Goal: Task Accomplishment & Management: Use online tool/utility

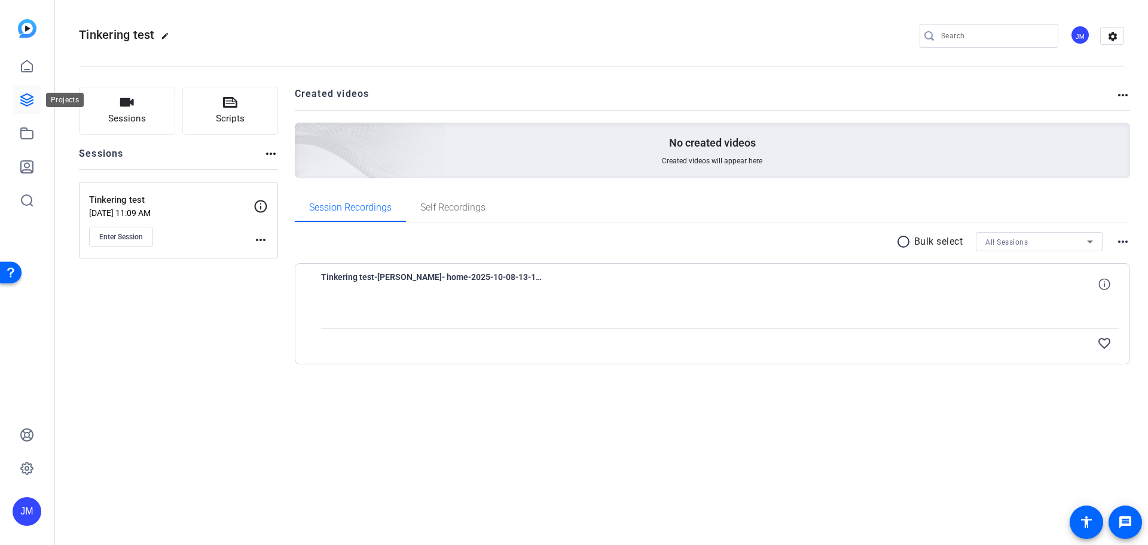
click at [22, 97] on icon at bounding box center [27, 100] width 14 height 14
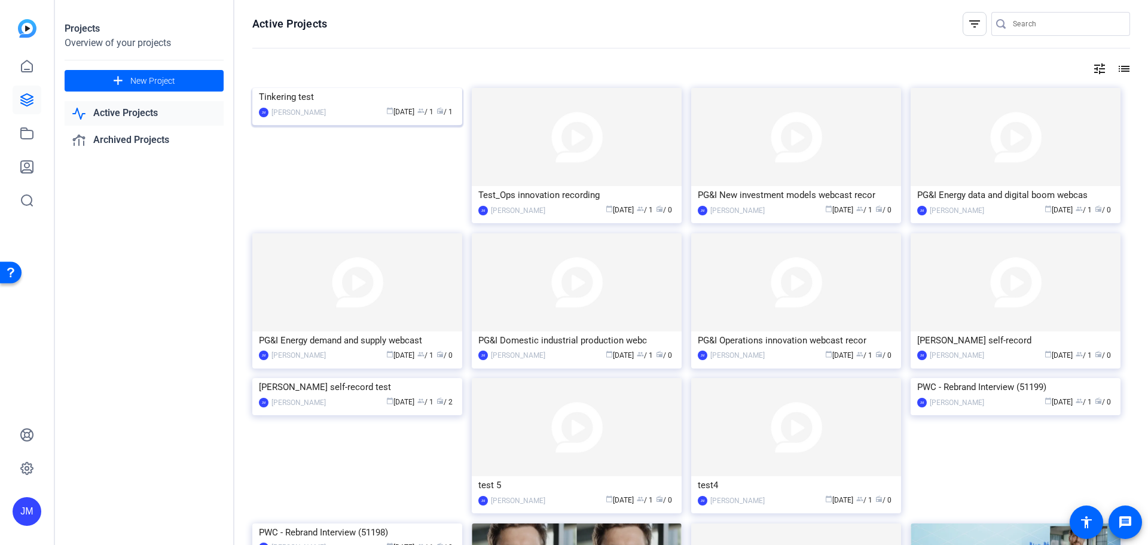
click at [385, 88] on img at bounding box center [357, 88] width 210 height 0
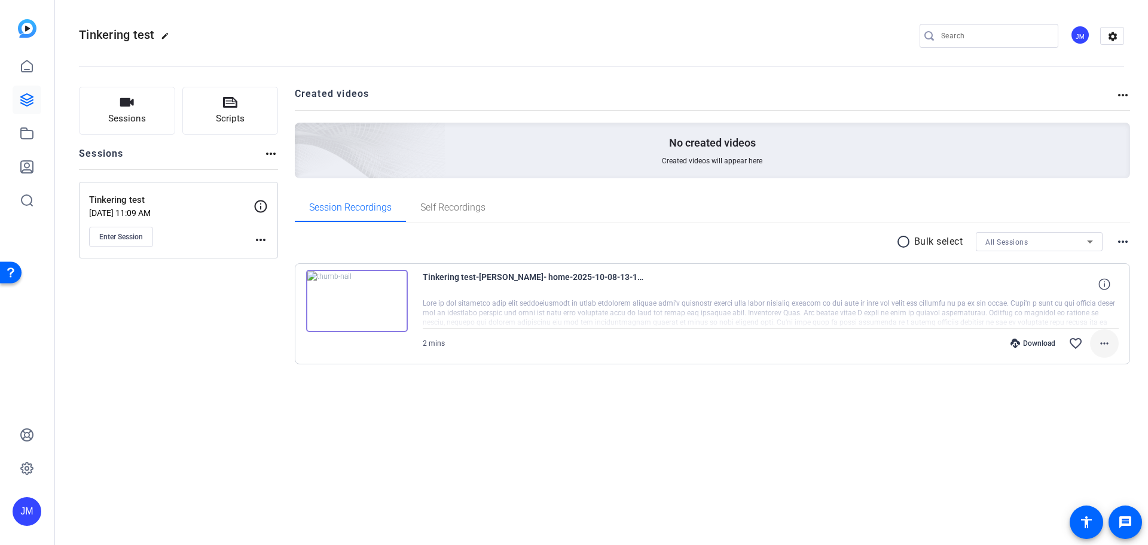
click at [1104, 346] on mat-icon "more_horiz" at bounding box center [1104, 343] width 14 height 14
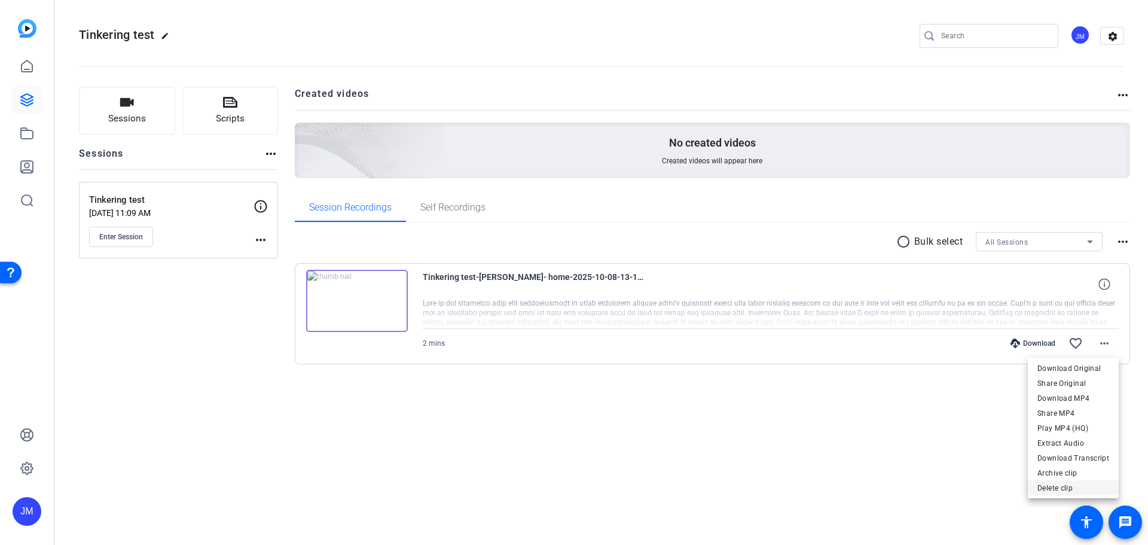
click at [1062, 484] on span "Delete clip" at bounding box center [1073, 488] width 72 height 14
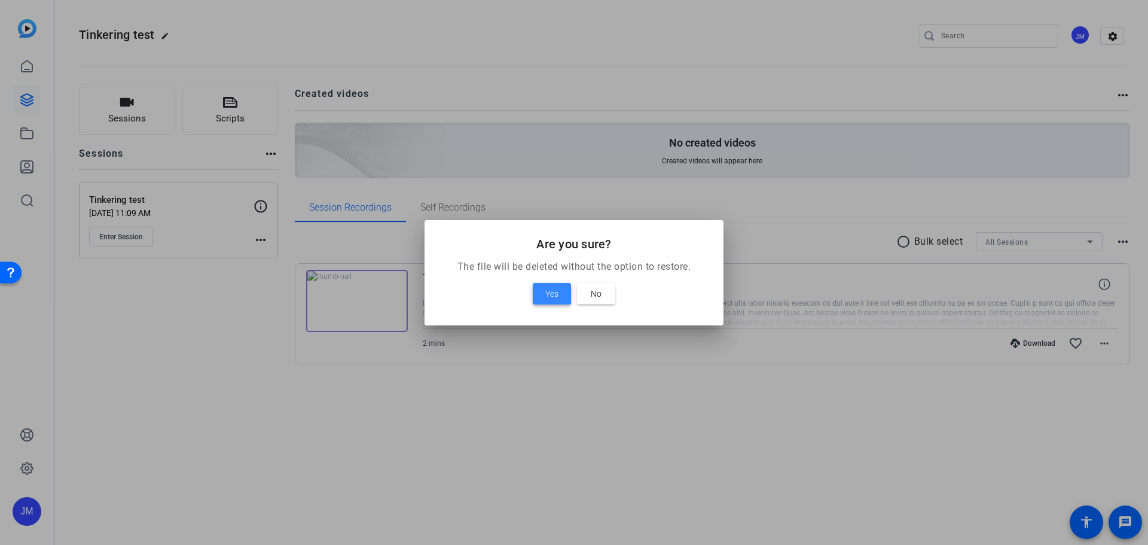
click at [551, 288] on span "Yes" at bounding box center [551, 293] width 13 height 14
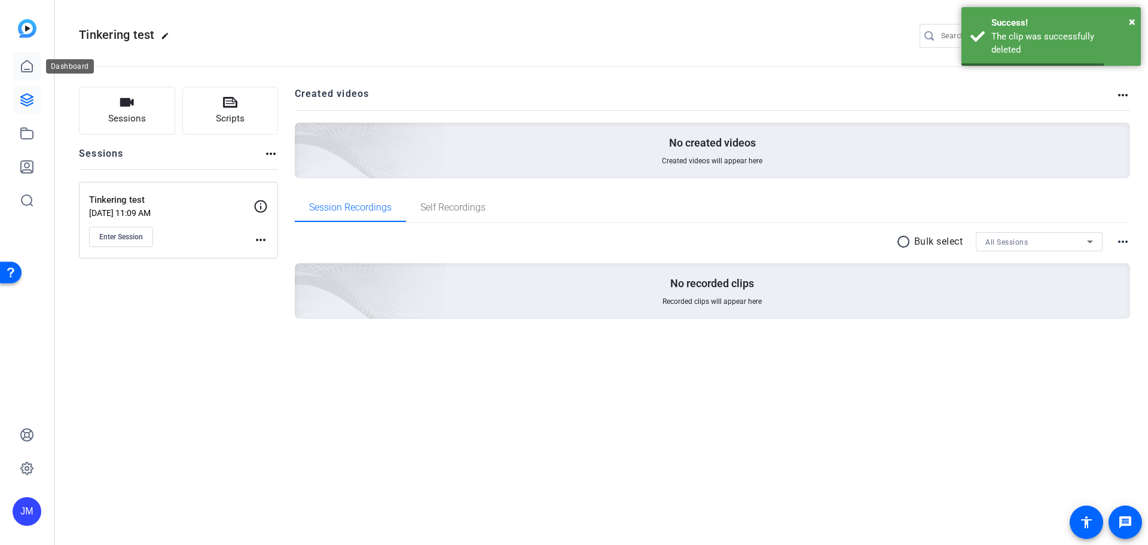
click at [28, 69] on icon at bounding box center [27, 65] width 11 height 11
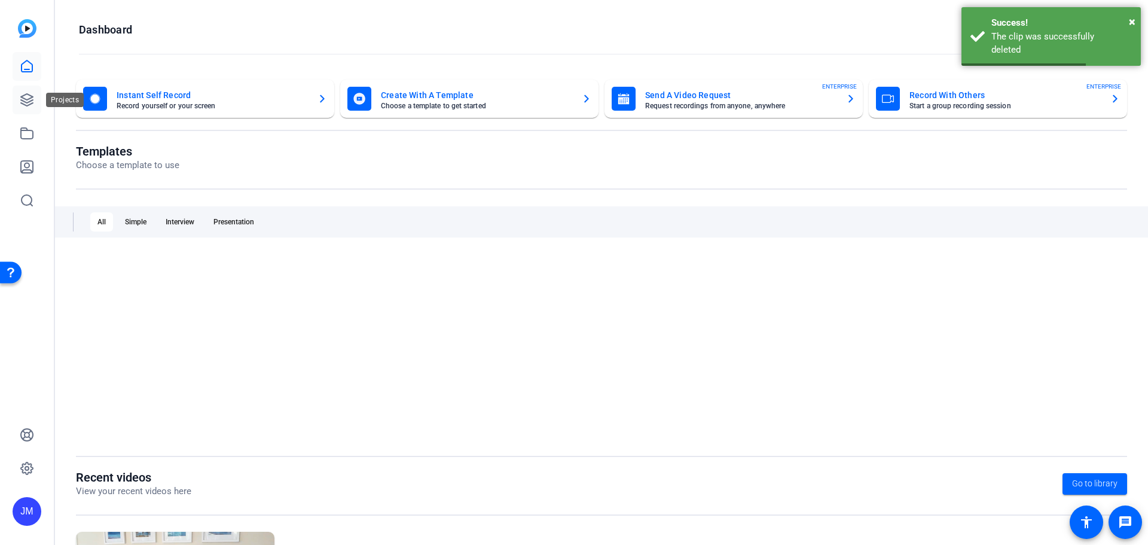
click at [20, 105] on icon at bounding box center [27, 100] width 14 height 14
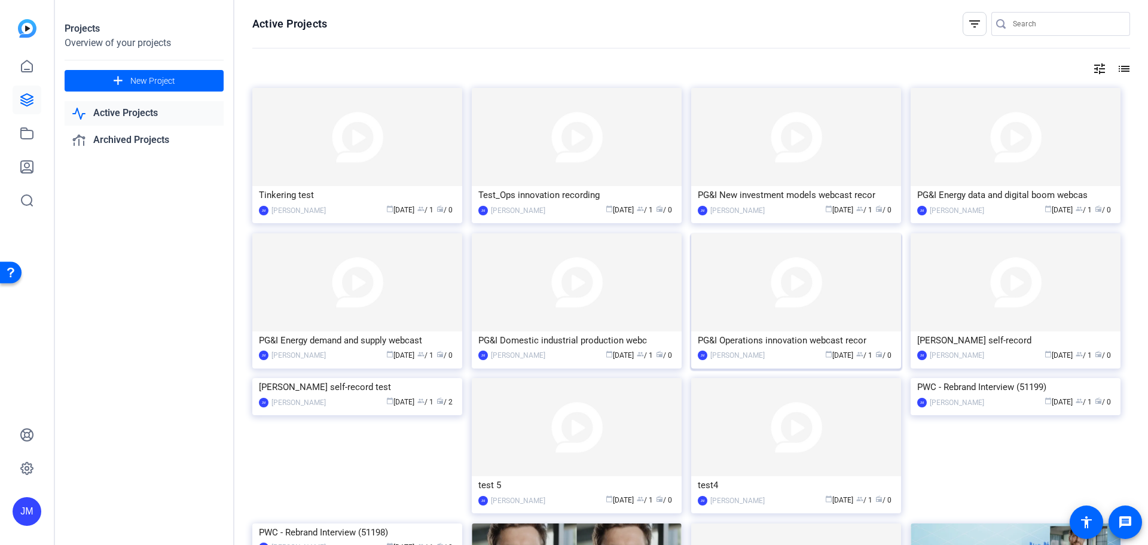
click at [884, 286] on img at bounding box center [796, 282] width 210 height 98
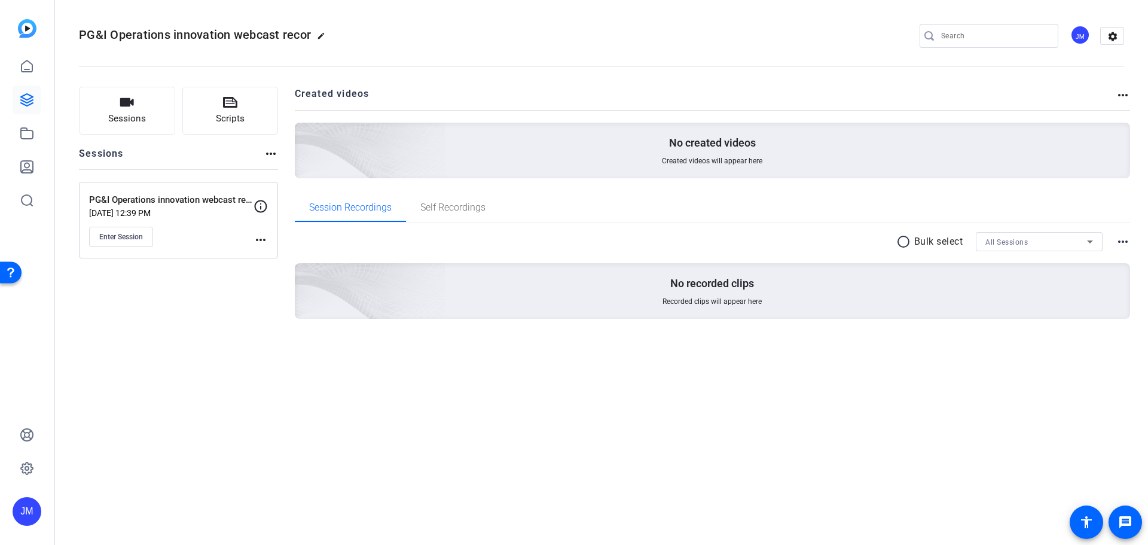
click at [258, 243] on mat-icon "more_horiz" at bounding box center [260, 240] width 14 height 14
click at [270, 259] on span "Edit Session" at bounding box center [290, 257] width 54 height 14
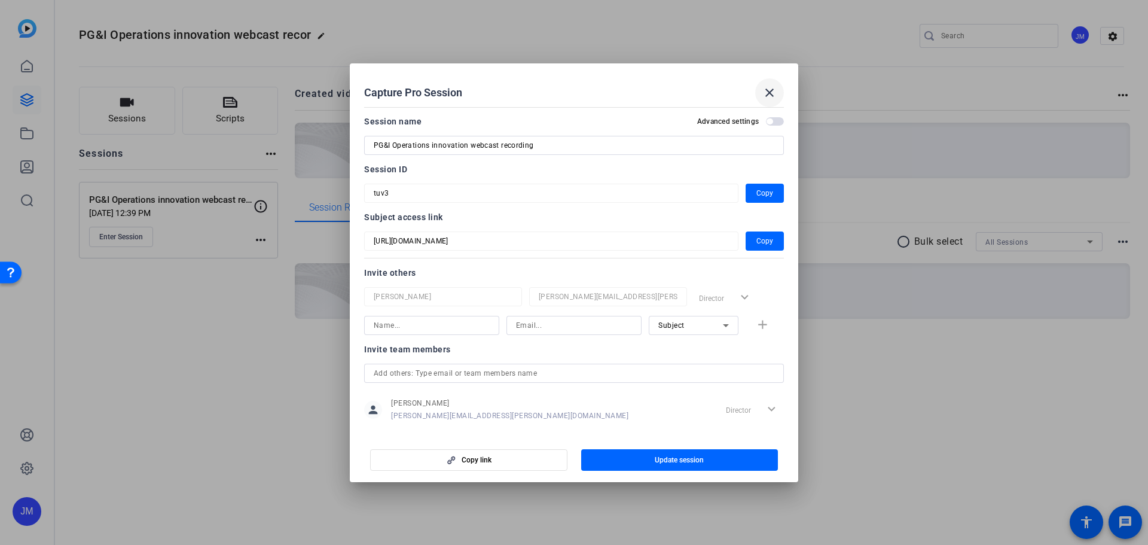
click at [771, 87] on mat-icon "close" at bounding box center [769, 92] width 14 height 14
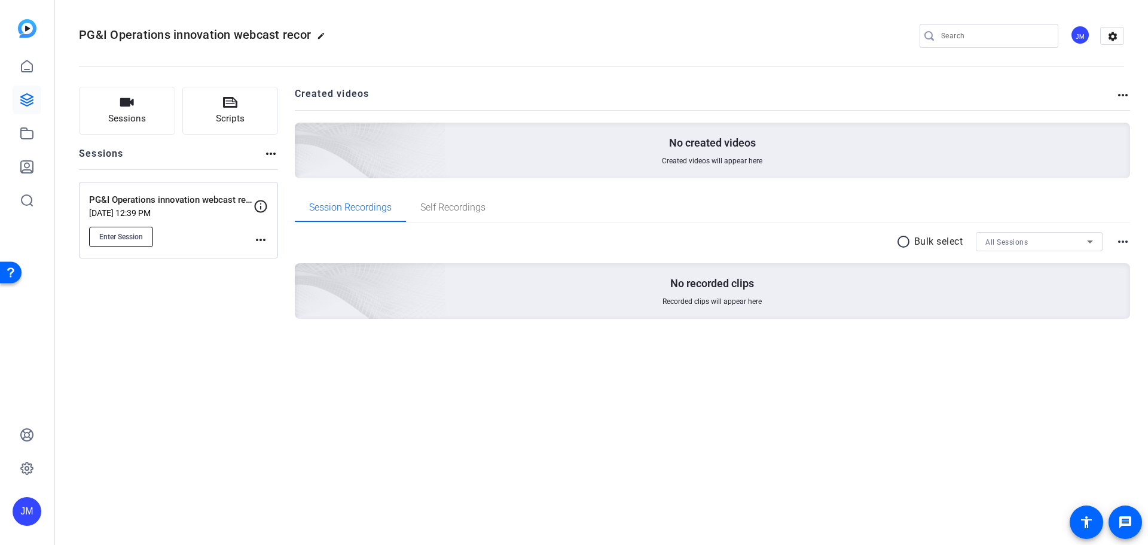
click at [129, 233] on span "Enter Session" at bounding box center [121, 237] width 44 height 10
click at [258, 234] on mat-icon "more_horiz" at bounding box center [260, 240] width 14 height 14
click at [284, 258] on span "Edit Session" at bounding box center [290, 257] width 54 height 14
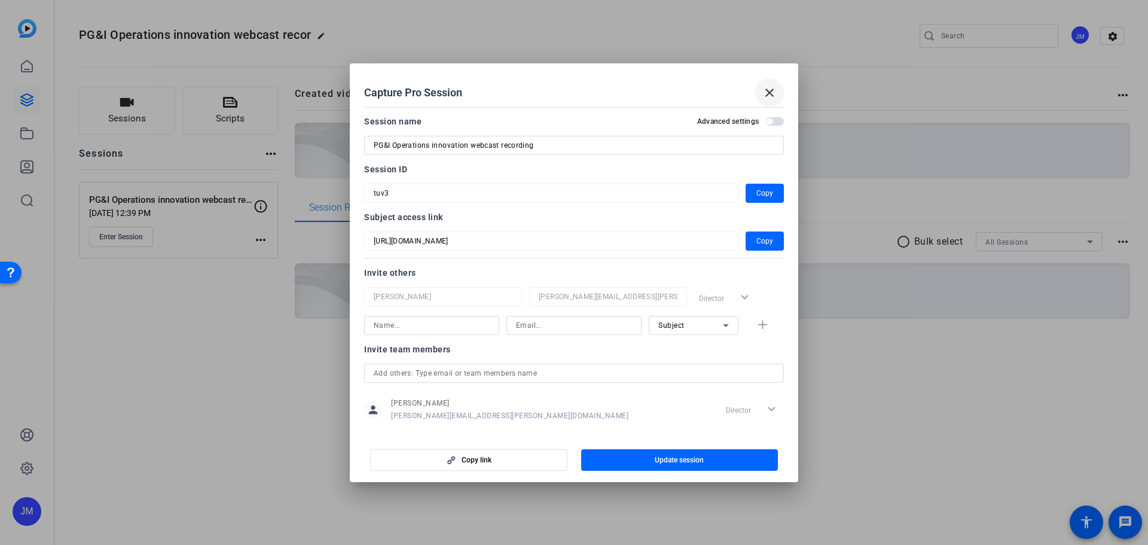
click at [772, 89] on mat-icon "close" at bounding box center [769, 92] width 14 height 14
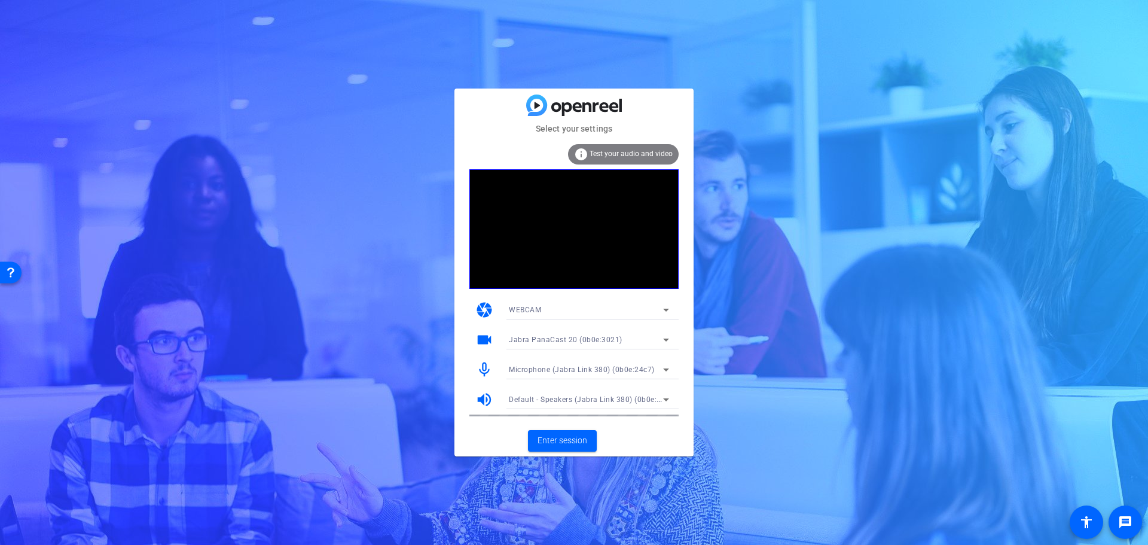
click at [631, 150] on span "Test your audio and video" at bounding box center [630, 153] width 83 height 8
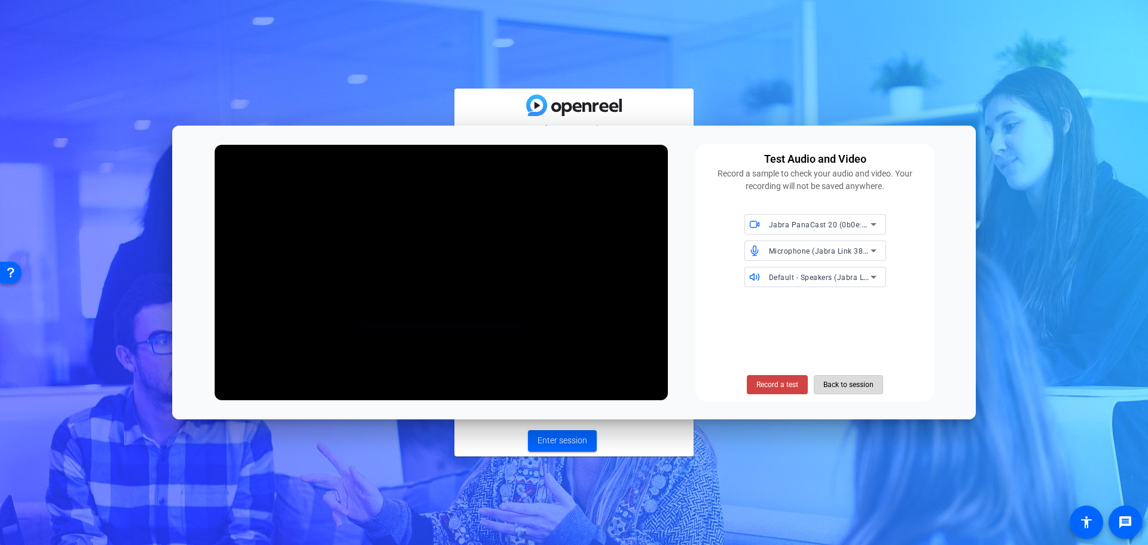
click at [855, 383] on span "Back to session" at bounding box center [848, 384] width 50 height 23
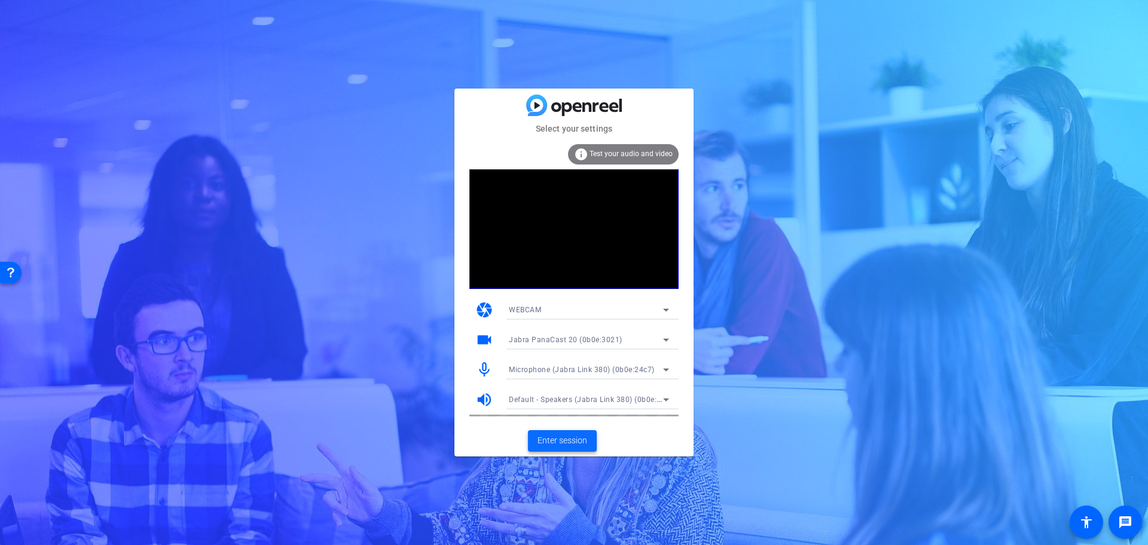
click at [563, 438] on span "Enter session" at bounding box center [562, 440] width 50 height 13
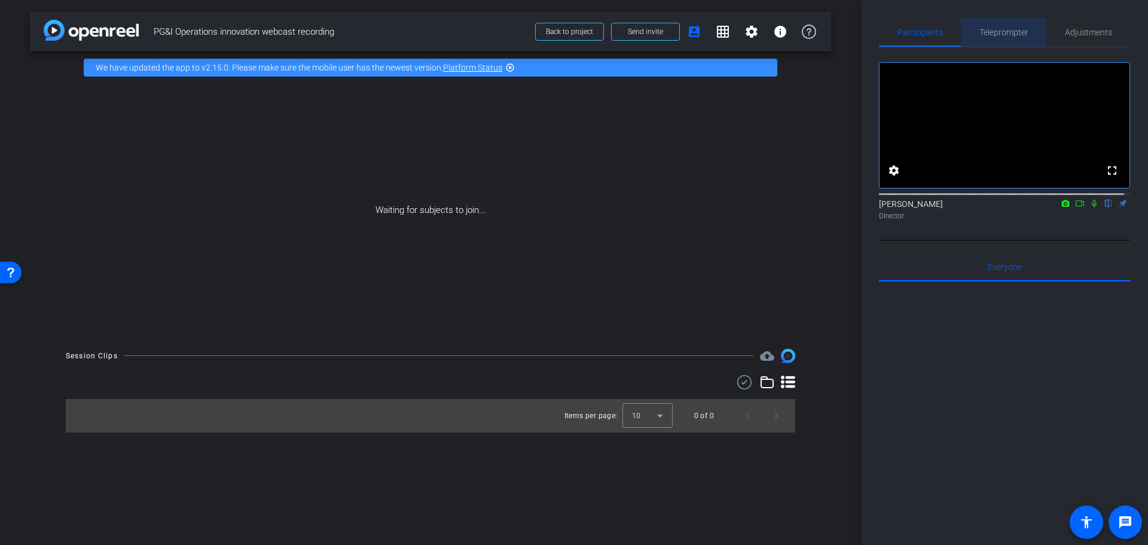
click at [1003, 33] on span "Teleprompter" at bounding box center [1003, 32] width 49 height 8
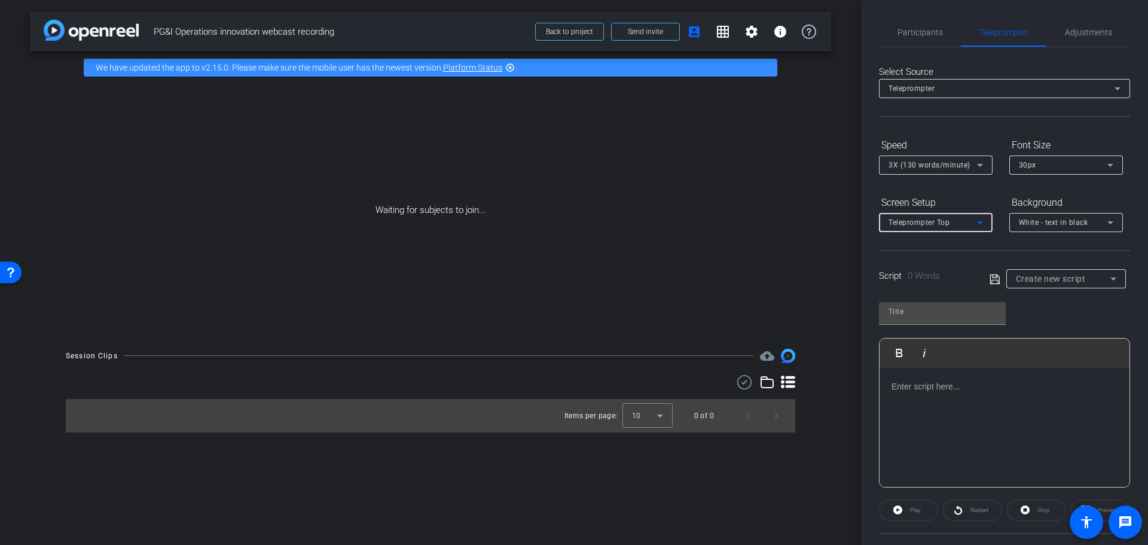
click at [983, 223] on icon at bounding box center [980, 222] width 14 height 14
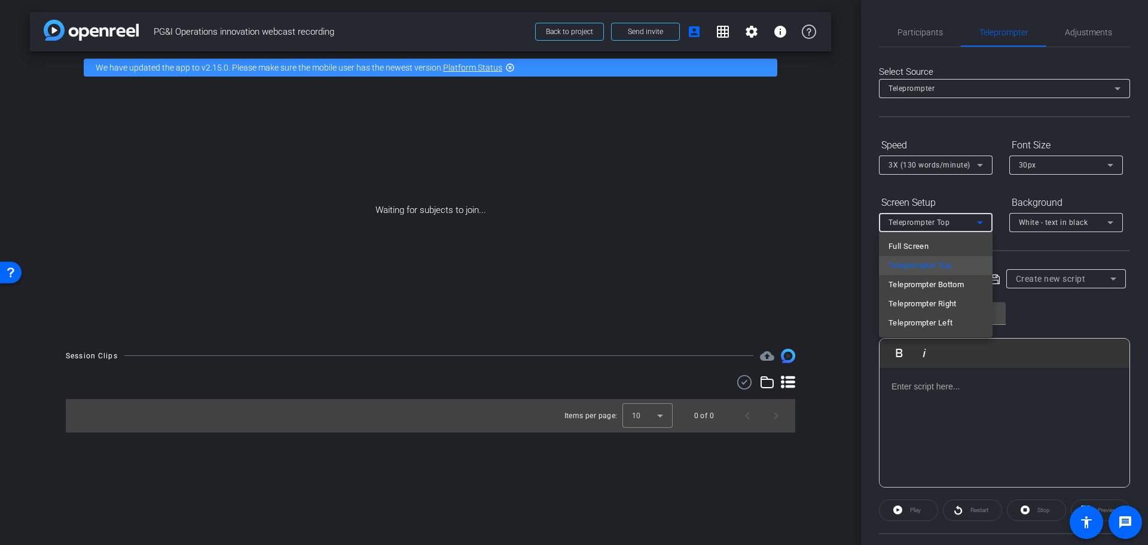
click at [983, 223] on div at bounding box center [574, 272] width 1148 height 545
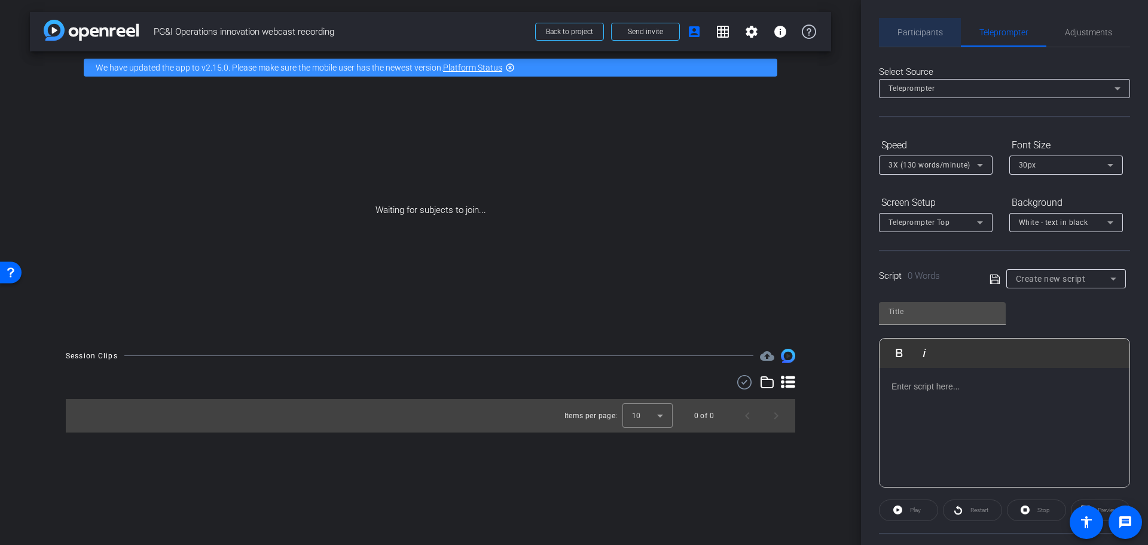
click at [921, 32] on span "Participants" at bounding box center [919, 32] width 45 height 8
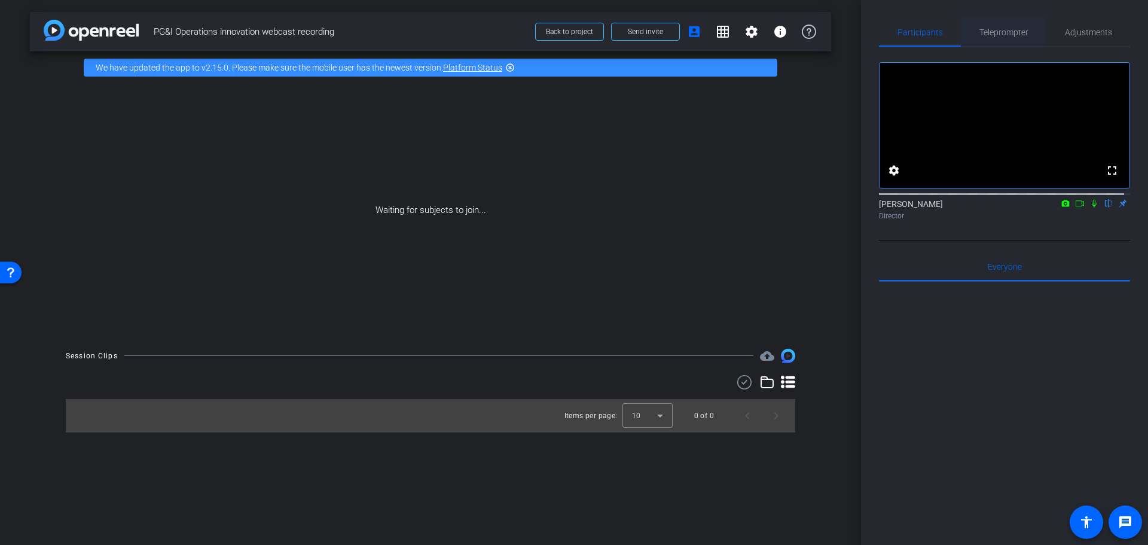
click at [997, 30] on span "Teleprompter" at bounding box center [1003, 32] width 49 height 8
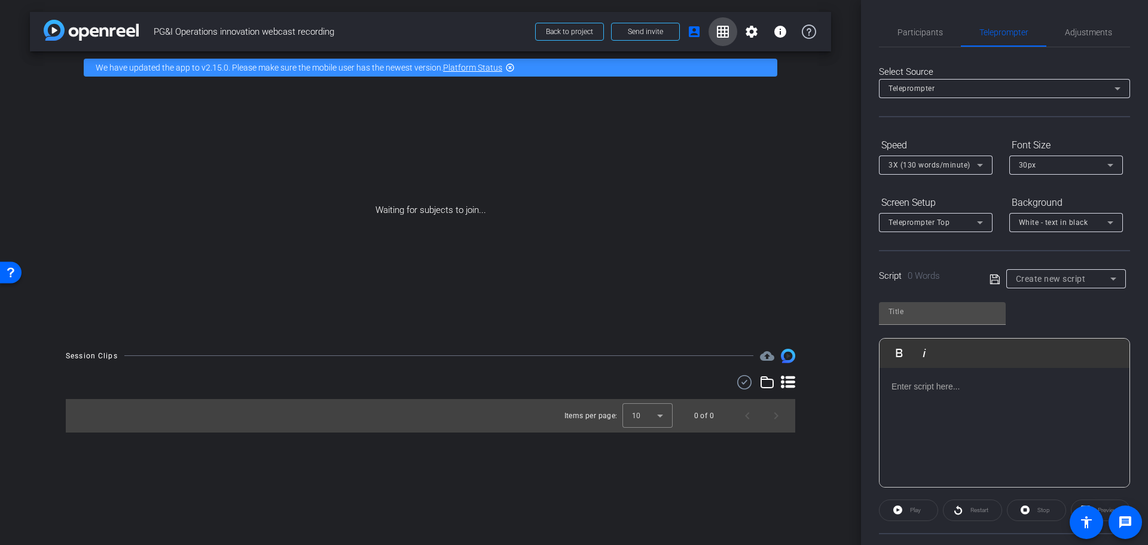
click at [726, 33] on mat-icon "grid_on" at bounding box center [723, 32] width 14 height 14
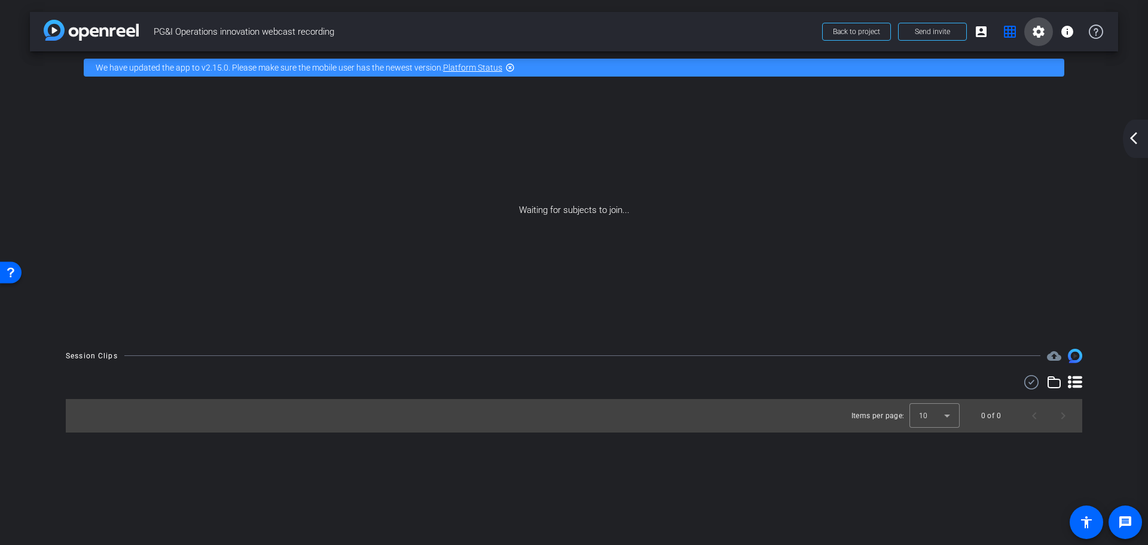
click at [1036, 30] on mat-icon "settings" at bounding box center [1038, 32] width 14 height 14
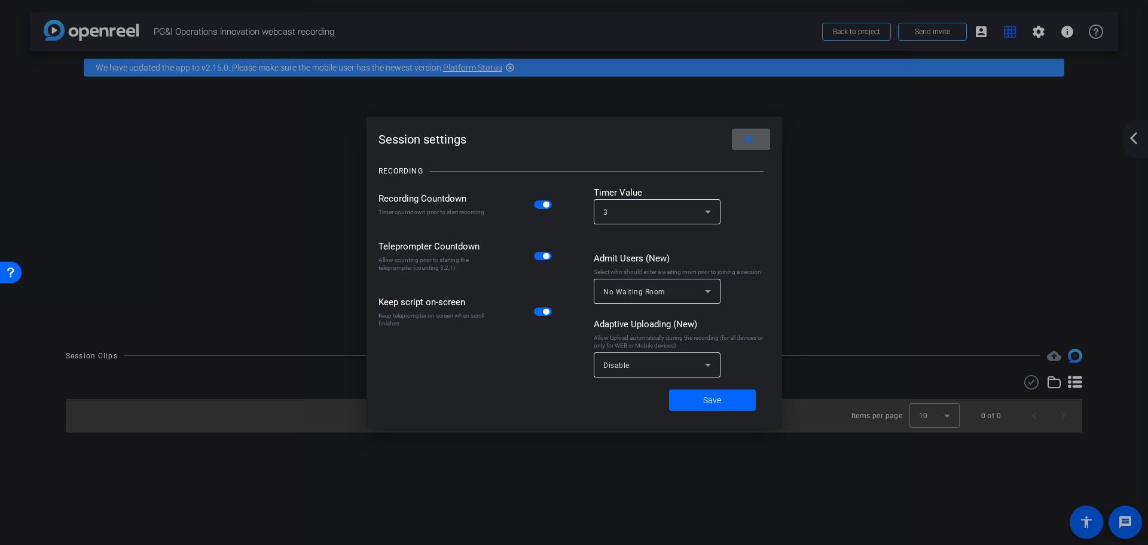
click at [745, 140] on mat-icon "close" at bounding box center [748, 139] width 15 height 15
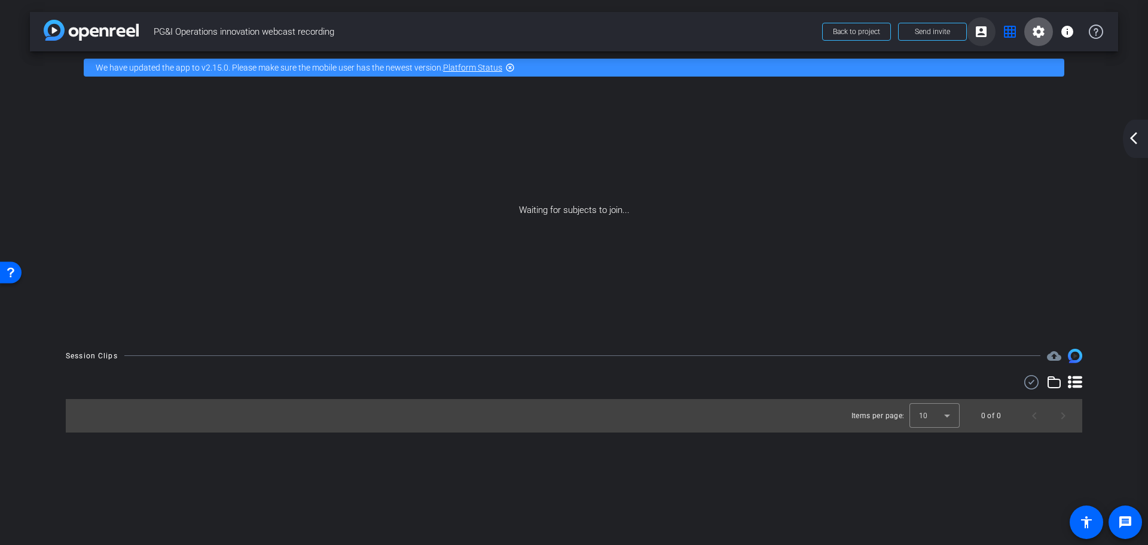
click at [979, 35] on mat-icon "account_box" at bounding box center [981, 32] width 14 height 14
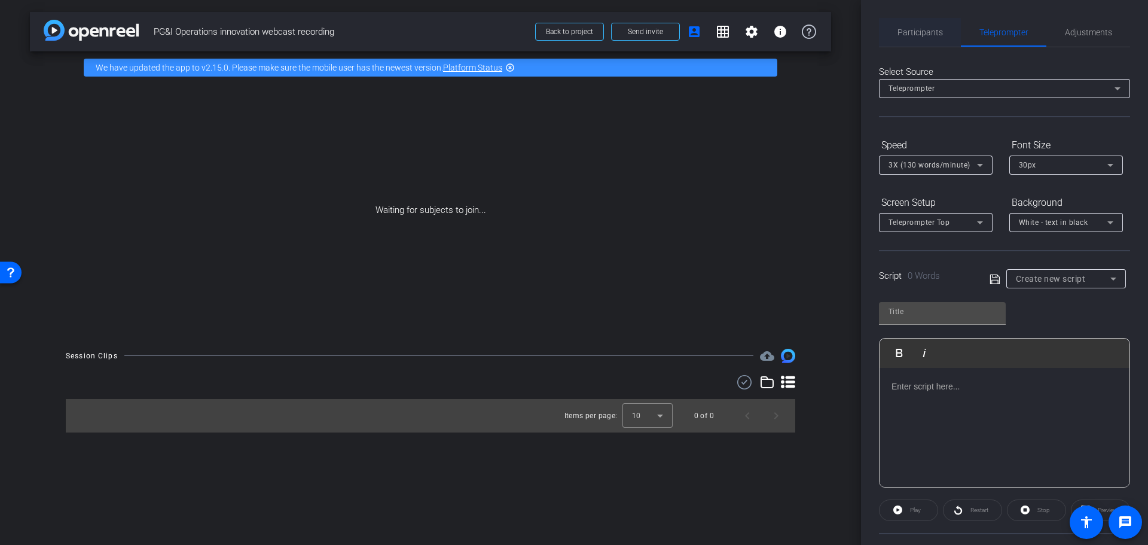
click at [921, 32] on span "Participants" at bounding box center [919, 32] width 45 height 8
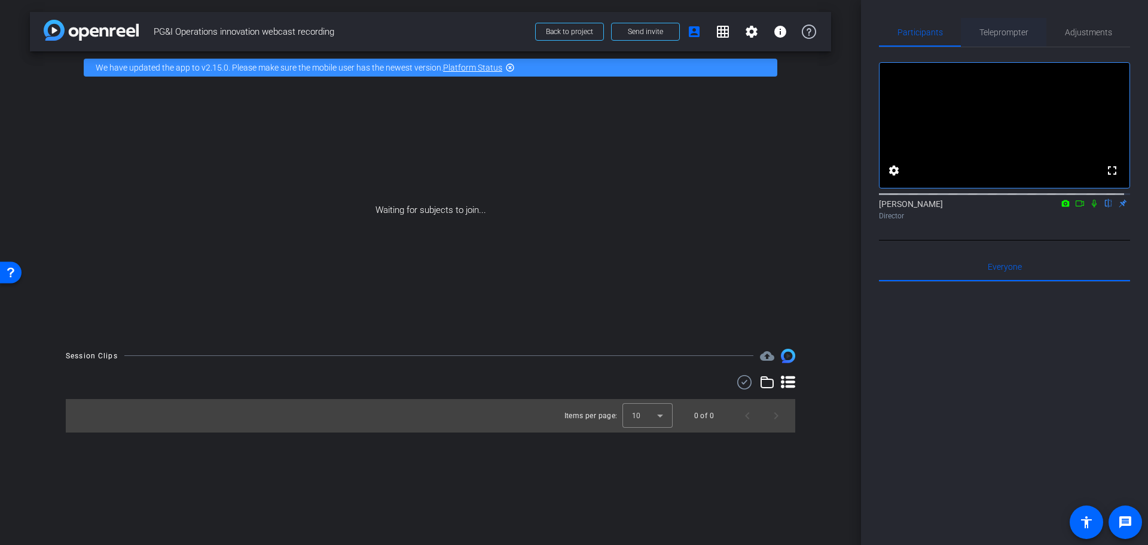
click at [991, 32] on span "Teleprompter" at bounding box center [1003, 32] width 49 height 8
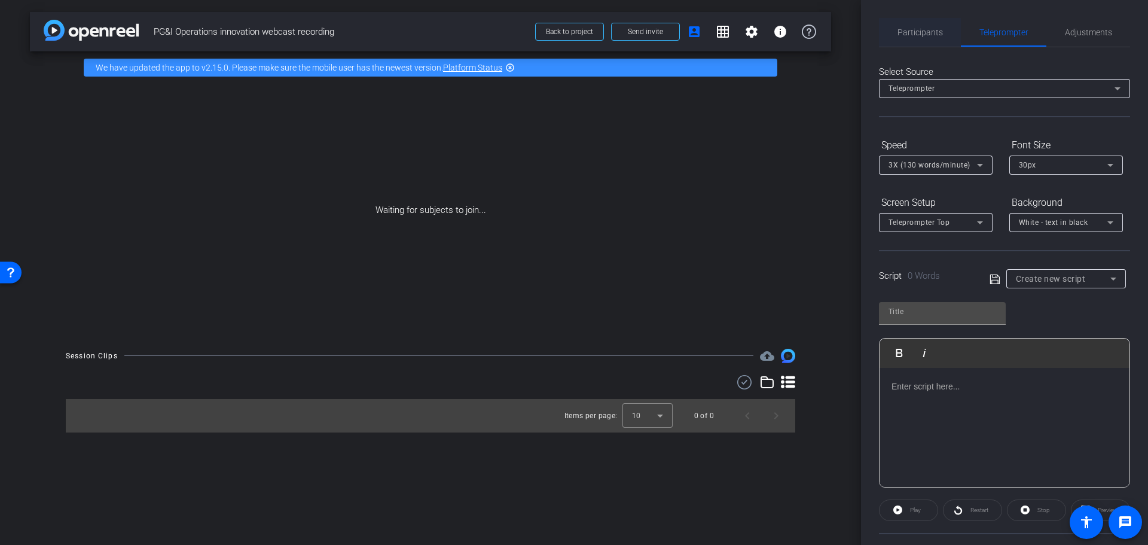
click at [919, 41] on span "Participants" at bounding box center [919, 32] width 45 height 29
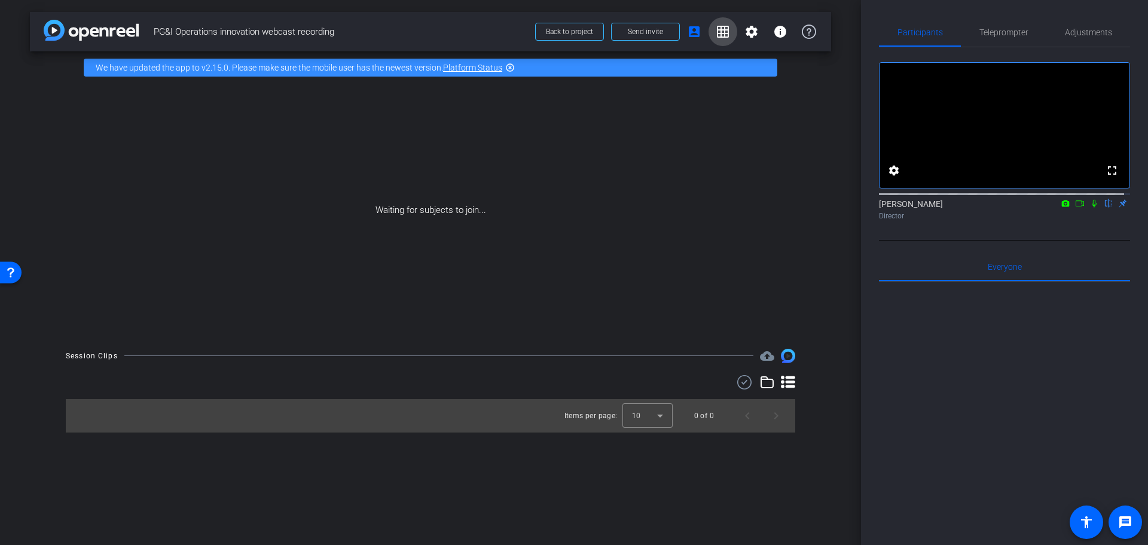
click at [717, 33] on mat-icon "grid_on" at bounding box center [723, 32] width 14 height 14
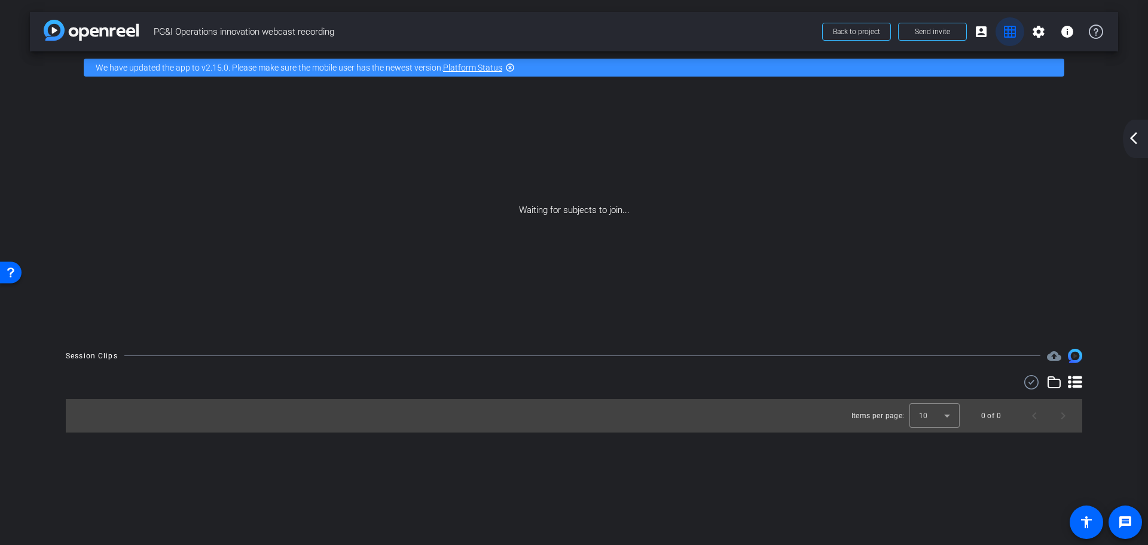
click at [1011, 32] on mat-icon "grid_on" at bounding box center [1010, 32] width 14 height 14
click at [1131, 140] on mat-icon "arrow_back_ios_new" at bounding box center [1133, 138] width 14 height 14
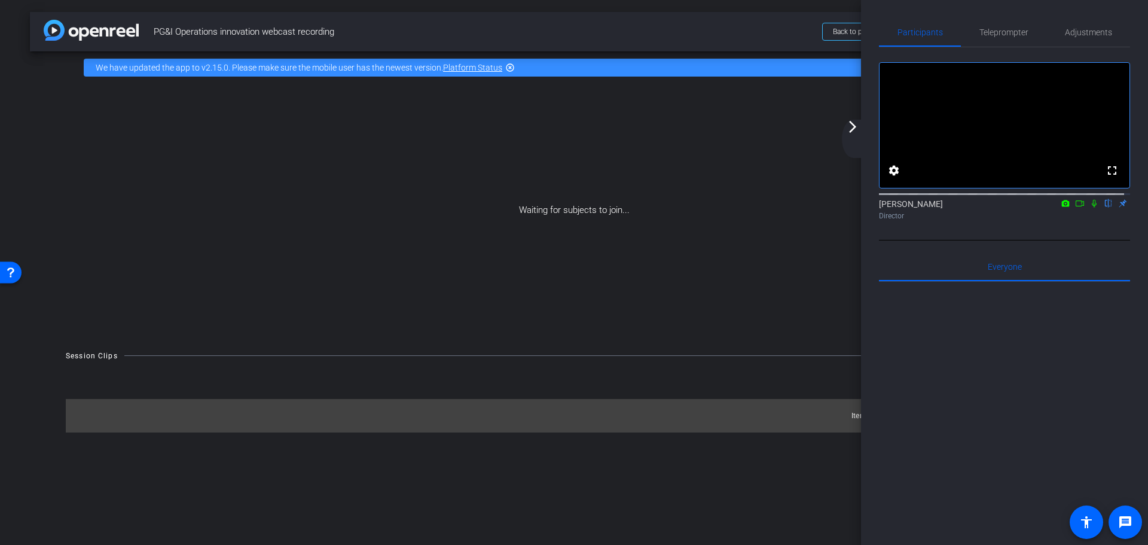
click at [849, 126] on mat-icon "arrow_forward_ios" at bounding box center [852, 127] width 14 height 14
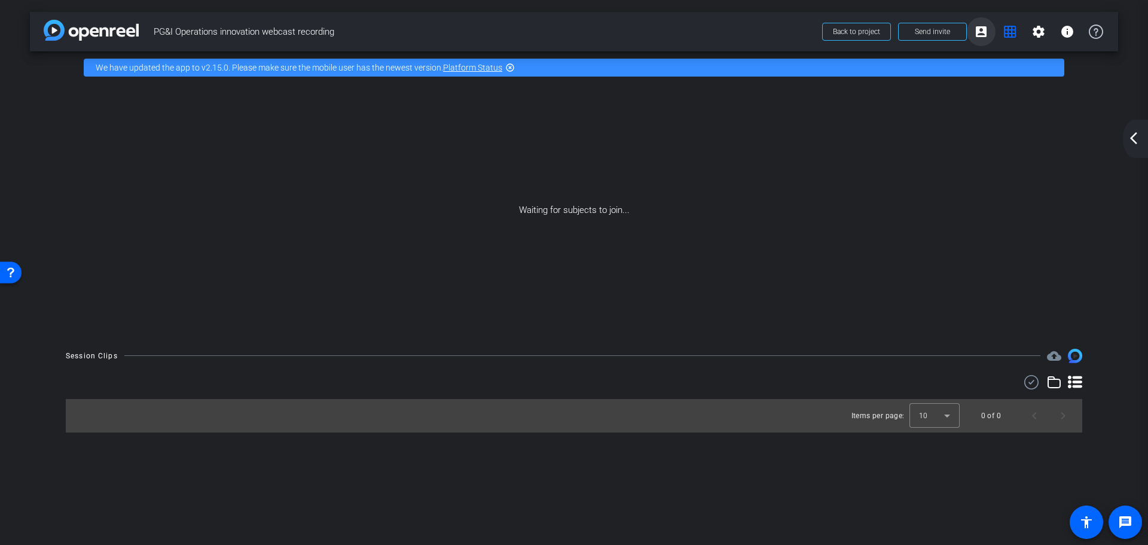
click at [982, 34] on mat-icon "account_box" at bounding box center [981, 32] width 14 height 14
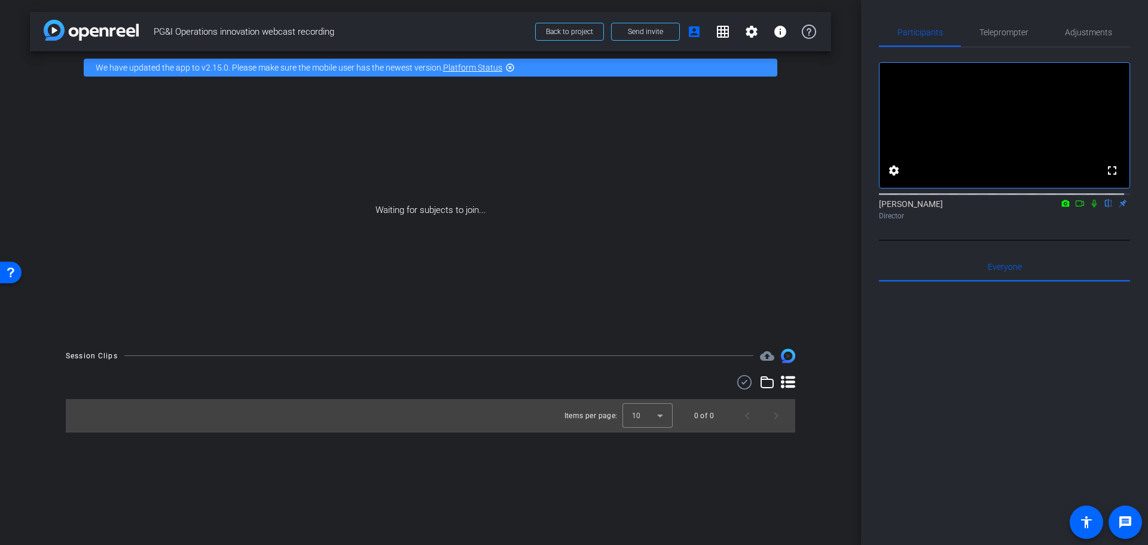
click at [723, 29] on mat-icon "grid_on" at bounding box center [723, 32] width 14 height 14
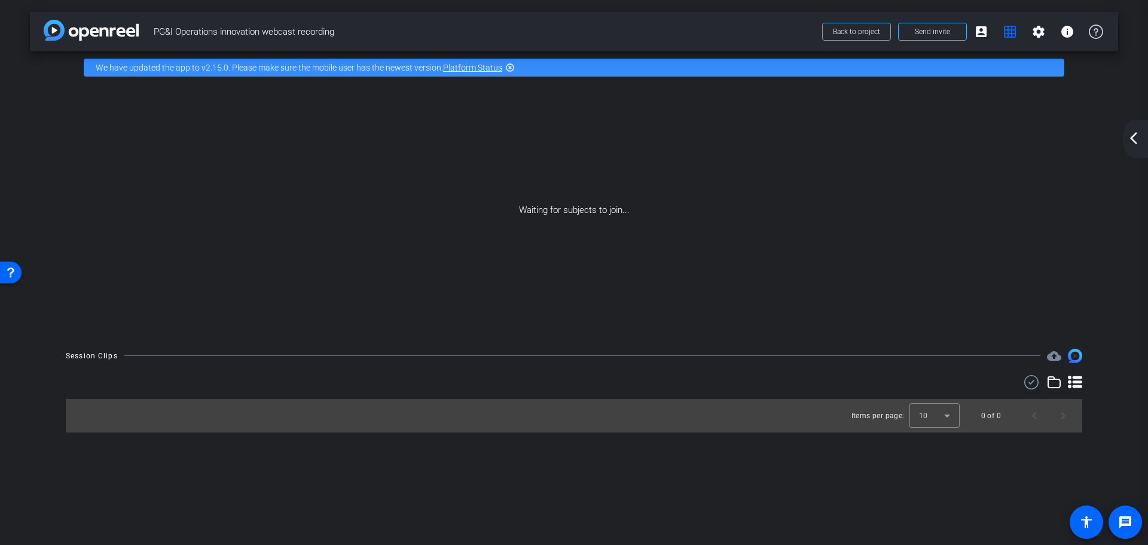
click at [1137, 138] on mat-icon "arrow_back_ios_new" at bounding box center [1133, 138] width 14 height 14
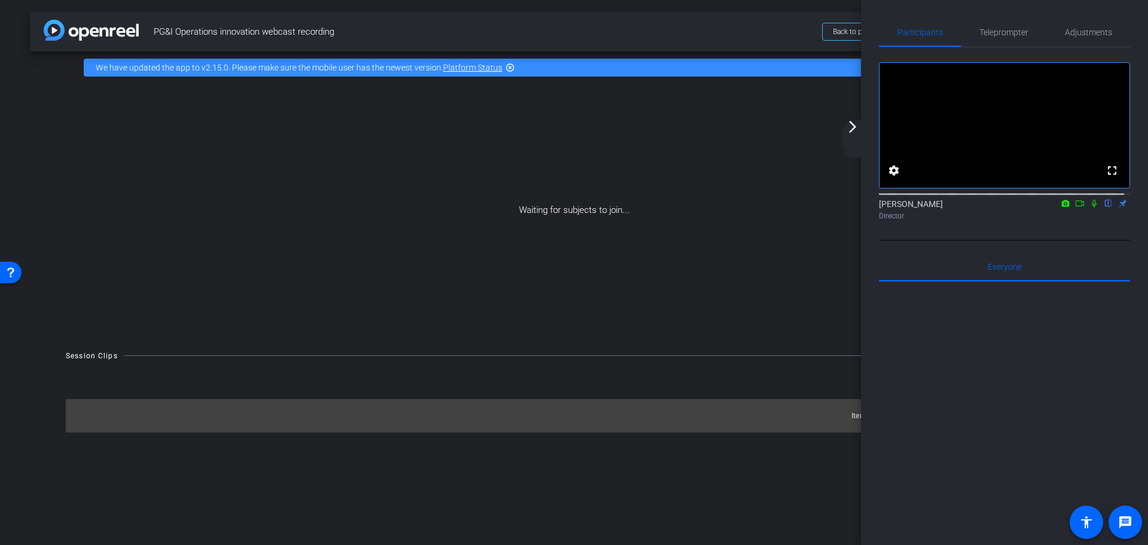
click at [852, 130] on mat-icon "arrow_forward_ios" at bounding box center [852, 127] width 14 height 14
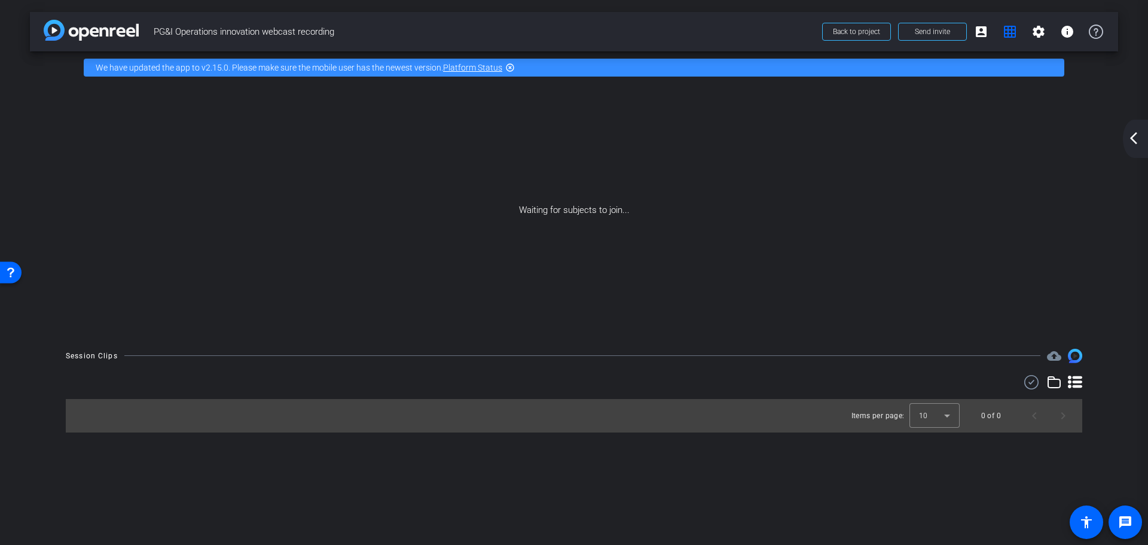
click at [1133, 138] on mat-icon "arrow_back_ios_new" at bounding box center [1133, 138] width 14 height 14
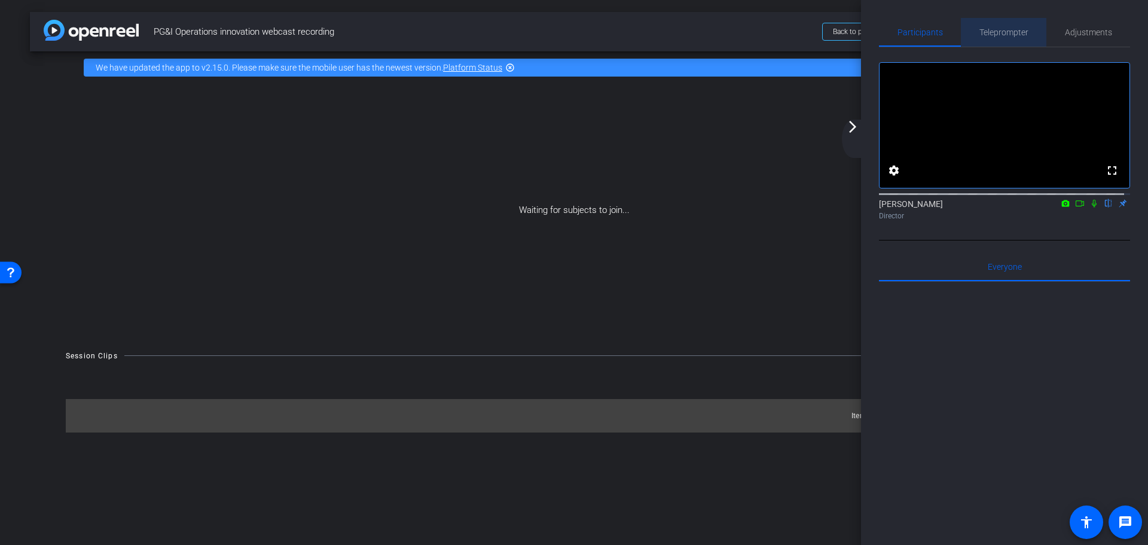
click at [1009, 28] on span "Teleprompter" at bounding box center [1003, 32] width 49 height 8
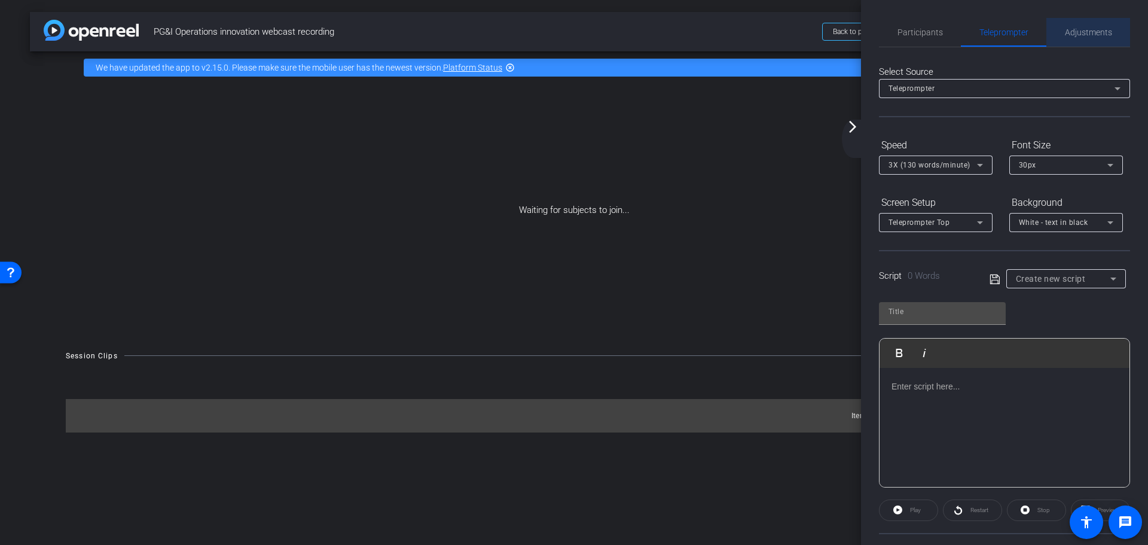
click at [1086, 29] on span "Adjustments" at bounding box center [1088, 32] width 47 height 8
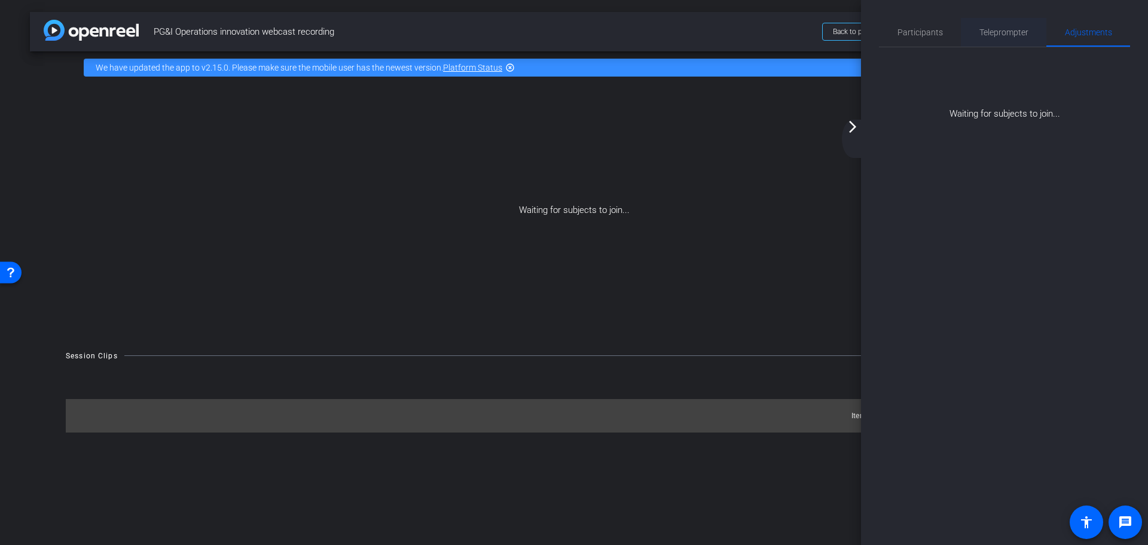
click at [1012, 32] on span "Teleprompter" at bounding box center [1003, 32] width 49 height 8
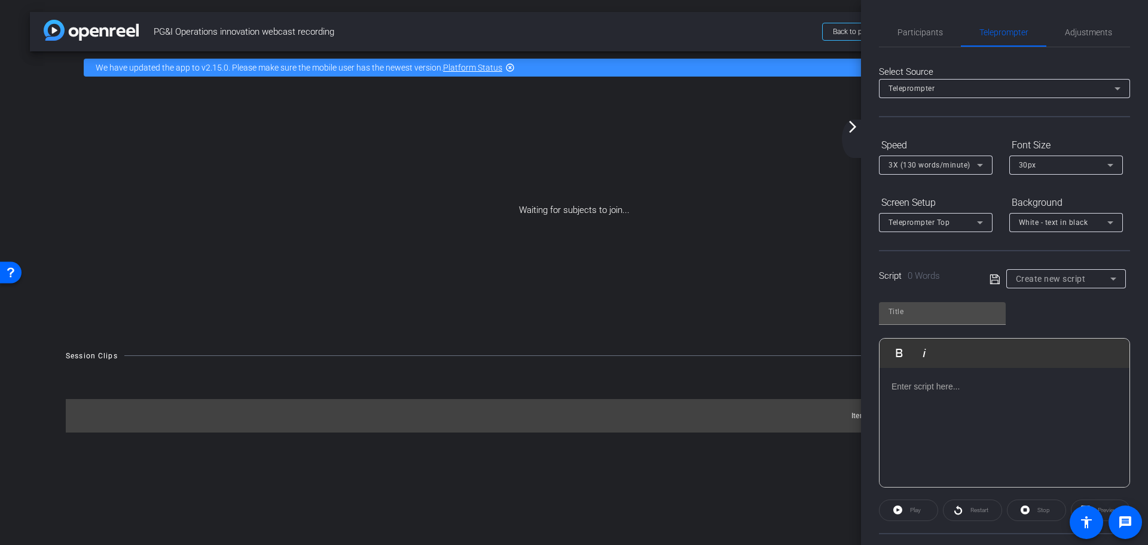
click at [946, 91] on div "Teleprompter" at bounding box center [1001, 88] width 226 height 15
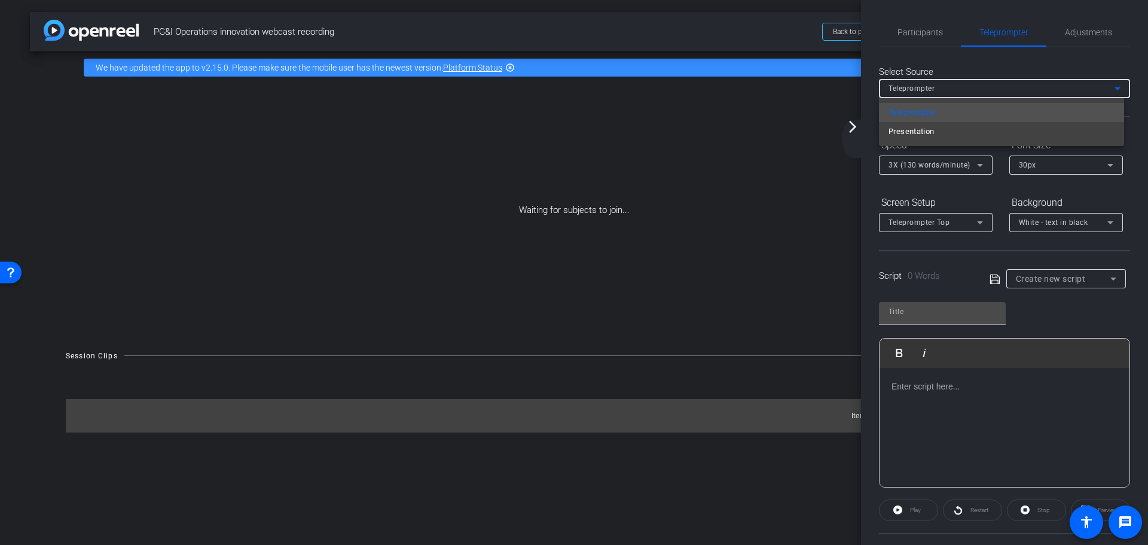
click at [946, 91] on div at bounding box center [574, 272] width 1148 height 545
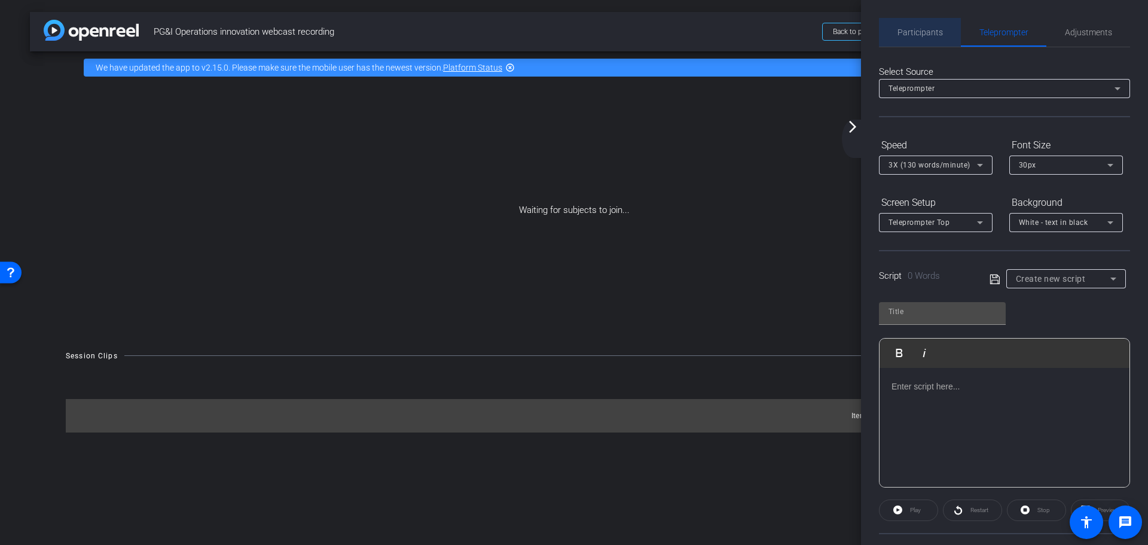
click at [923, 31] on span "Participants" at bounding box center [919, 32] width 45 height 8
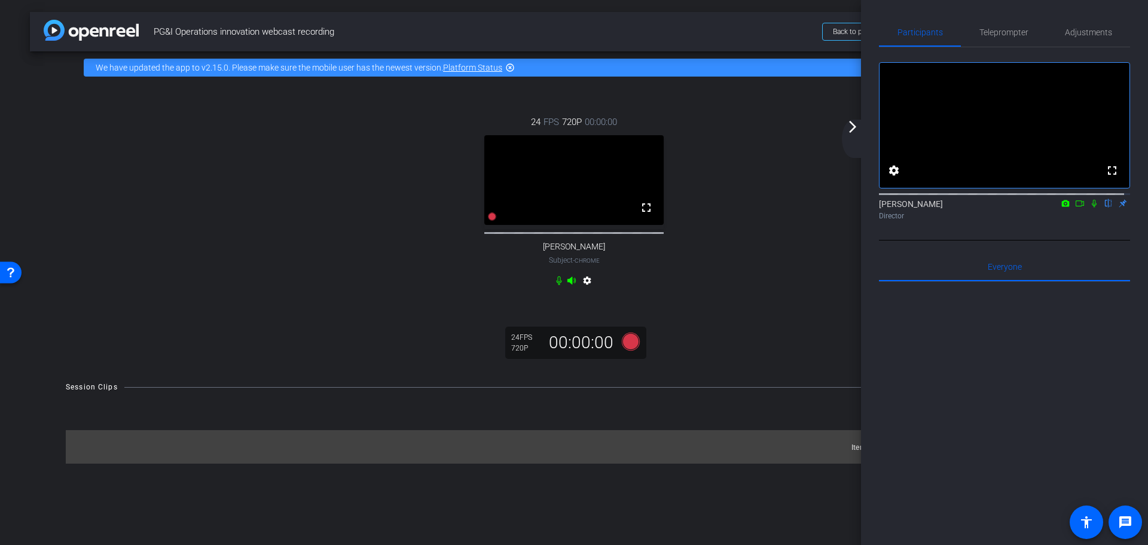
click at [852, 129] on mat-icon "arrow_forward_ios" at bounding box center [852, 127] width 14 height 14
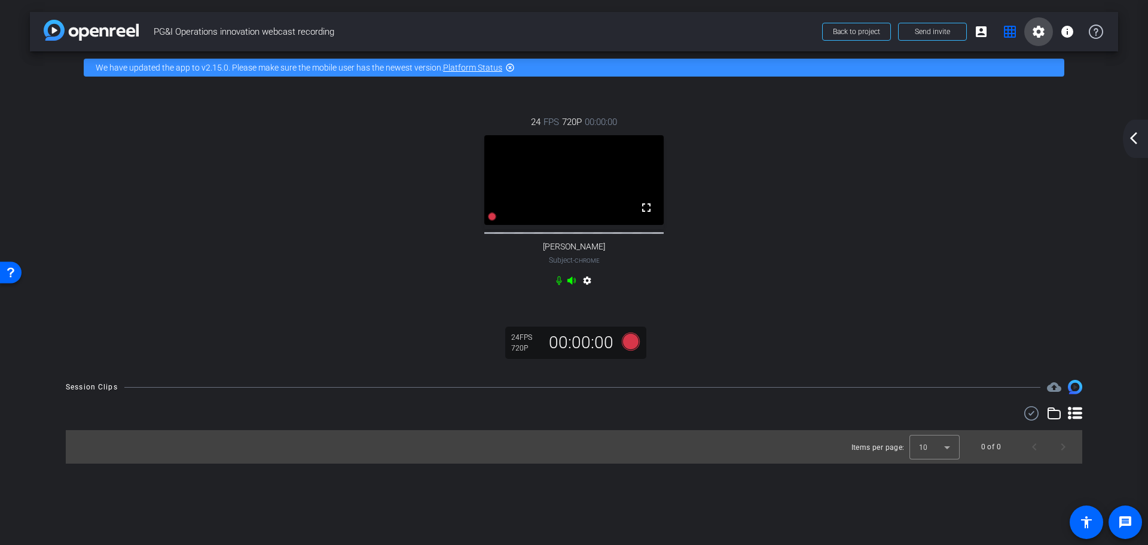
click at [1040, 31] on mat-icon "settings" at bounding box center [1038, 32] width 14 height 14
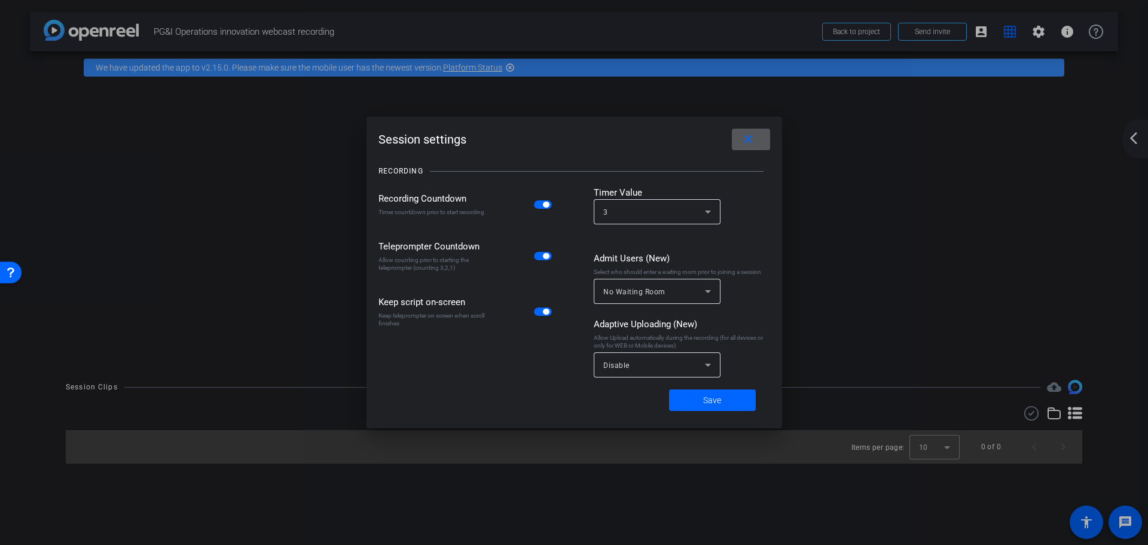
click at [754, 137] on mat-icon "close" at bounding box center [748, 139] width 15 height 15
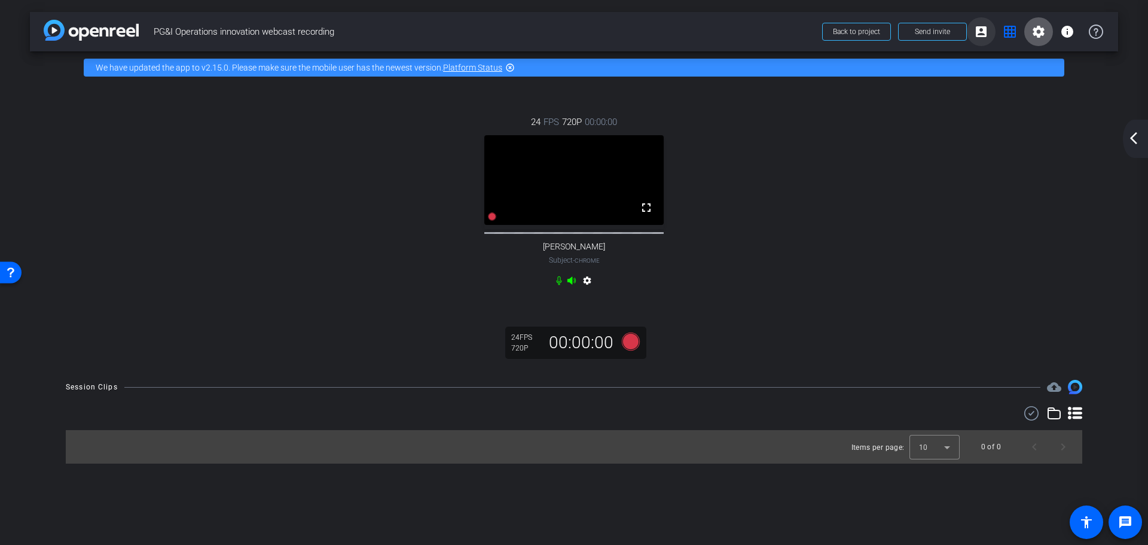
click at [980, 29] on mat-icon "account_box" at bounding box center [981, 32] width 14 height 14
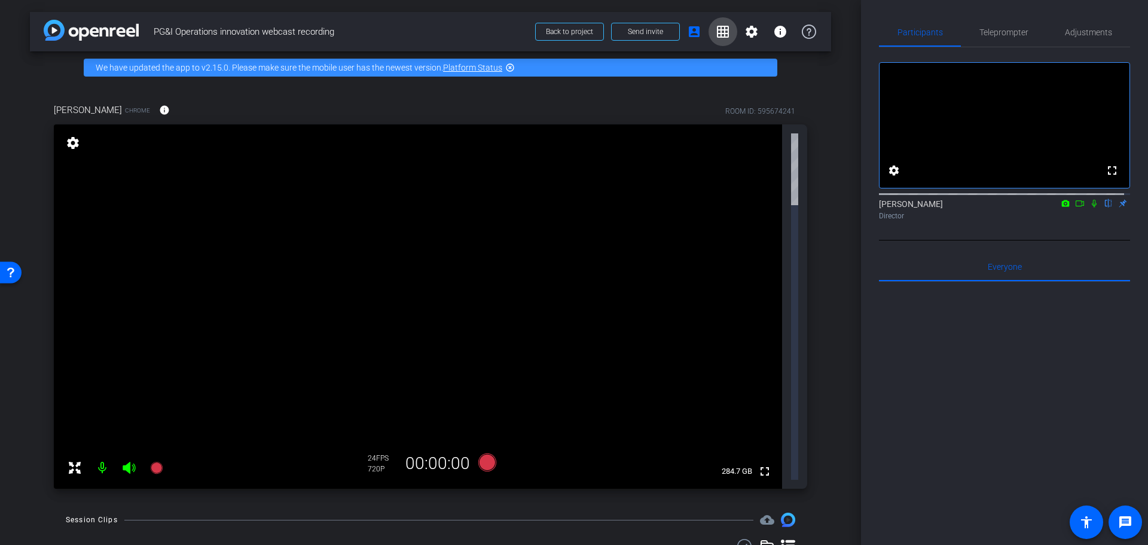
click at [722, 33] on mat-icon "grid_on" at bounding box center [723, 32] width 14 height 14
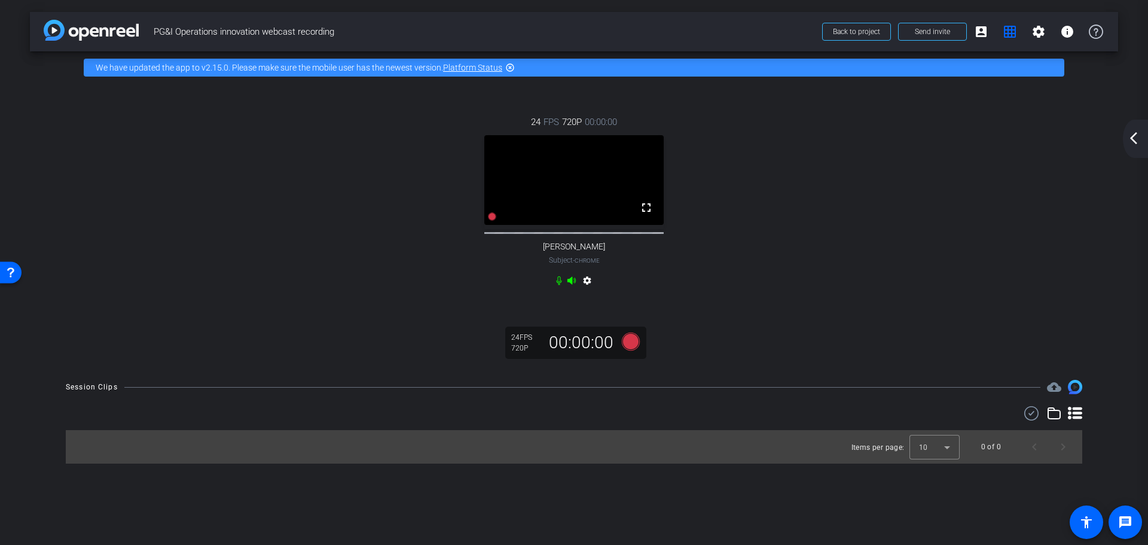
click at [587, 283] on mat-icon "settings" at bounding box center [587, 283] width 14 height 14
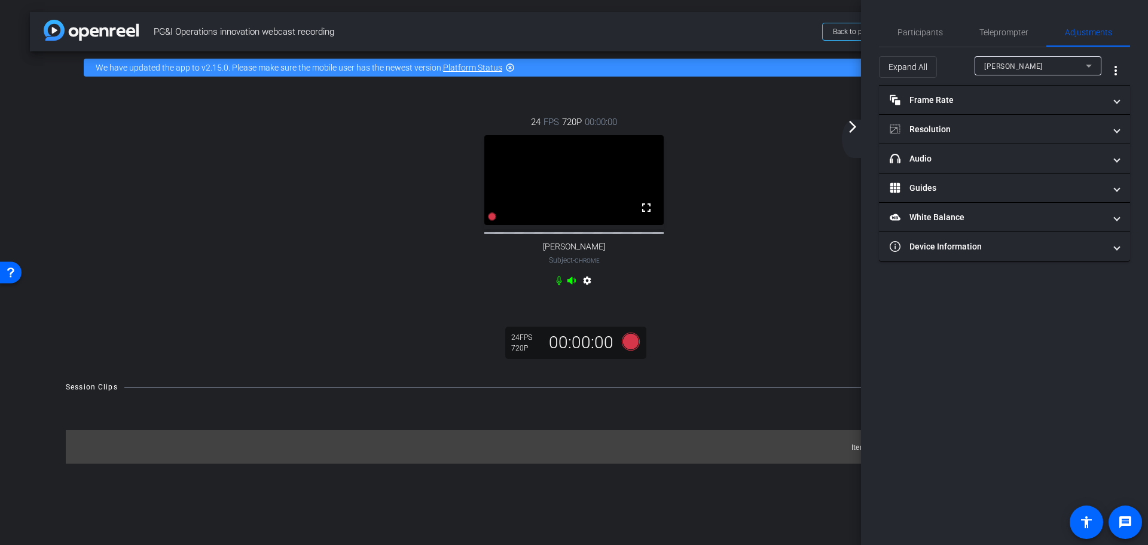
click at [587, 283] on mat-icon "settings" at bounding box center [587, 283] width 14 height 14
drag, startPoint x: 848, startPoint y: 129, endPoint x: 825, endPoint y: 130, distance: 23.3
click at [848, 129] on mat-icon "arrow_forward_ios" at bounding box center [852, 127] width 14 height 14
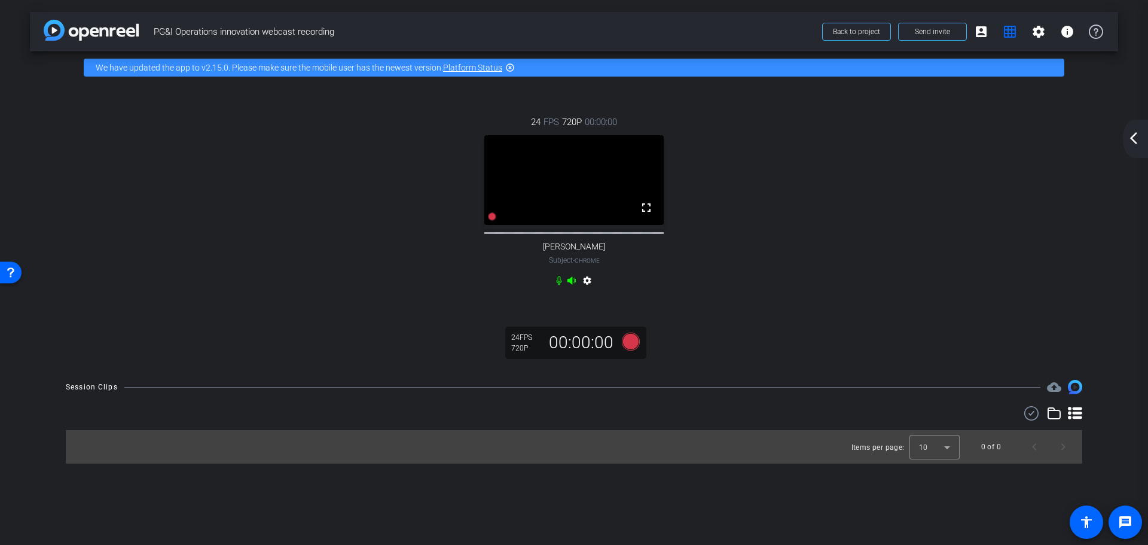
click at [558, 280] on icon at bounding box center [559, 281] width 10 height 10
click at [557, 282] on icon at bounding box center [558, 280] width 7 height 9
click at [569, 282] on icon at bounding box center [571, 280] width 8 height 8
click at [570, 282] on icon at bounding box center [571, 280] width 8 height 8
click at [1035, 33] on mat-icon "settings" at bounding box center [1038, 32] width 14 height 14
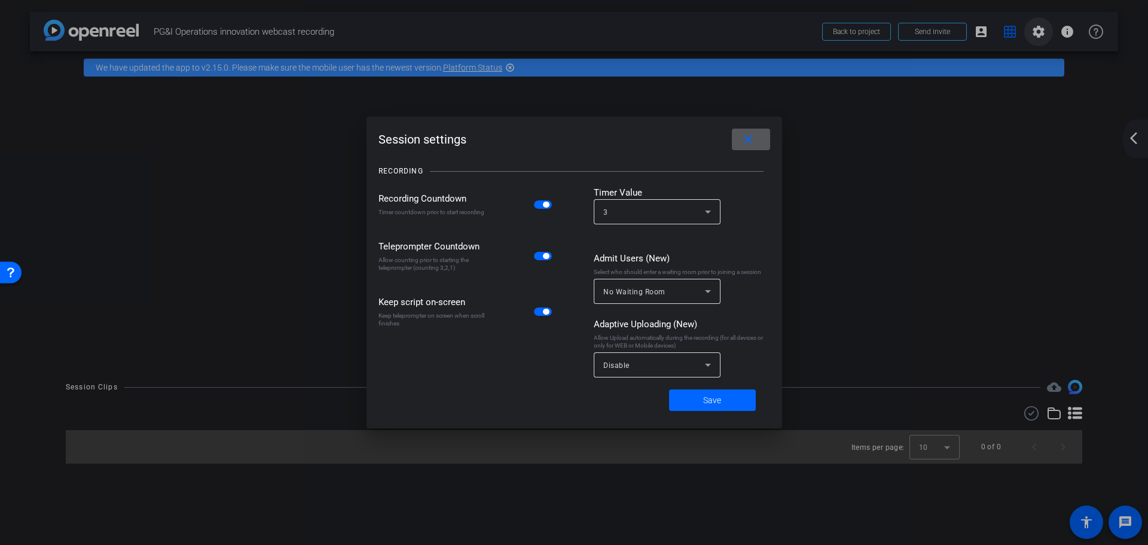
click at [1035, 33] on div at bounding box center [574, 272] width 1148 height 545
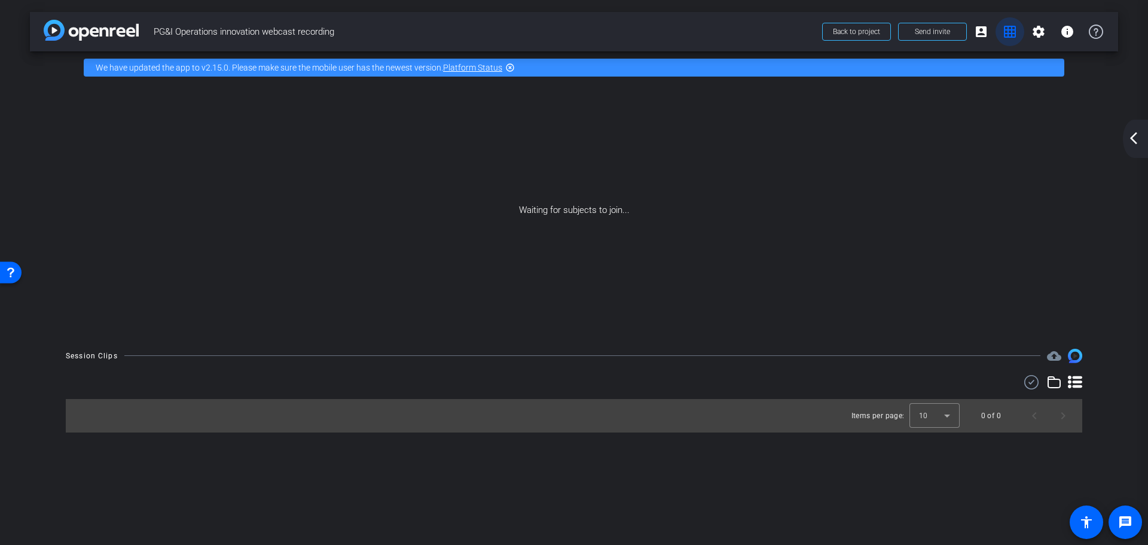
click at [1009, 30] on mat-icon "grid_on" at bounding box center [1010, 32] width 14 height 14
click at [985, 29] on mat-icon "account_box" at bounding box center [981, 32] width 14 height 14
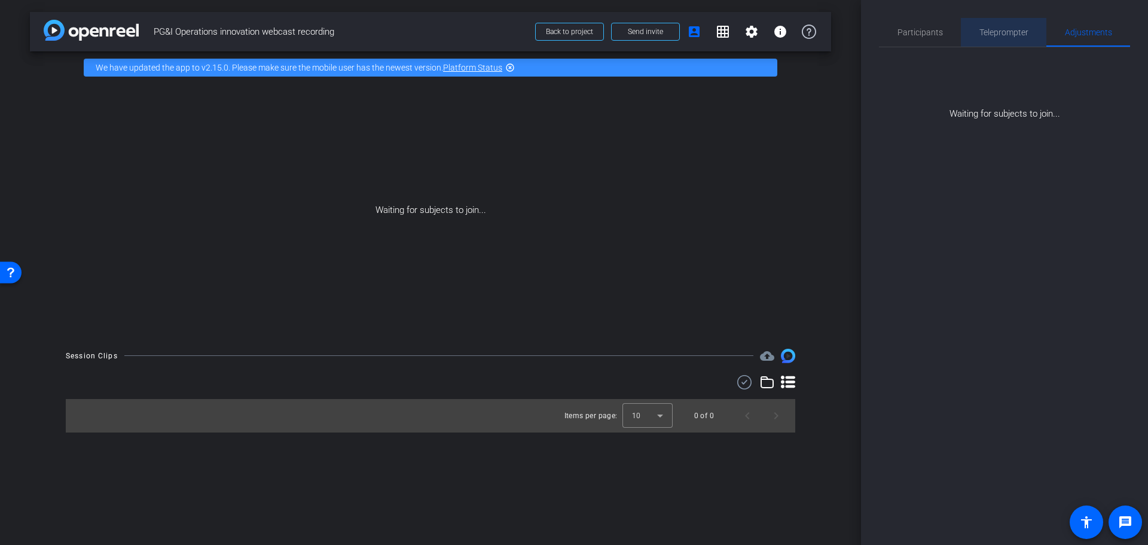
click at [1015, 32] on span "Teleprompter" at bounding box center [1003, 32] width 49 height 8
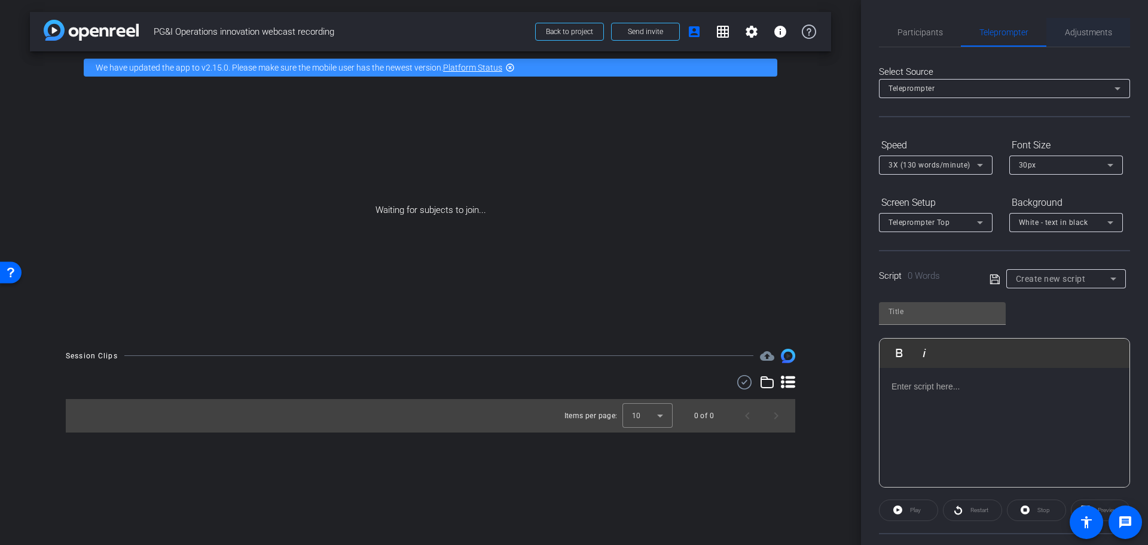
click at [1077, 31] on span "Adjustments" at bounding box center [1088, 32] width 47 height 8
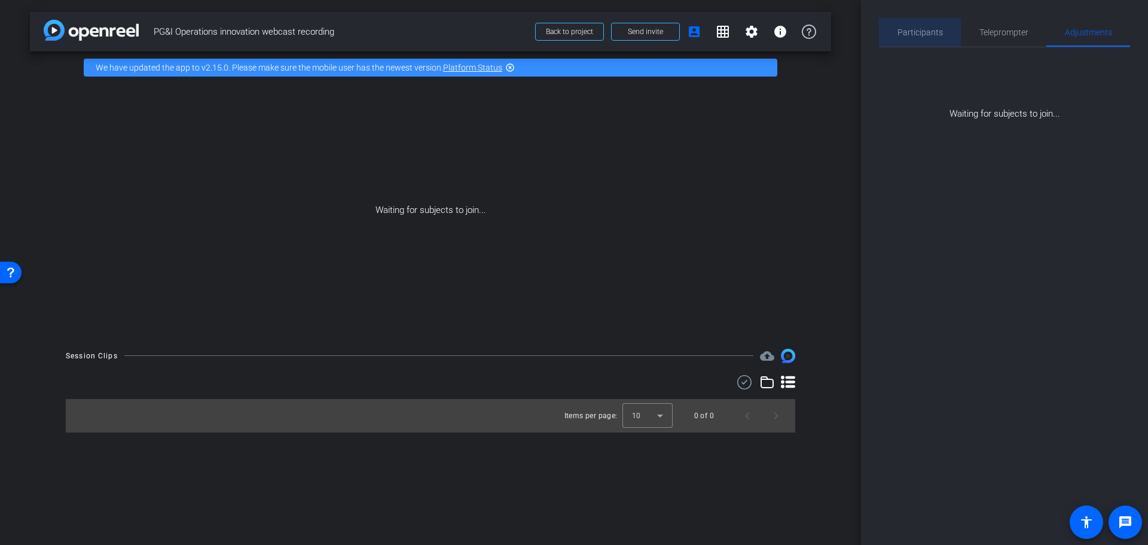
click at [915, 33] on span "Participants" at bounding box center [919, 32] width 45 height 8
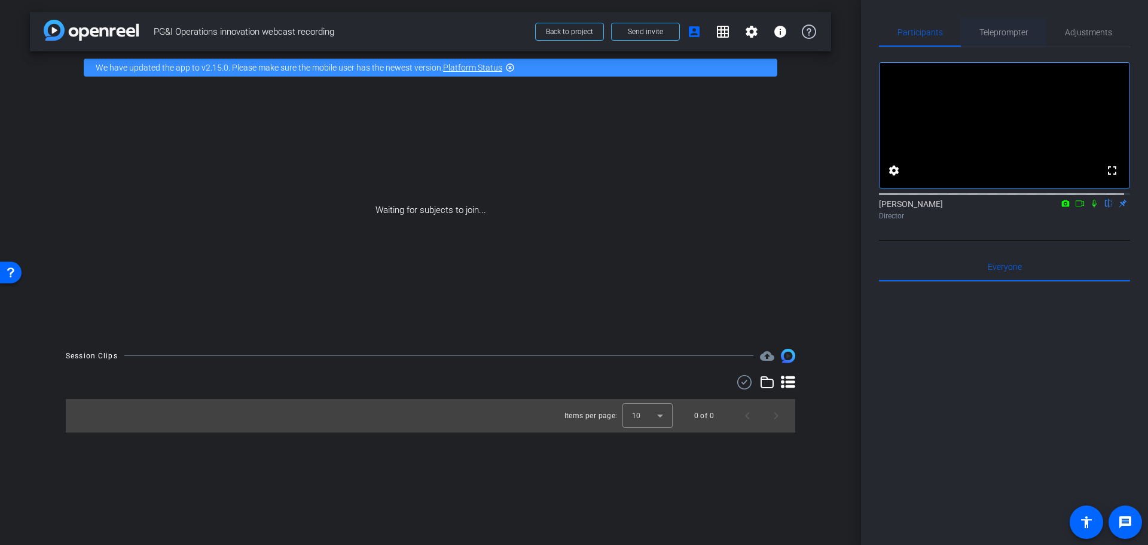
click at [1006, 35] on span "Teleprompter" at bounding box center [1003, 32] width 49 height 8
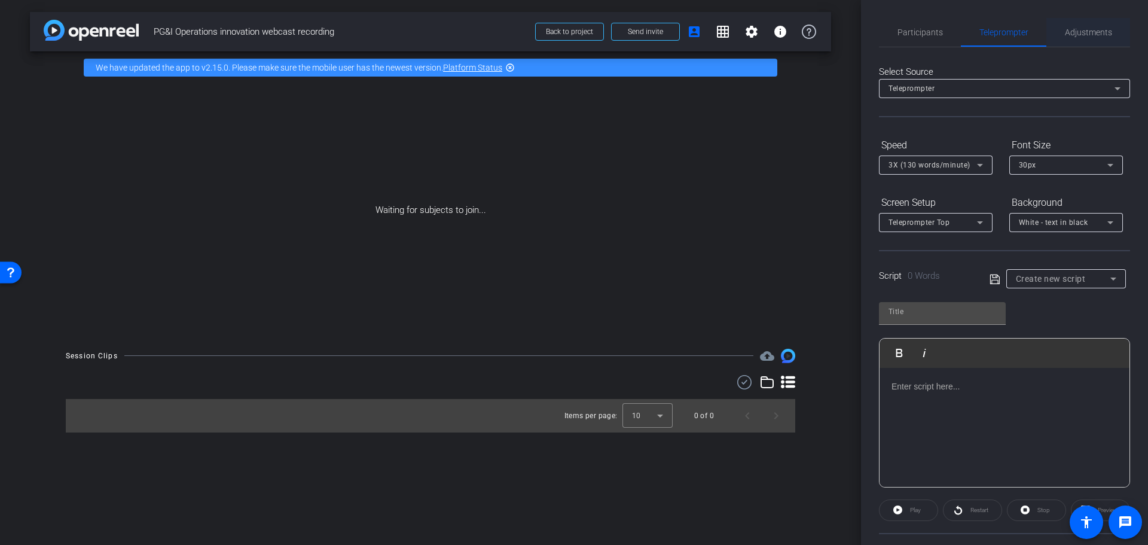
click at [1098, 32] on span "Adjustments" at bounding box center [1088, 32] width 47 height 8
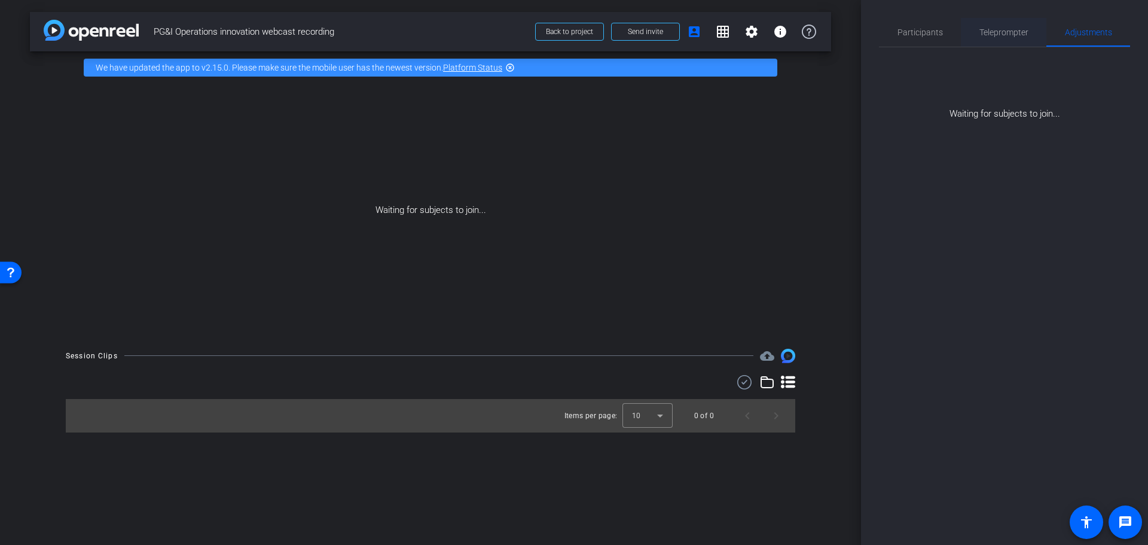
click at [1010, 32] on span "Teleprompter" at bounding box center [1003, 32] width 49 height 8
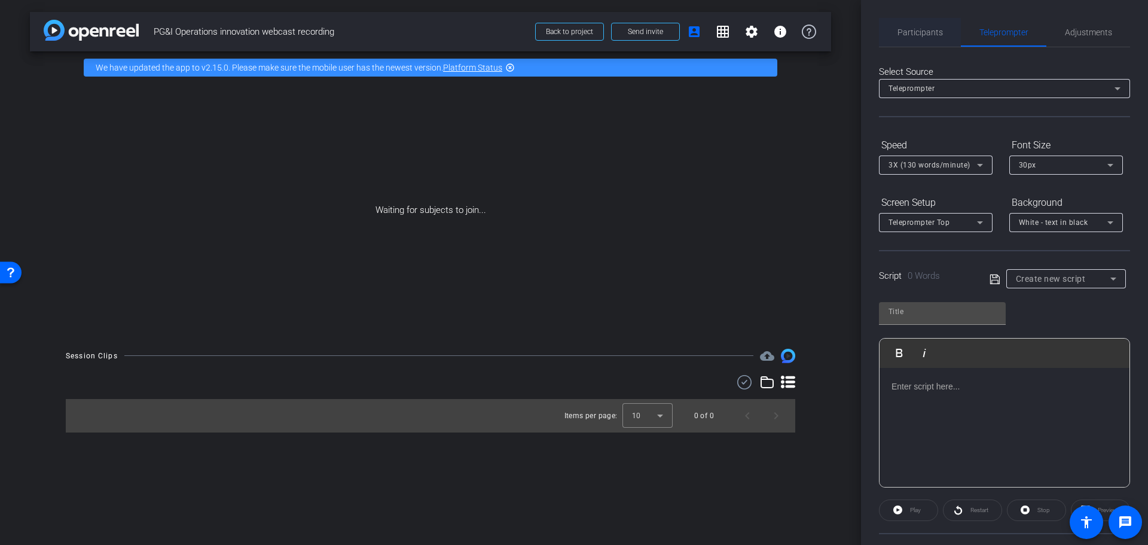
click at [934, 30] on span "Participants" at bounding box center [919, 32] width 45 height 8
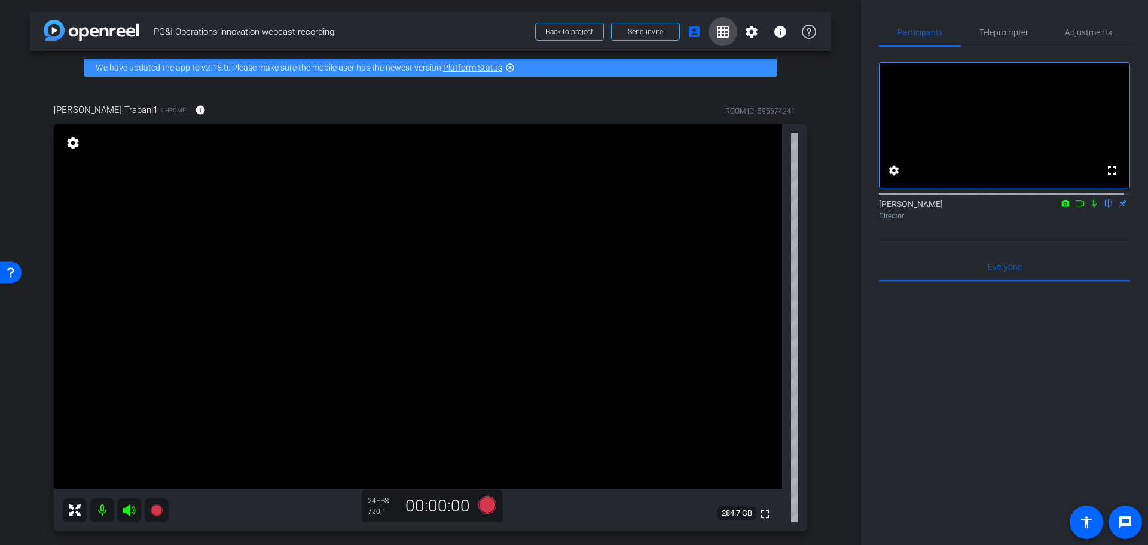
click at [716, 35] on mat-icon "grid_on" at bounding box center [723, 32] width 14 height 14
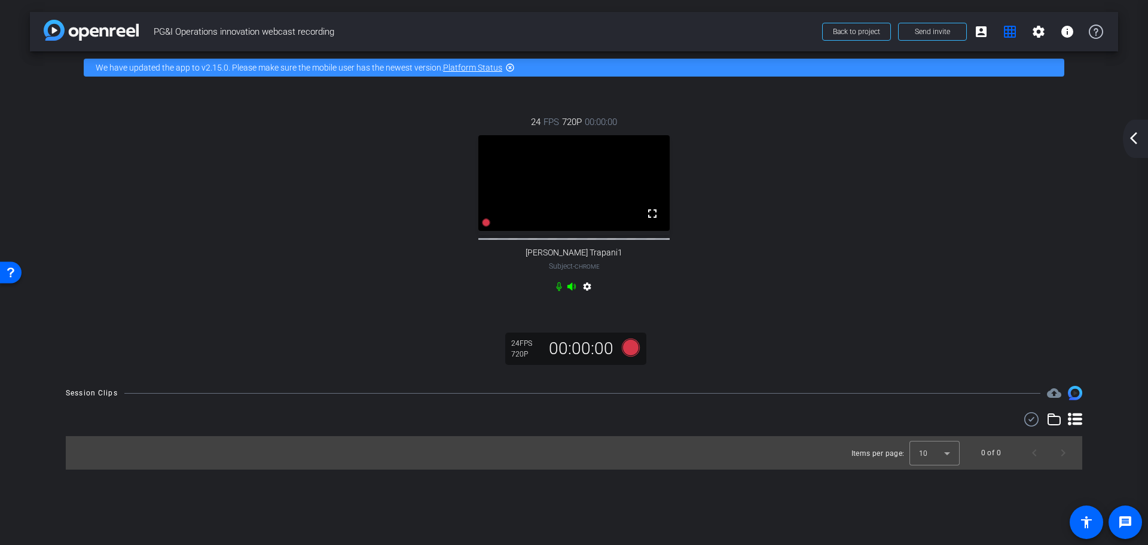
click at [1131, 133] on mat-icon "arrow_back_ios_new" at bounding box center [1133, 138] width 14 height 14
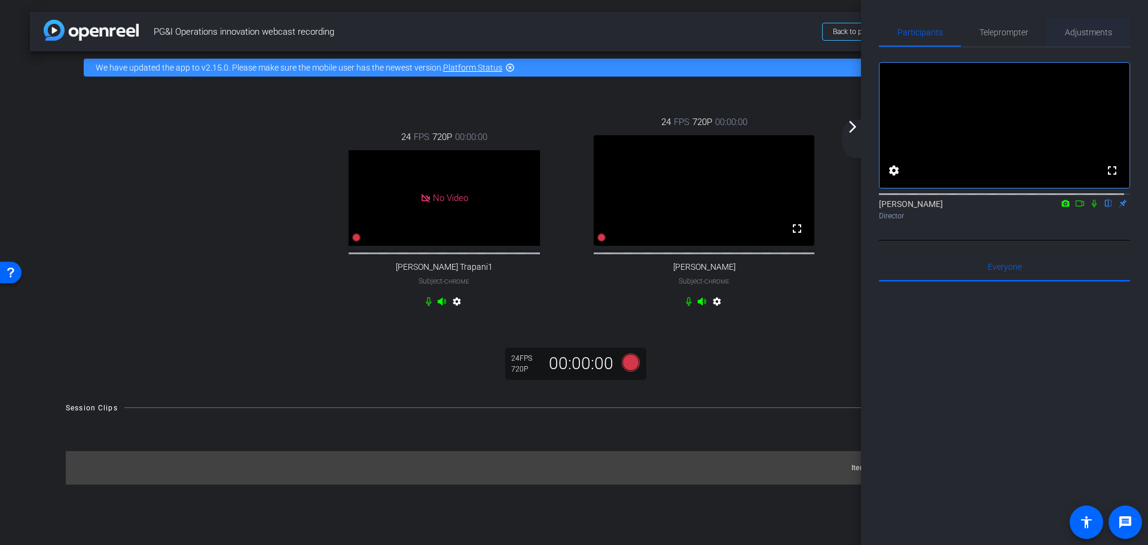
click at [1080, 31] on span "Adjustments" at bounding box center [1088, 32] width 47 height 8
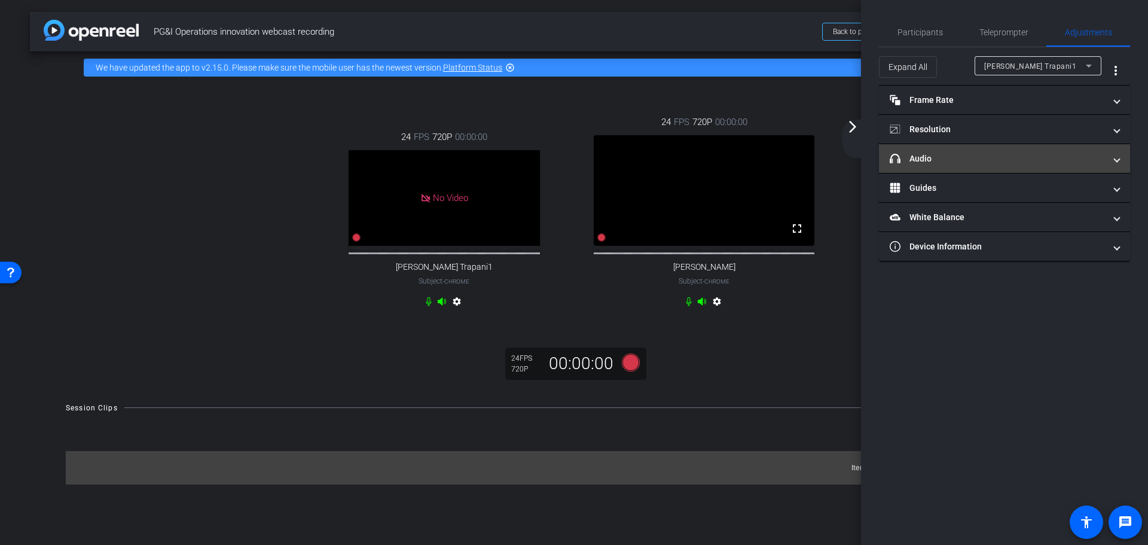
click at [1118, 158] on span at bounding box center [1116, 158] width 5 height 13
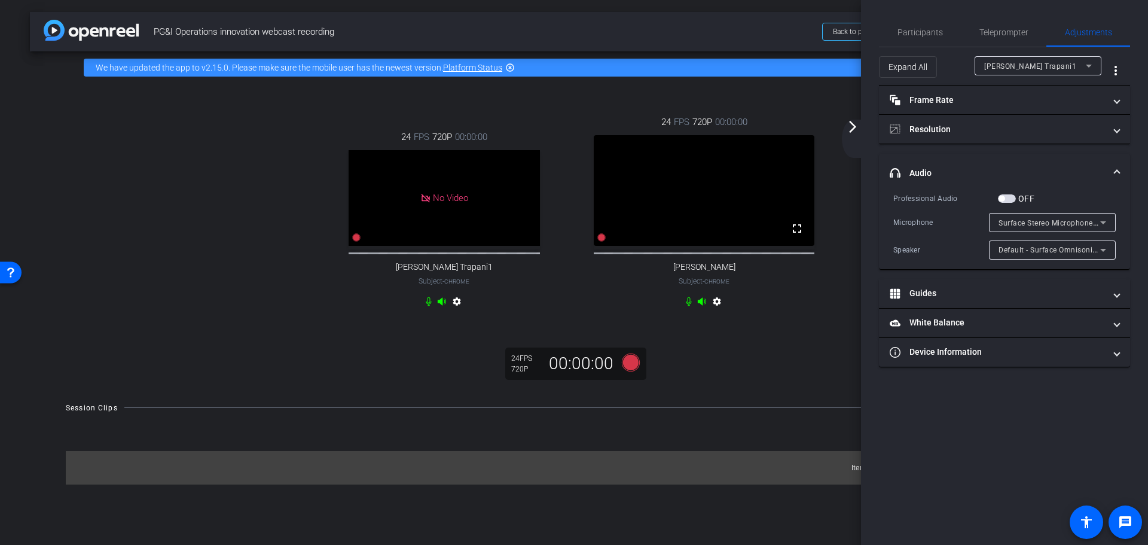
click at [1113, 169] on span "headphone icon Audio" at bounding box center [1002, 173] width 225 height 13
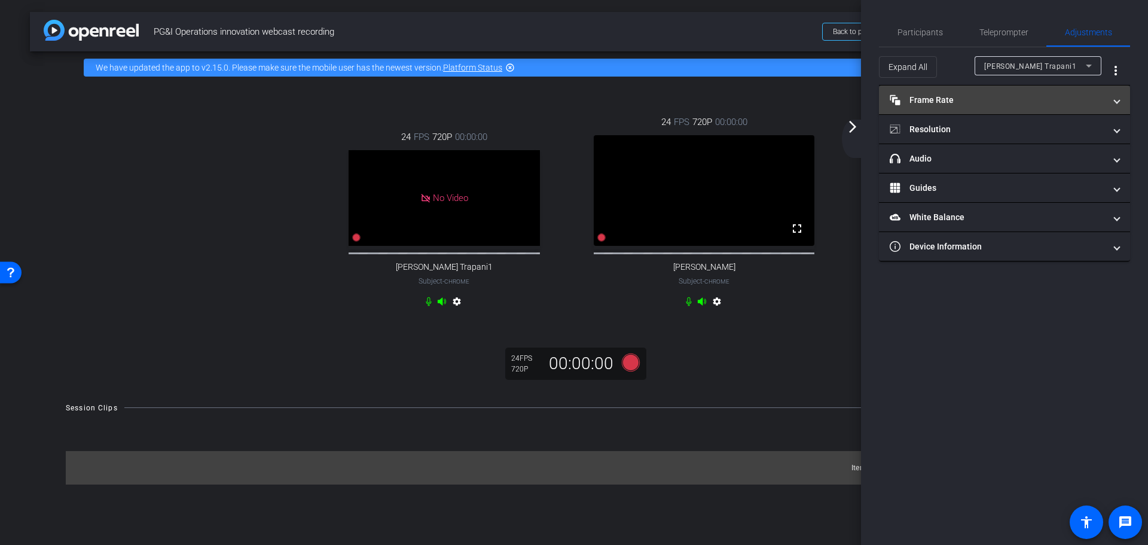
click at [1119, 99] on mat-expansion-panel-header "Frame Rate Frame Rate" at bounding box center [1004, 99] width 251 height 29
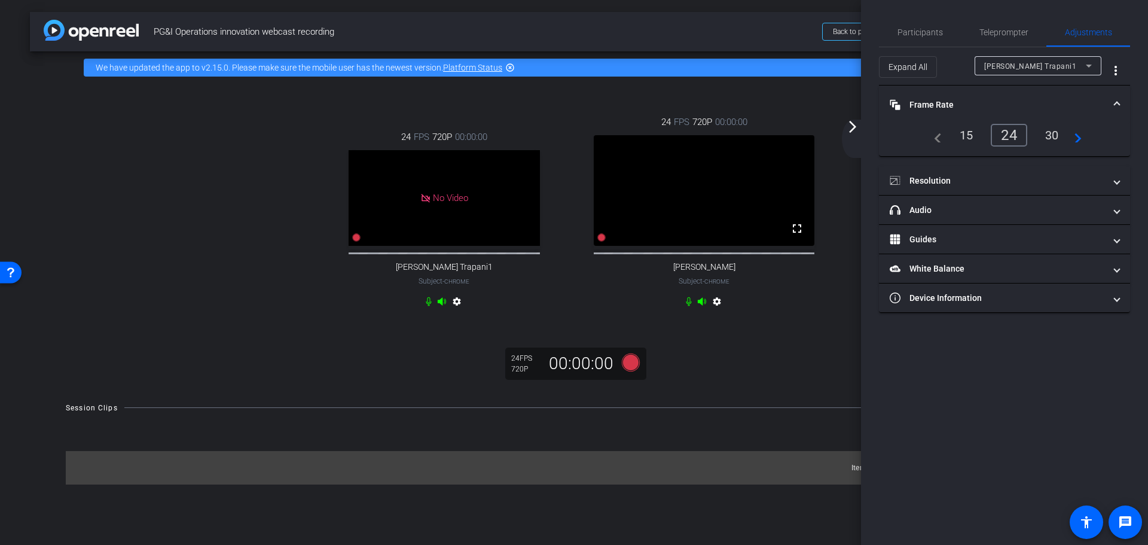
click at [1119, 99] on span at bounding box center [1116, 105] width 5 height 13
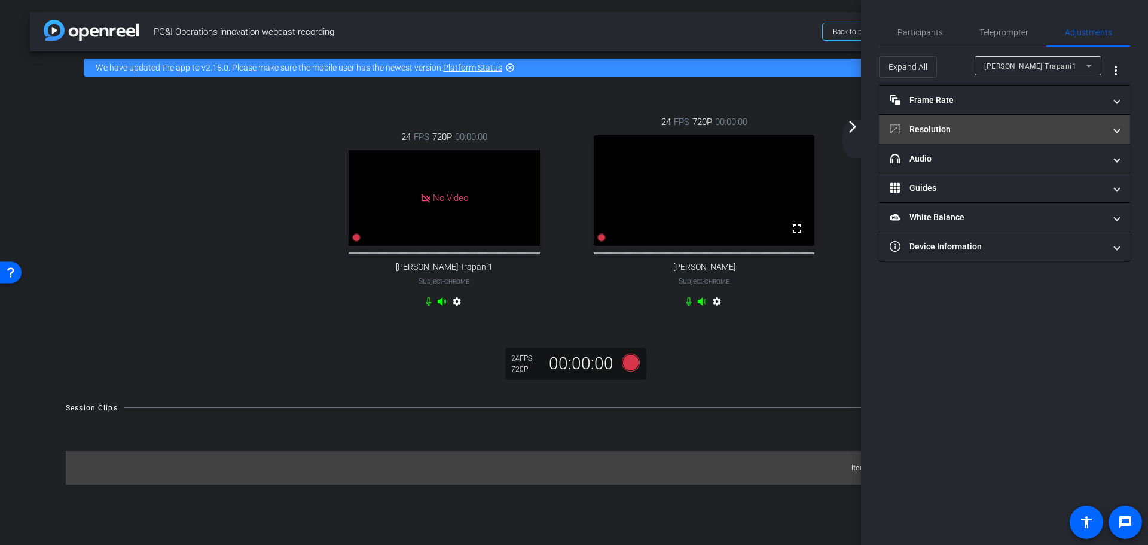
click at [1119, 131] on mat-expansion-panel-header "Resolution" at bounding box center [1004, 129] width 251 height 29
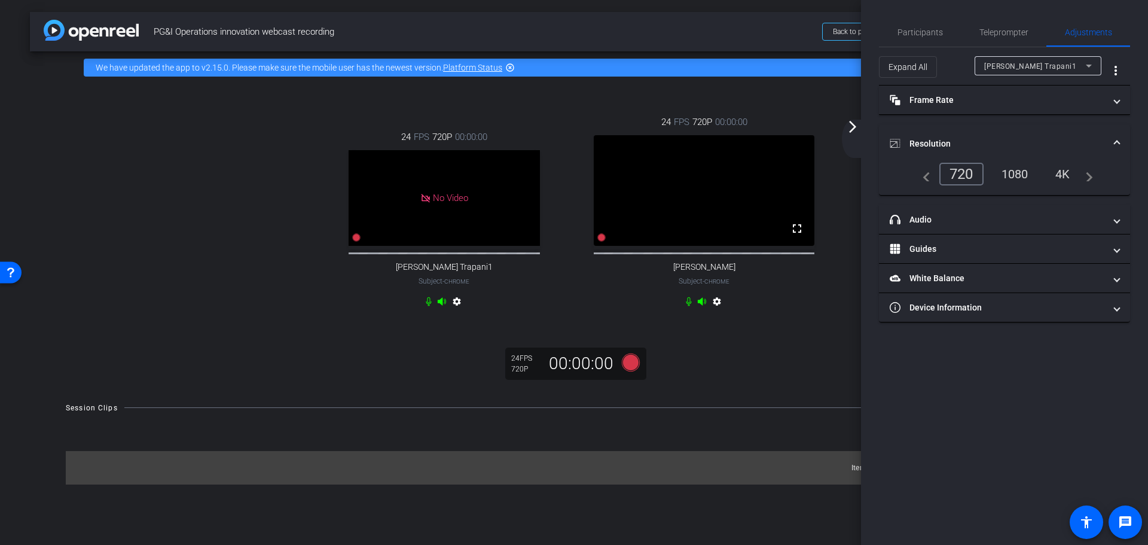
click at [1119, 131] on mat-expansion-panel-header "Resolution" at bounding box center [1004, 143] width 251 height 38
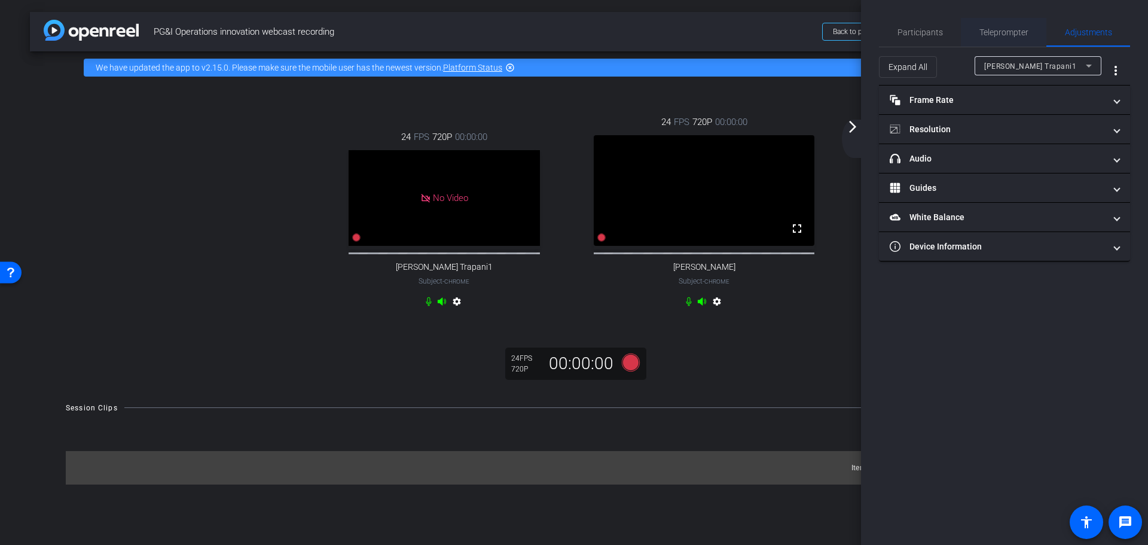
click at [1003, 29] on span "Teleprompter" at bounding box center [1003, 32] width 49 height 8
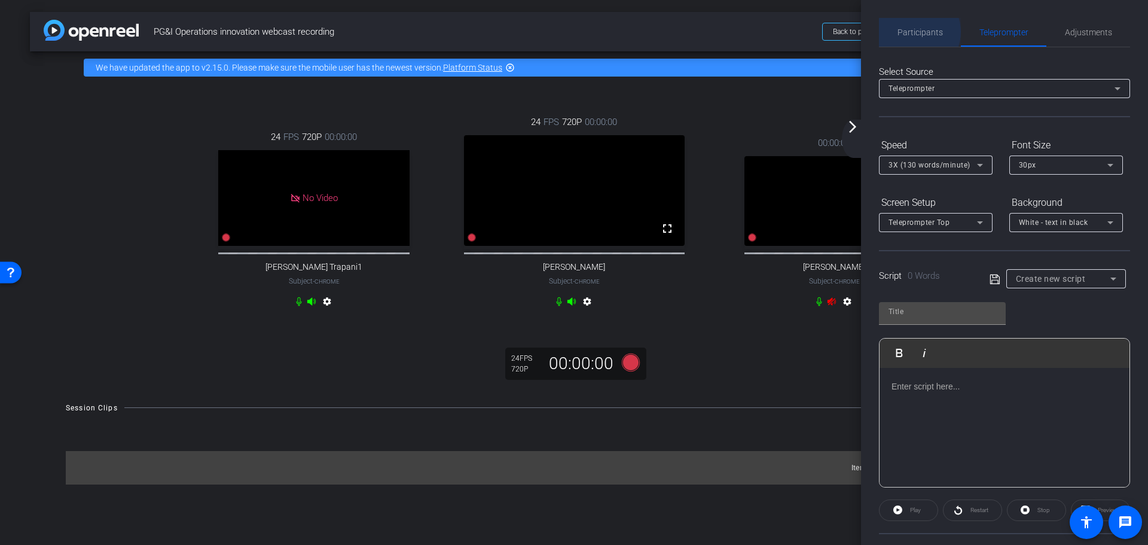
click at [915, 32] on span "Participants" at bounding box center [919, 32] width 45 height 8
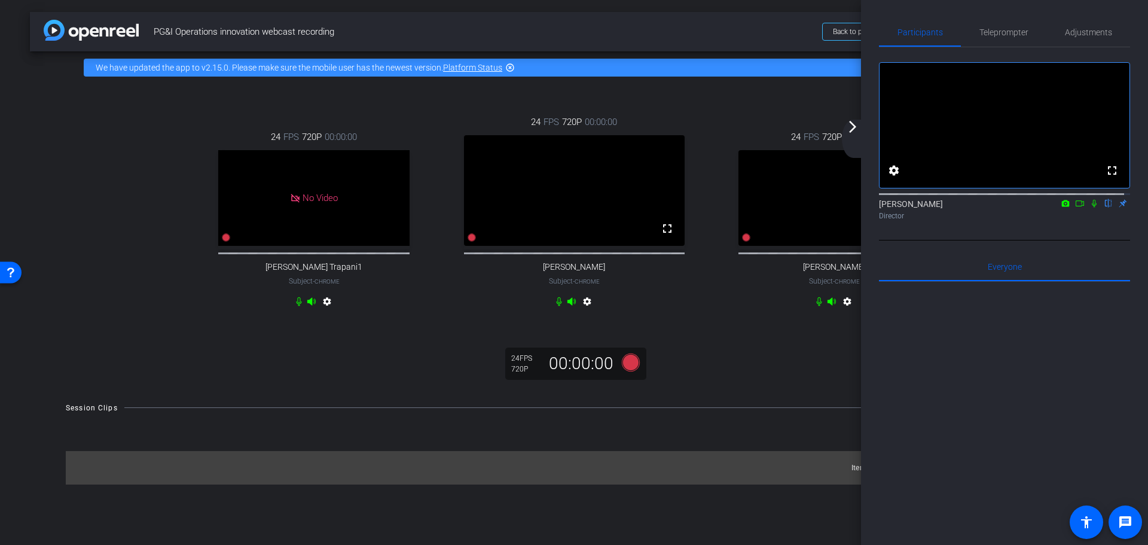
click at [848, 127] on mat-icon "arrow_forward_ios" at bounding box center [852, 127] width 14 height 14
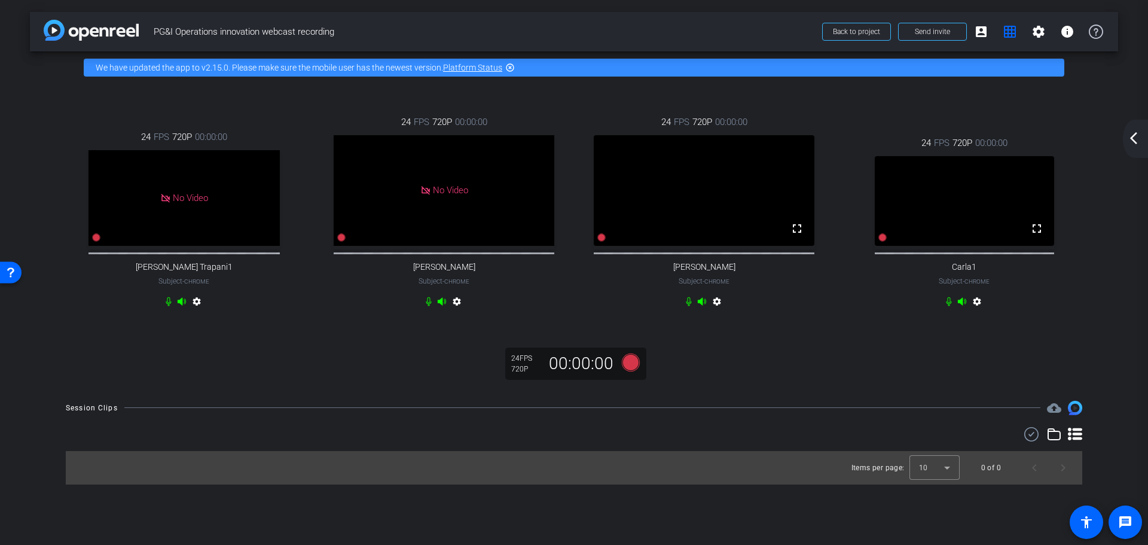
drag, startPoint x: 1135, startPoint y: 142, endPoint x: 1124, endPoint y: 100, distance: 42.8
click at [1135, 142] on mat-icon "arrow_back_ios_new" at bounding box center [1133, 138] width 14 height 14
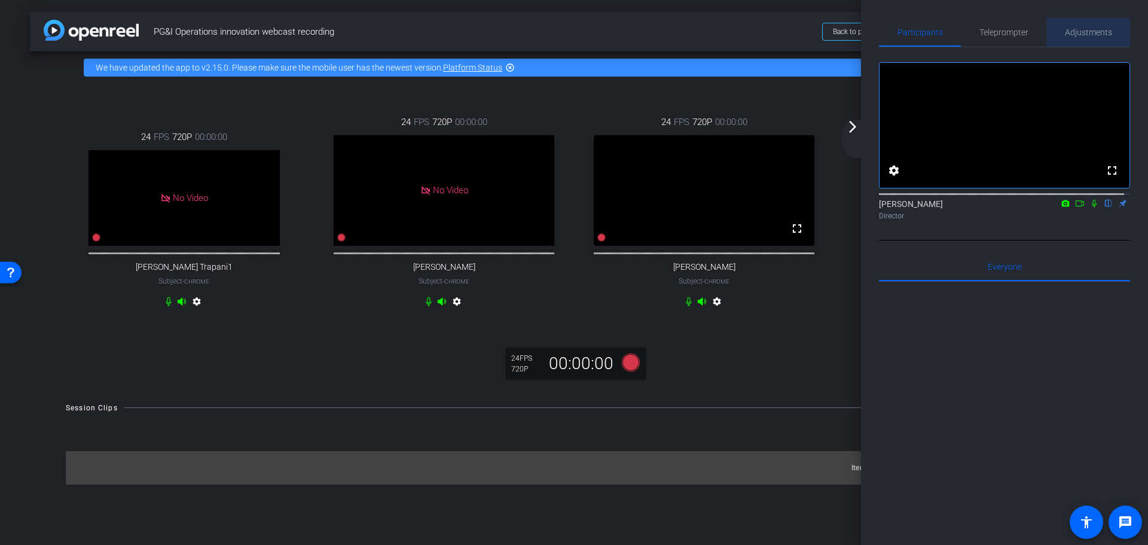
click at [1094, 29] on span "Adjustments" at bounding box center [1088, 32] width 47 height 8
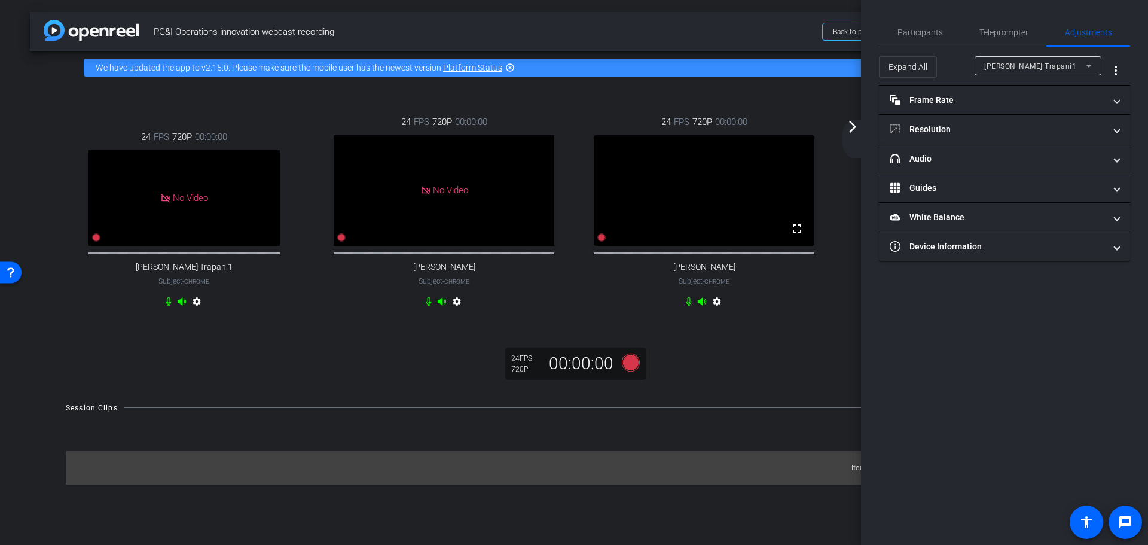
click at [1094, 60] on icon at bounding box center [1088, 66] width 14 height 14
type input "11000"
click at [1010, 30] on span "Teleprompter" at bounding box center [1003, 32] width 49 height 8
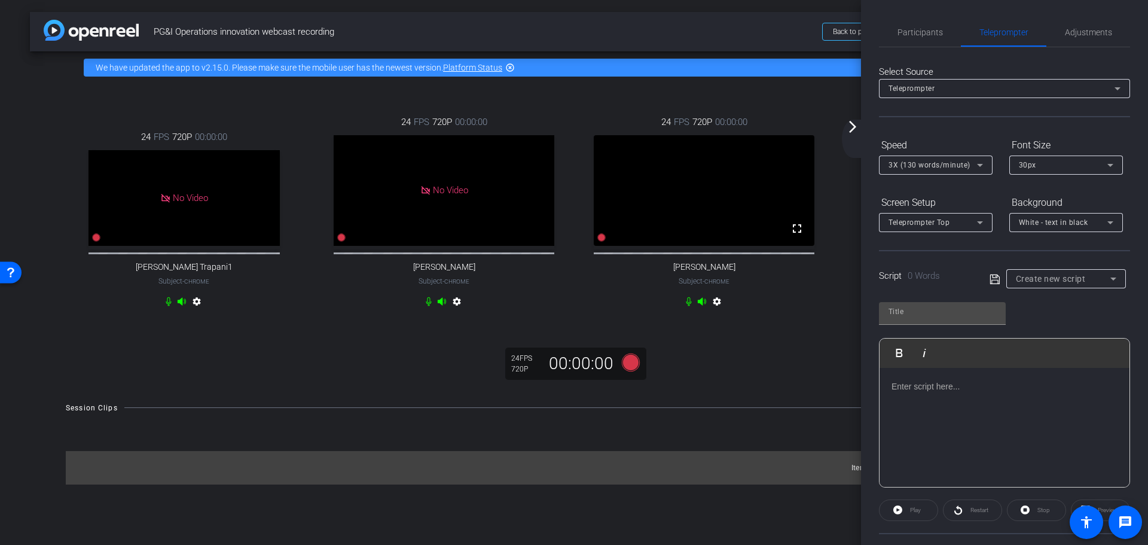
click at [849, 124] on mat-icon "arrow_forward_ios" at bounding box center [852, 127] width 14 height 14
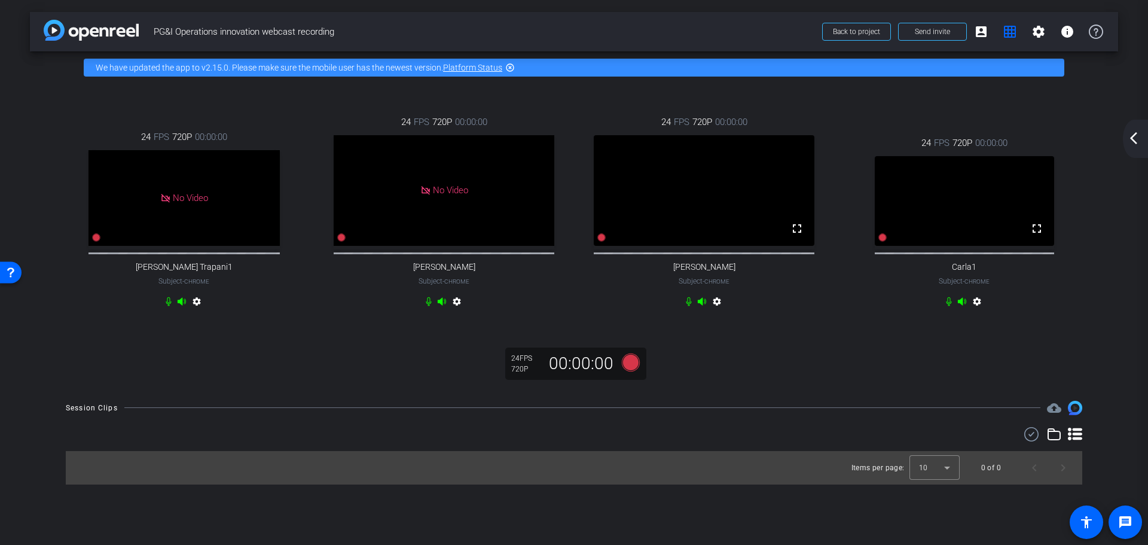
click at [1132, 139] on mat-icon "arrow_back_ios_new" at bounding box center [1133, 138] width 14 height 14
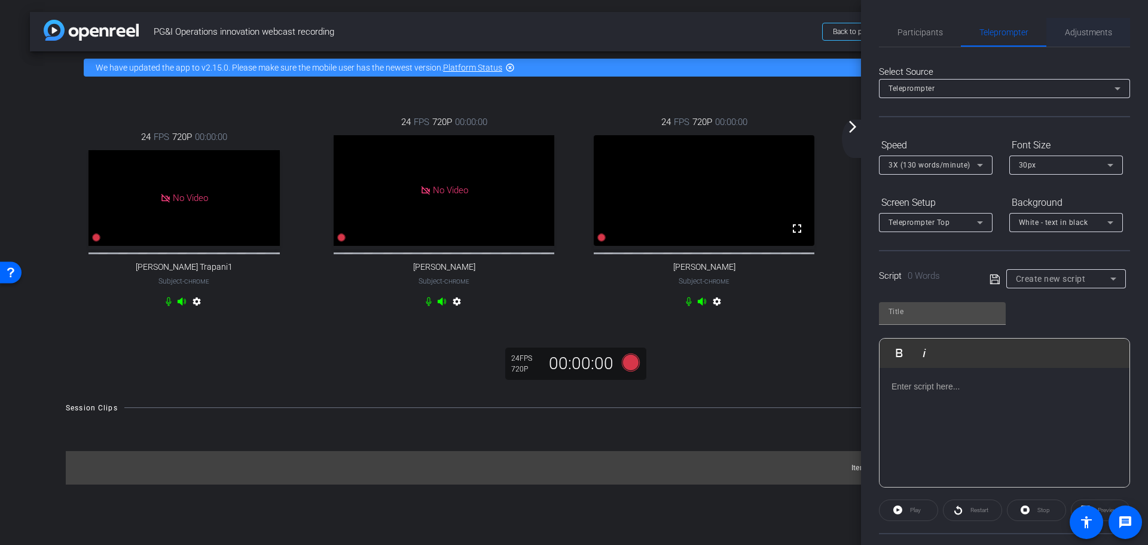
click at [1092, 35] on span "Adjustments" at bounding box center [1088, 32] width 47 height 8
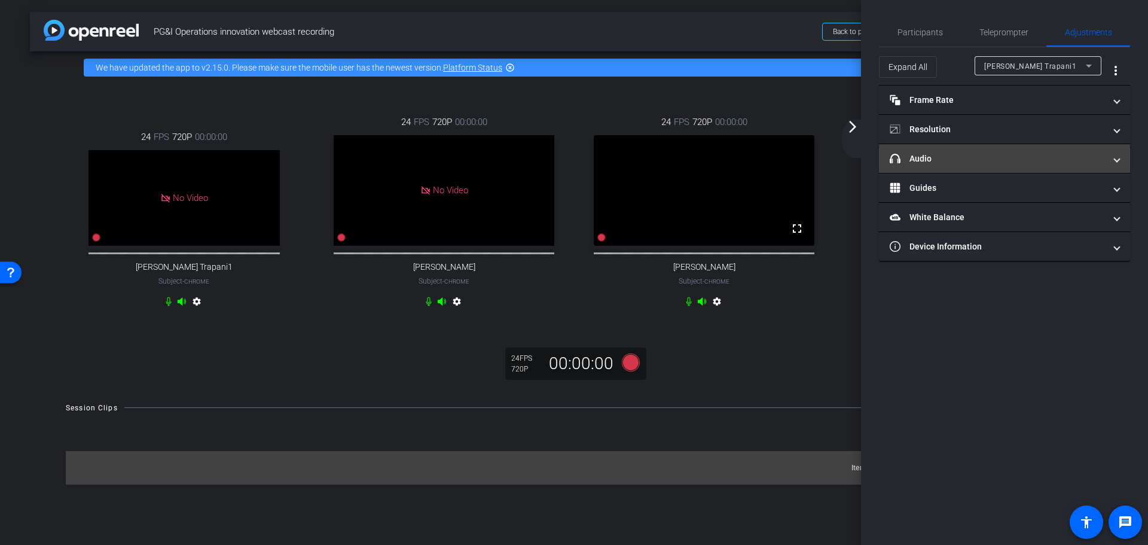
click at [1110, 157] on span "headphone icon Audio" at bounding box center [1002, 158] width 225 height 13
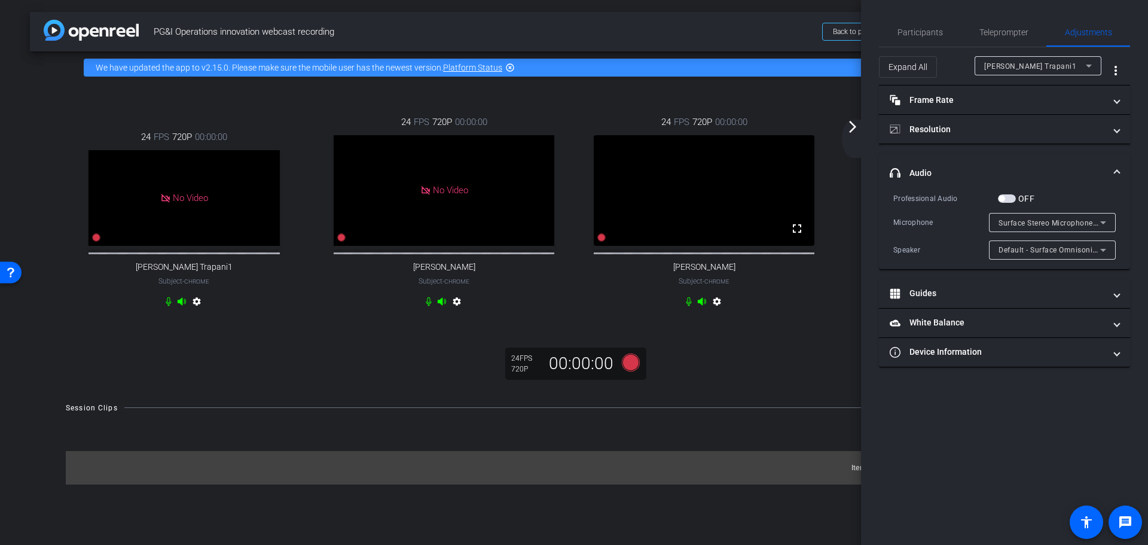
click at [1084, 60] on icon at bounding box center [1088, 66] width 14 height 14
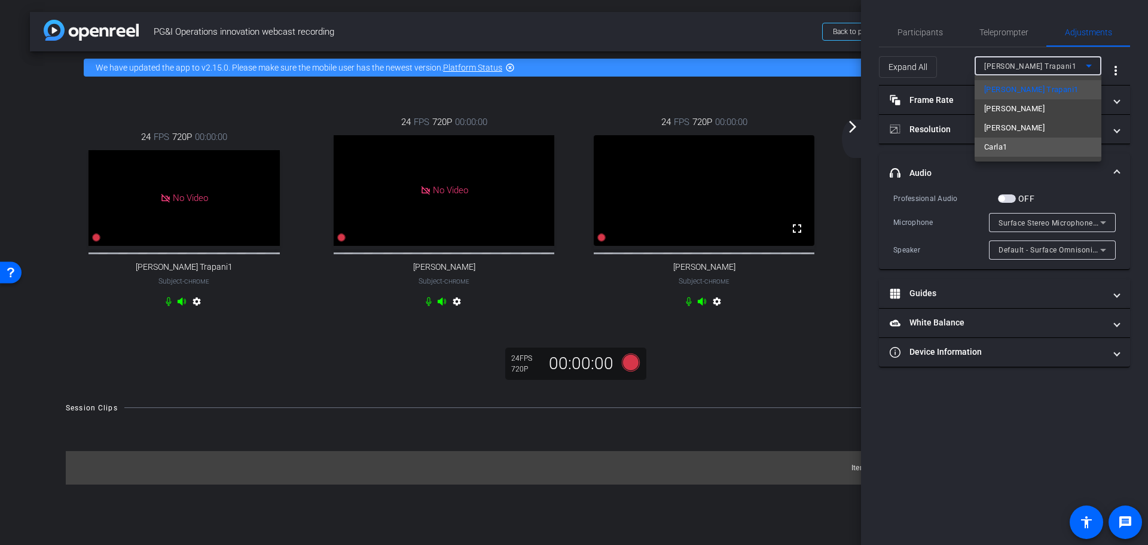
drag, startPoint x: 1007, startPoint y: 147, endPoint x: 999, endPoint y: 149, distance: 8.7
click at [996, 153] on span "Carla1" at bounding box center [995, 147] width 23 height 14
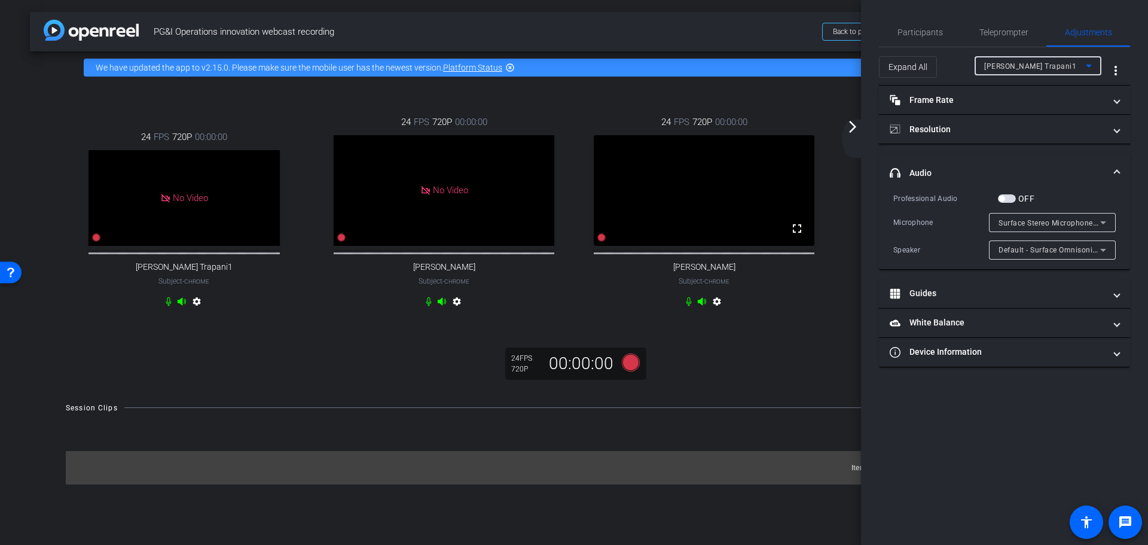
type input "11000"
click at [1105, 216] on icon at bounding box center [1103, 222] width 14 height 14
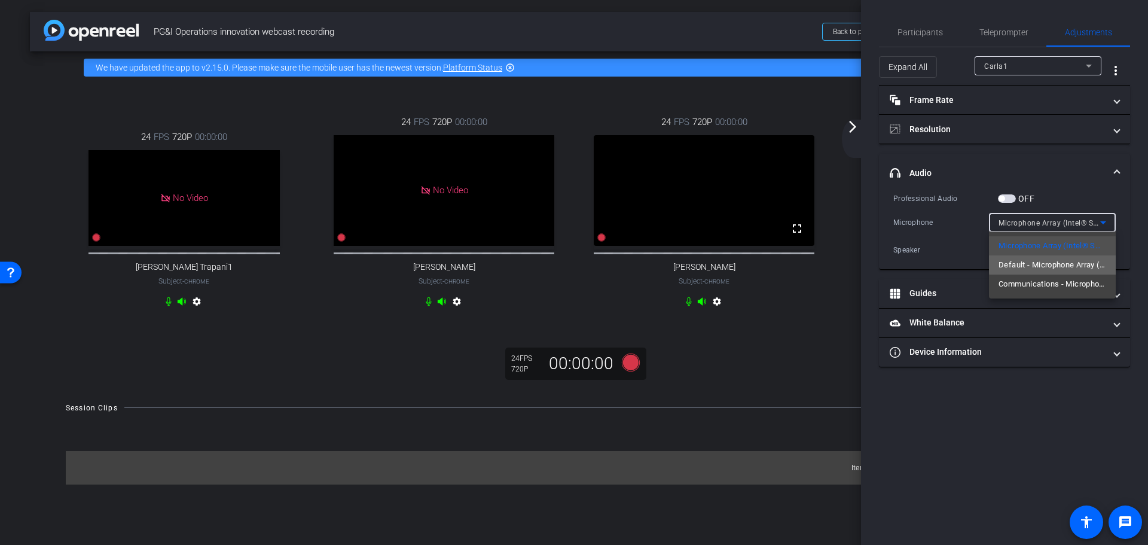
click at [1061, 263] on span "Default - Microphone Array (Intel® Smart Sound Technology for Digital Microphon…" at bounding box center [1052, 265] width 108 height 14
click at [1104, 221] on icon at bounding box center [1103, 222] width 14 height 14
click at [1047, 283] on span "Communications - Microphone Array (Intel® Smart Sound Technology for Digital Mi…" at bounding box center [1052, 284] width 108 height 14
click at [1103, 222] on icon at bounding box center [1103, 222] width 6 height 3
click at [1031, 242] on span "Microphone Array (Intel® Smart Sound Technology for Digital Microphones)" at bounding box center [1052, 246] width 108 height 14
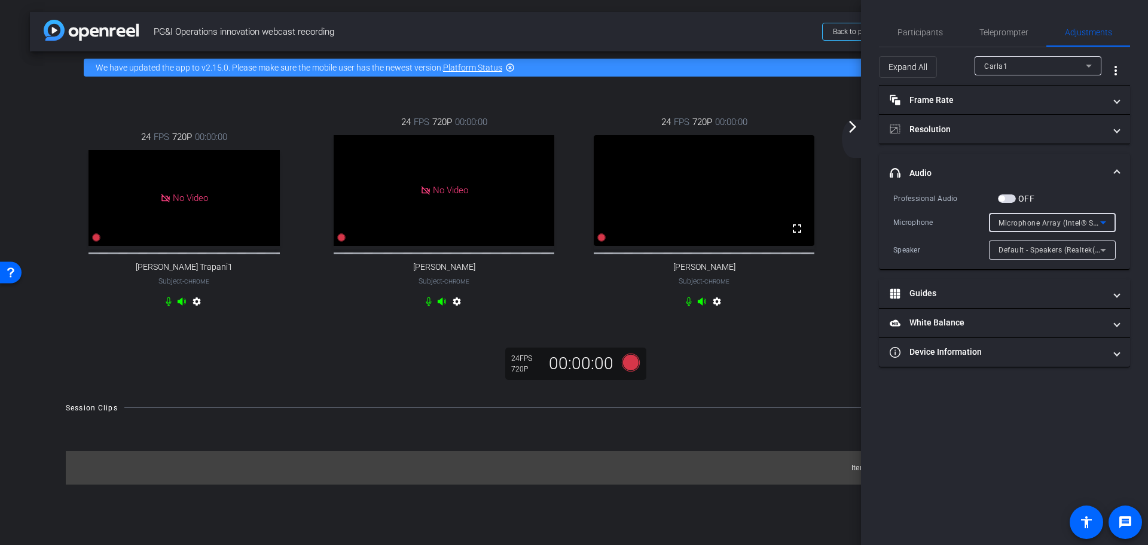
click at [1105, 247] on icon at bounding box center [1103, 250] width 14 height 14
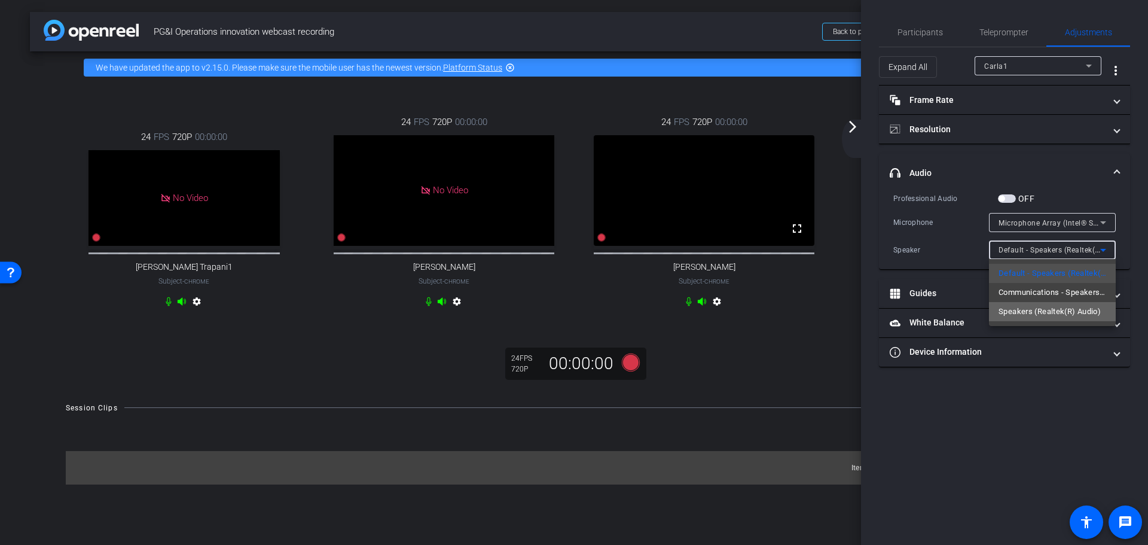
click at [1023, 311] on span "Speakers (Realtek(R) Audio)" at bounding box center [1049, 311] width 102 height 14
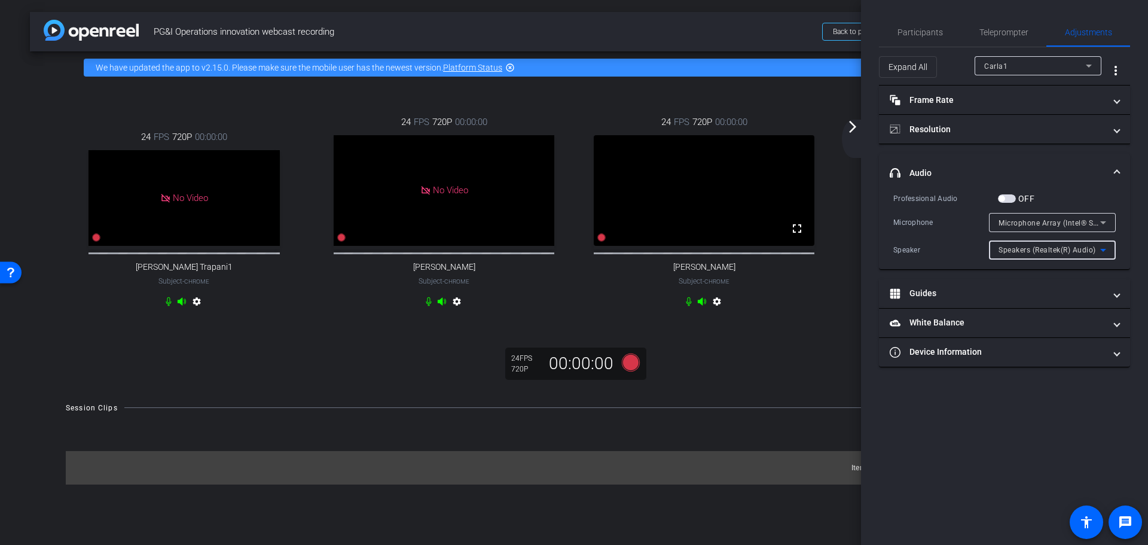
click at [1105, 250] on icon at bounding box center [1103, 250] width 14 height 14
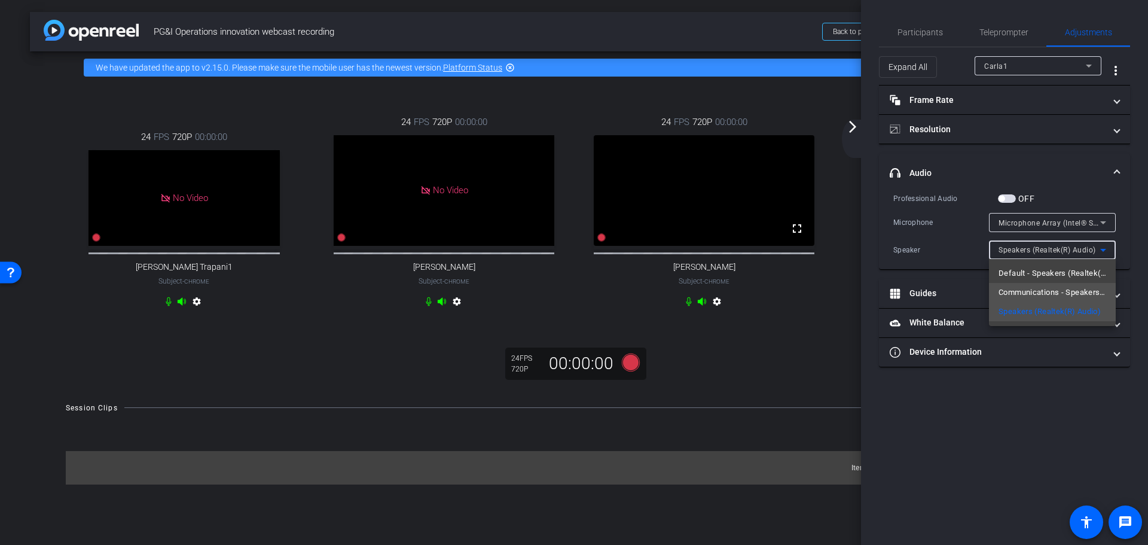
click at [1059, 289] on span "Communications - Speakers (Realtek(R) Audio)" at bounding box center [1052, 292] width 108 height 14
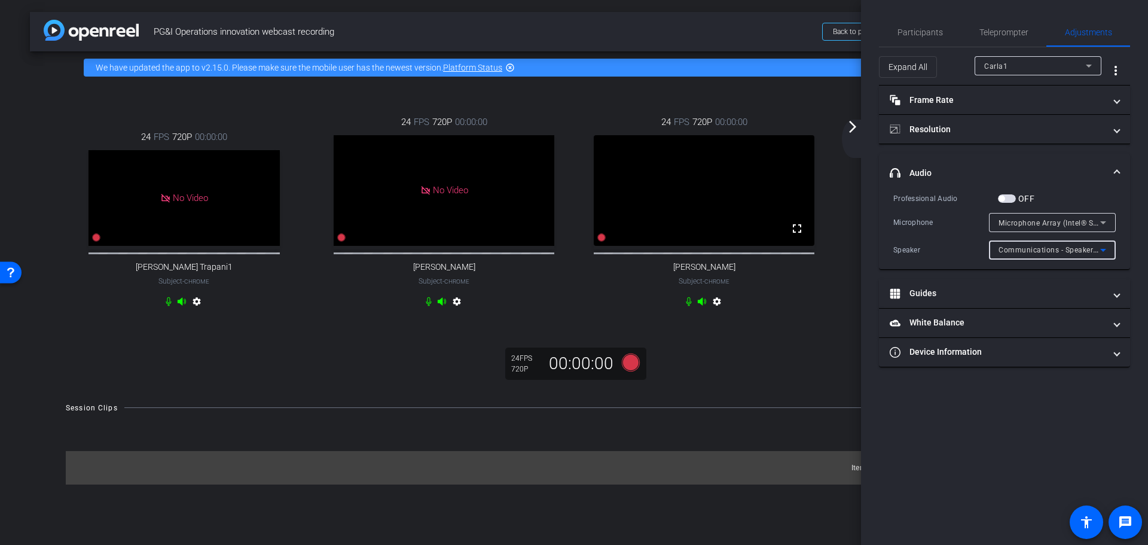
click at [1106, 251] on icon at bounding box center [1103, 250] width 14 height 14
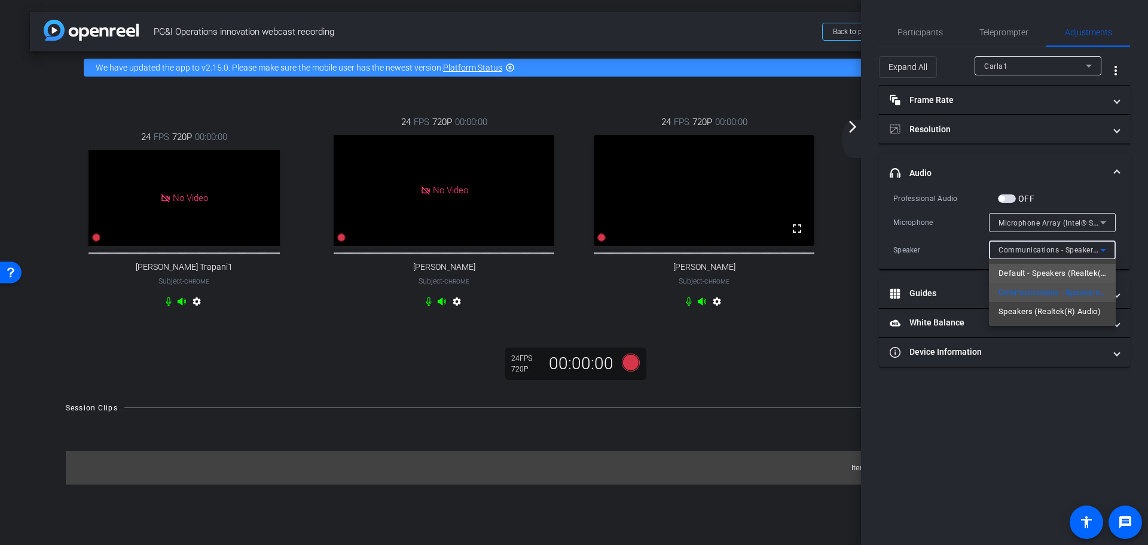
drag, startPoint x: 1046, startPoint y: 272, endPoint x: 1052, endPoint y: 276, distance: 7.5
click at [1046, 273] on span "Default - Speakers (Realtek(R) Audio)" at bounding box center [1052, 273] width 108 height 14
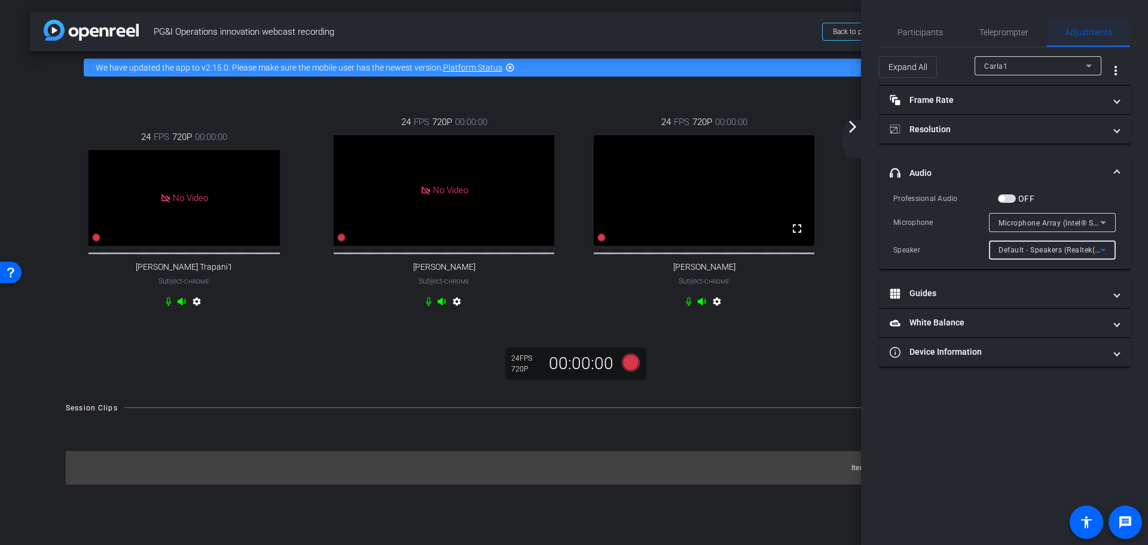
click at [1095, 28] on span "Adjustments" at bounding box center [1088, 32] width 47 height 8
click at [840, 127] on div "24 FPS 720P 00:00:00 No Video [PERSON_NAME] Trapani1 Subject - Chrome settings …" at bounding box center [574, 213] width 1040 height 235
click at [849, 126] on mat-icon "arrow_forward_ios" at bounding box center [852, 127] width 14 height 14
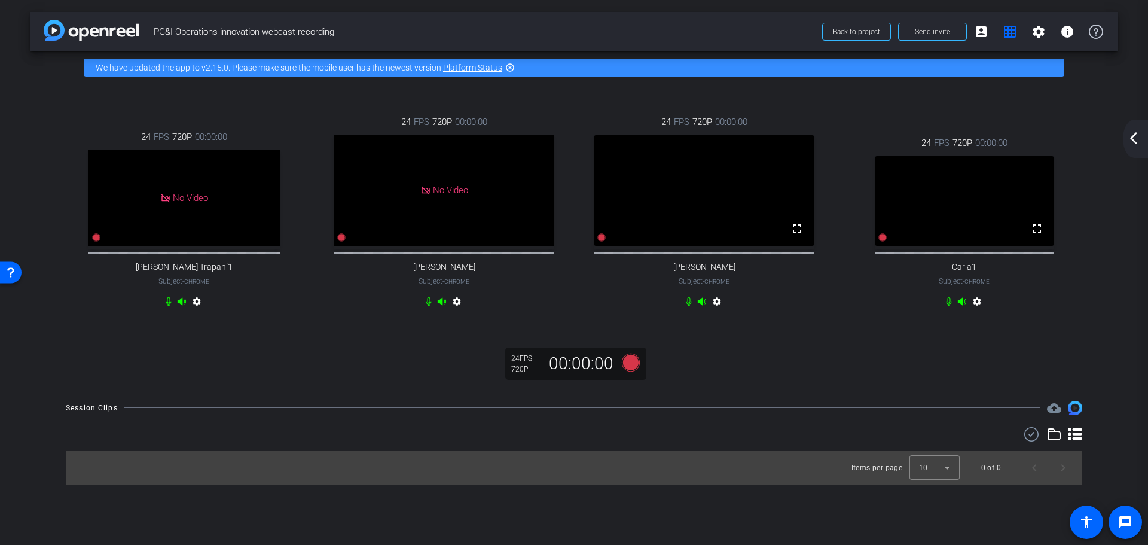
click at [1134, 139] on mat-icon "arrow_back_ios_new" at bounding box center [1133, 138] width 14 height 14
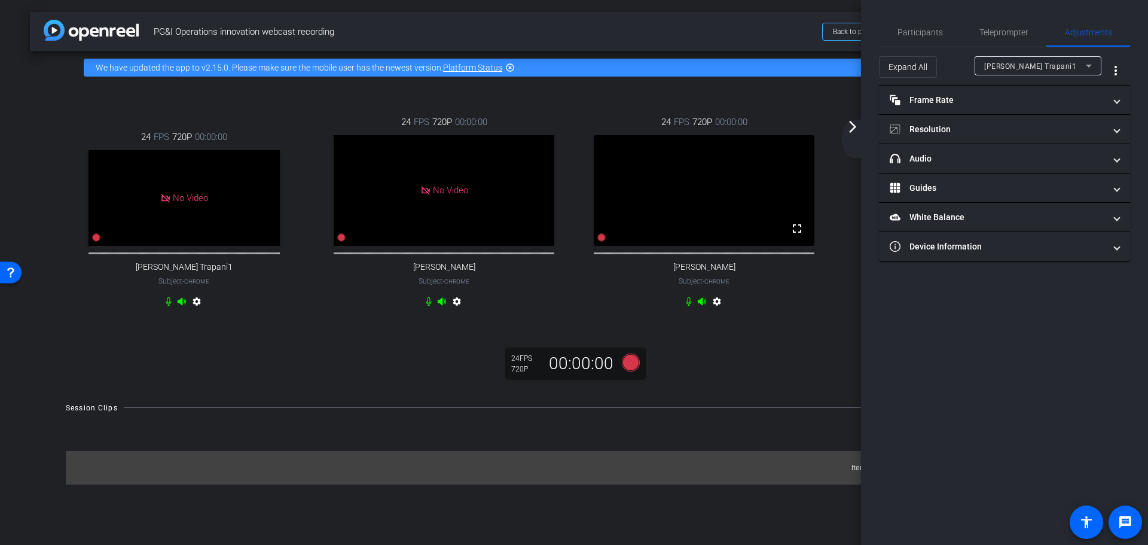
click at [857, 127] on mat-icon "arrow_forward_ios" at bounding box center [852, 127] width 14 height 14
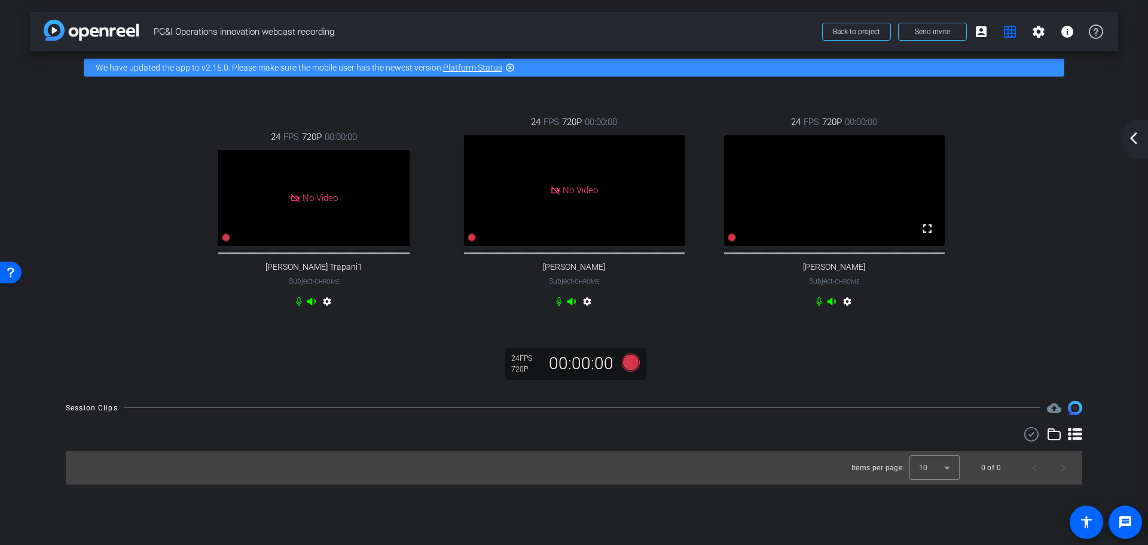
click at [1144, 136] on div "arrow_back_ios_new arrow_forward_ios" at bounding box center [1135, 139] width 25 height 38
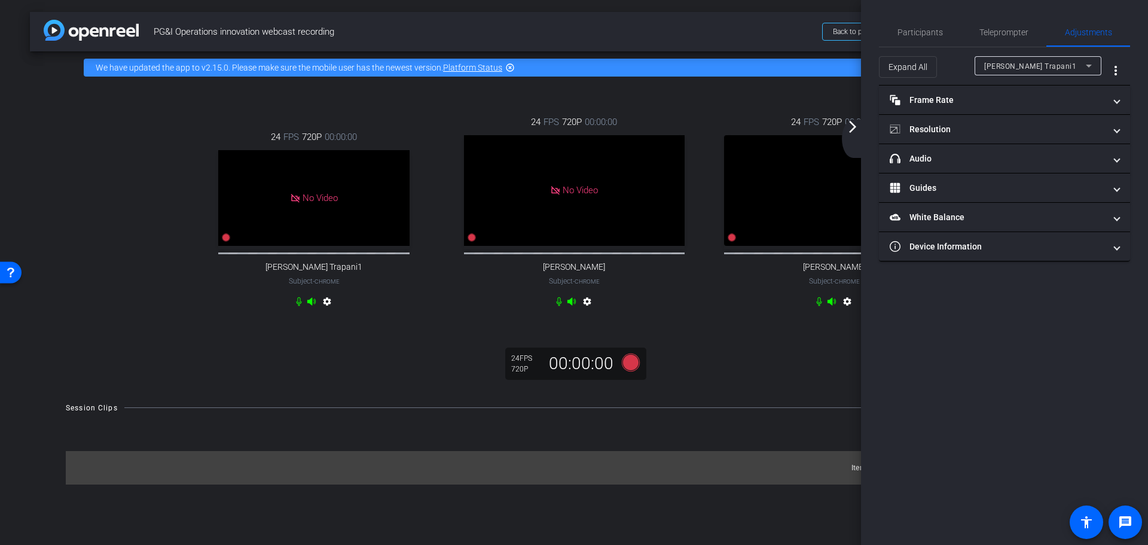
click at [1077, 60] on div "[PERSON_NAME] Trapani1" at bounding box center [1035, 66] width 102 height 15
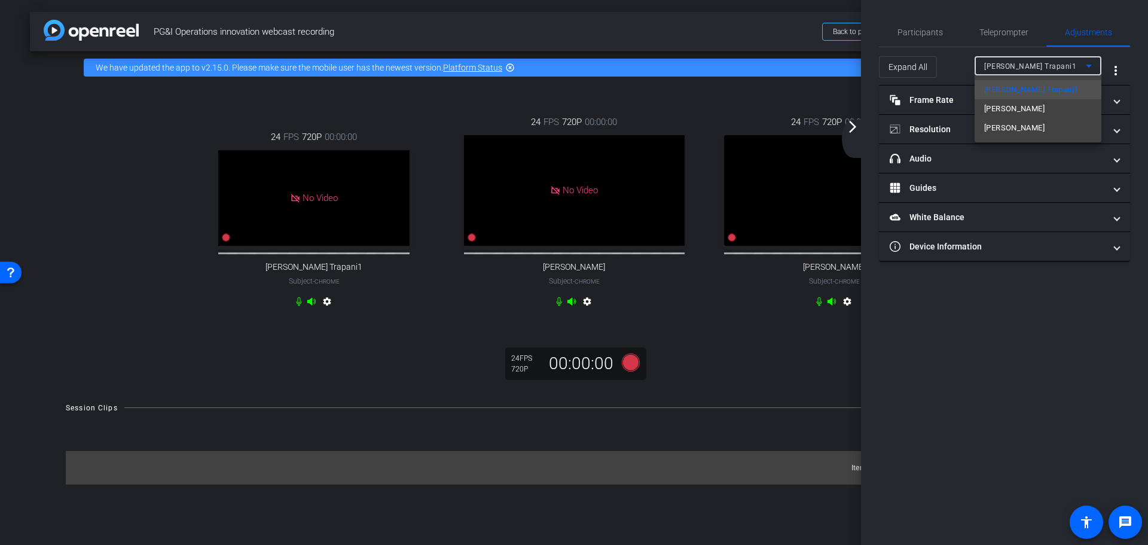
click at [1087, 69] on div at bounding box center [574, 272] width 1148 height 545
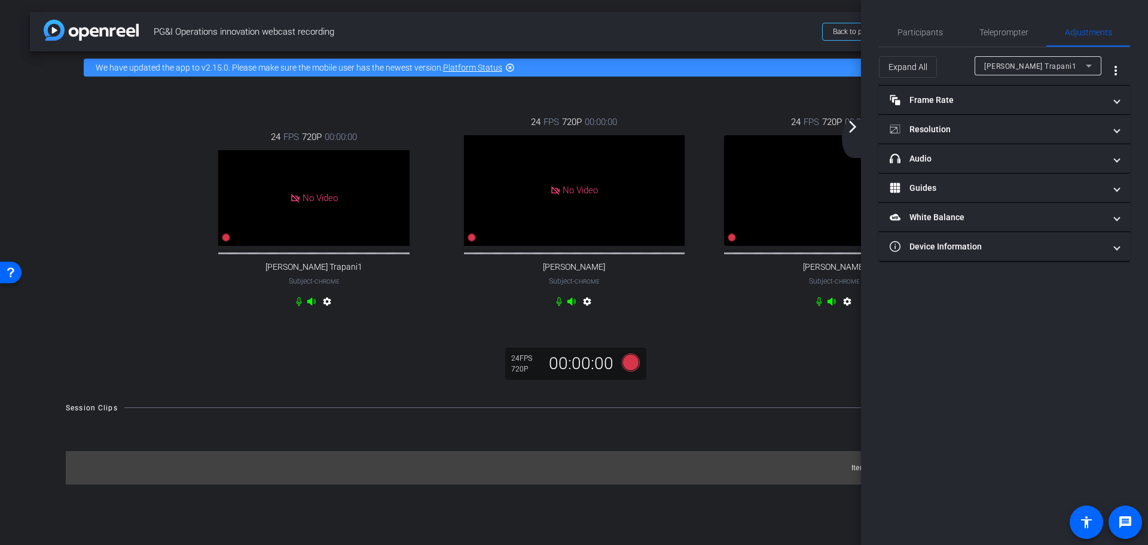
click at [855, 129] on mat-icon "arrow_forward_ios" at bounding box center [852, 127] width 14 height 14
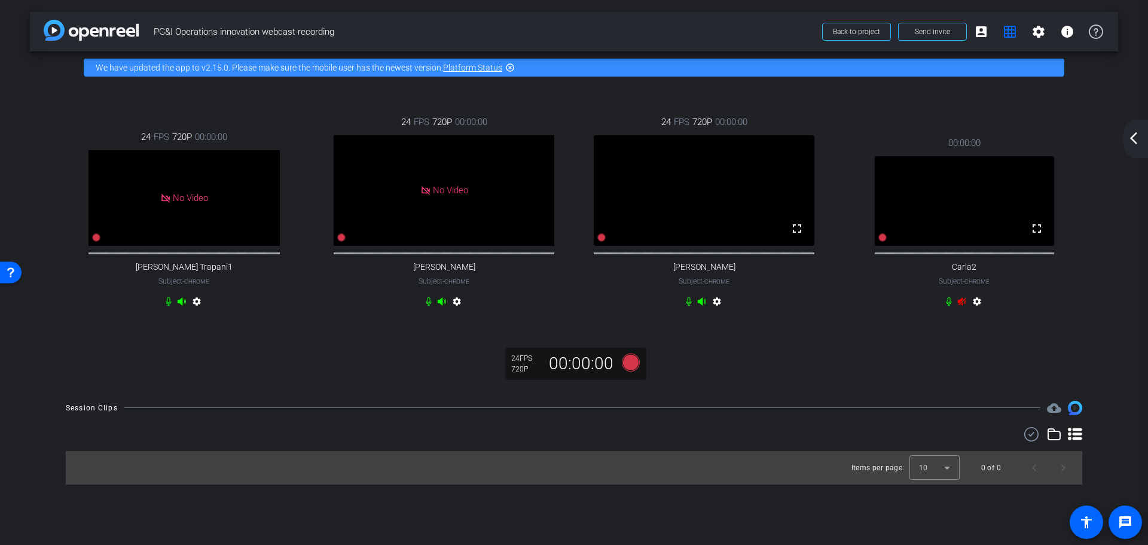
click at [961, 311] on div "settings" at bounding box center [964, 304] width 40 height 14
click at [1133, 140] on mat-icon "arrow_back_ios_new" at bounding box center [1133, 138] width 14 height 14
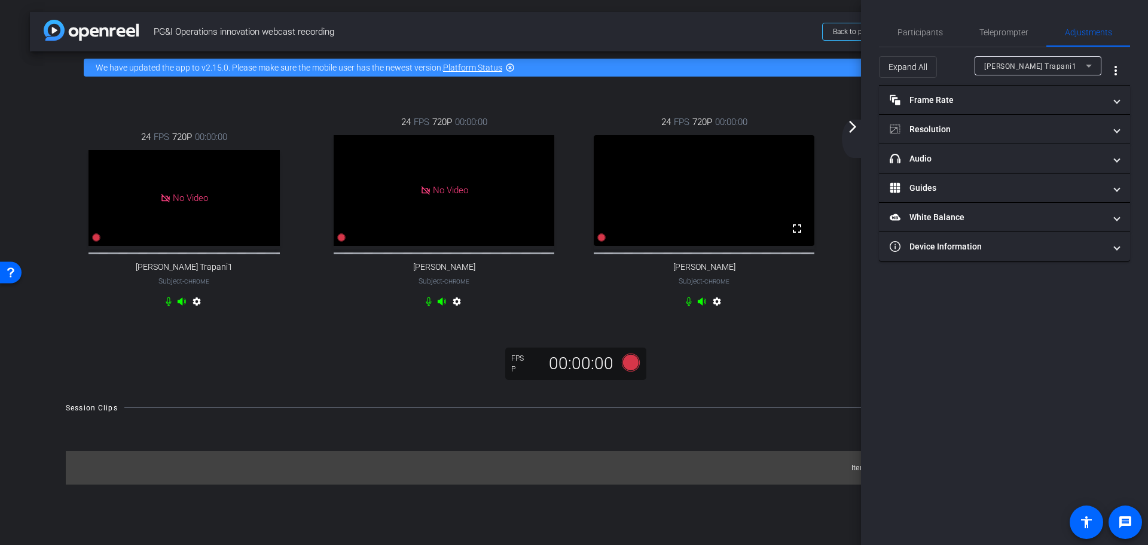
click at [851, 131] on mat-icon "arrow_forward_ios" at bounding box center [852, 127] width 14 height 14
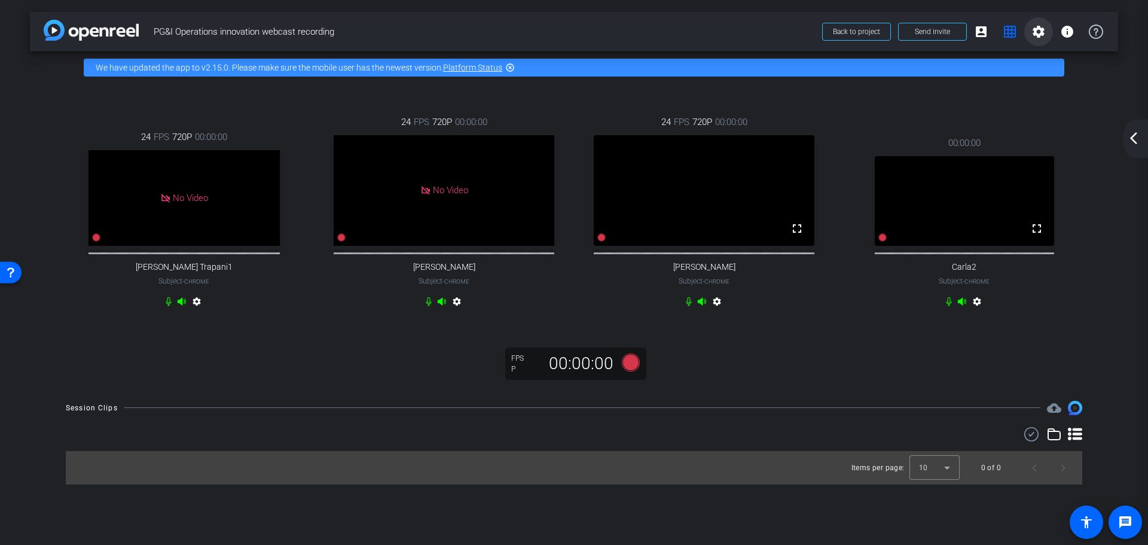
click at [1039, 33] on mat-icon "settings" at bounding box center [1038, 32] width 14 height 14
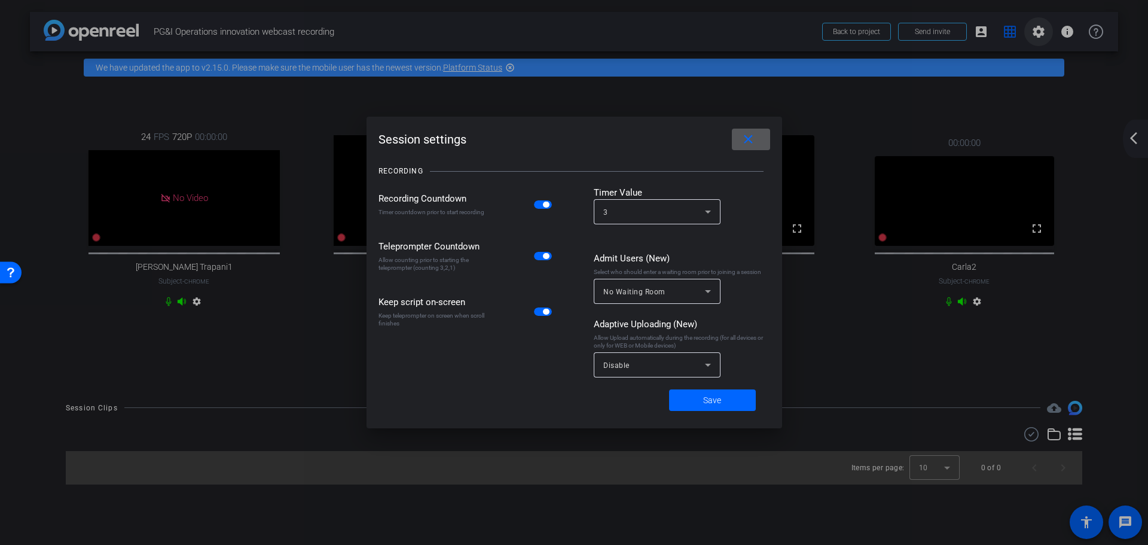
click at [1039, 33] on div at bounding box center [574, 272] width 1148 height 545
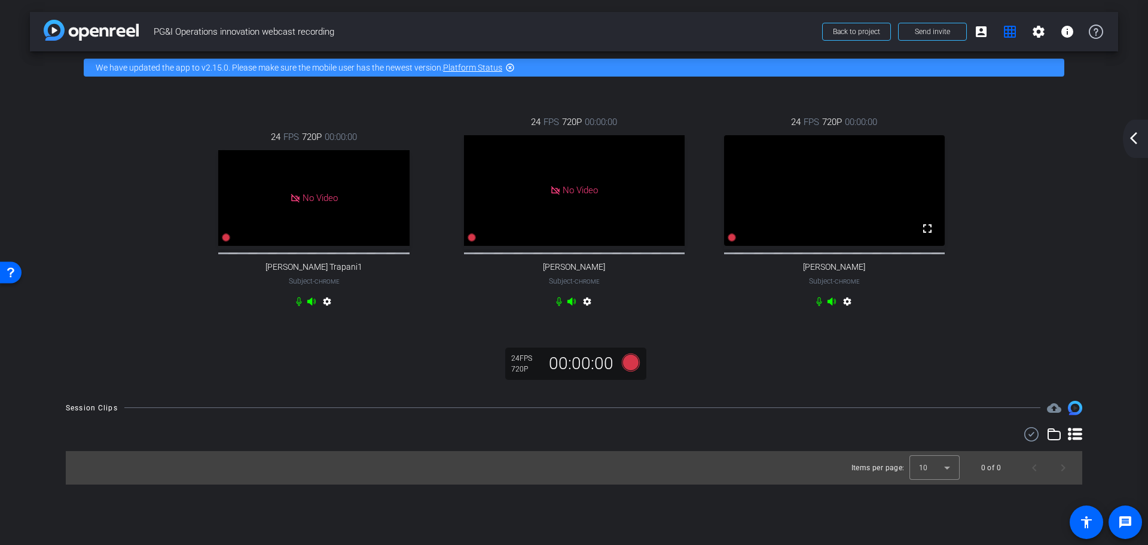
click at [1135, 141] on mat-icon "arrow_back_ios_new" at bounding box center [1133, 138] width 14 height 14
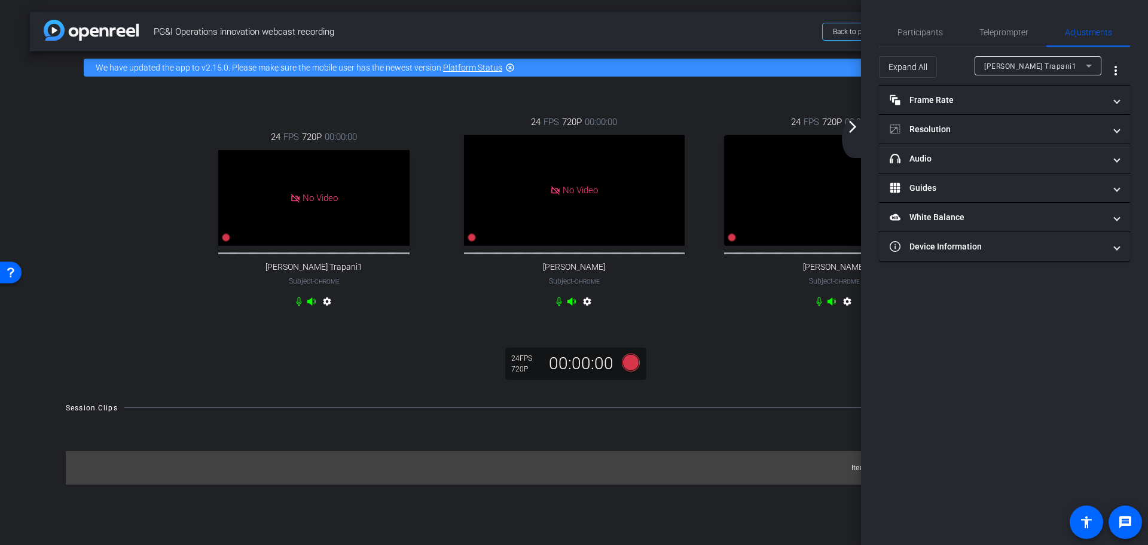
click at [854, 124] on mat-icon "arrow_forward_ios" at bounding box center [852, 127] width 14 height 14
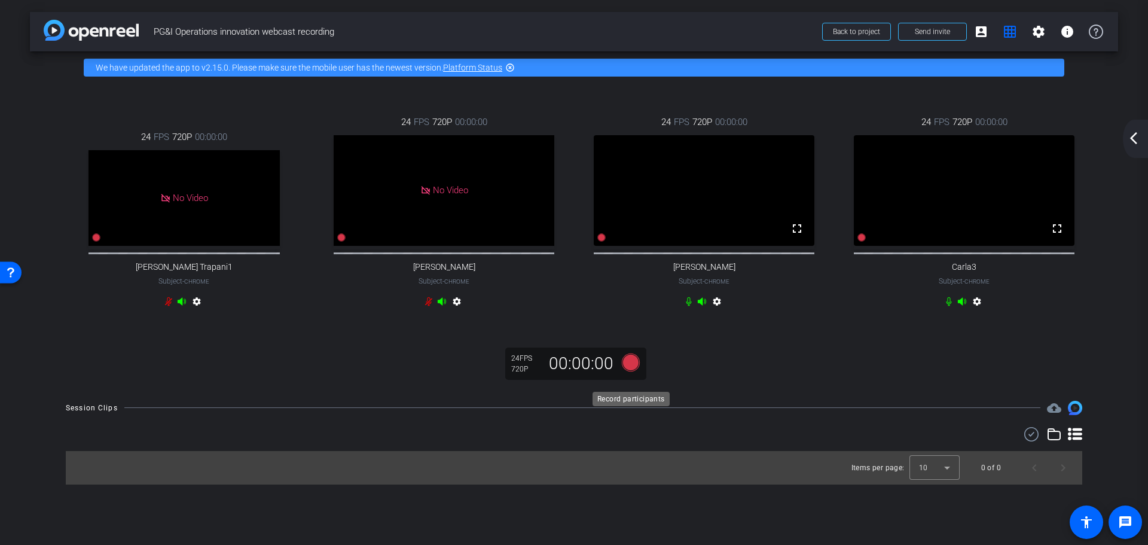
click at [628, 371] on icon at bounding box center [631, 362] width 18 height 18
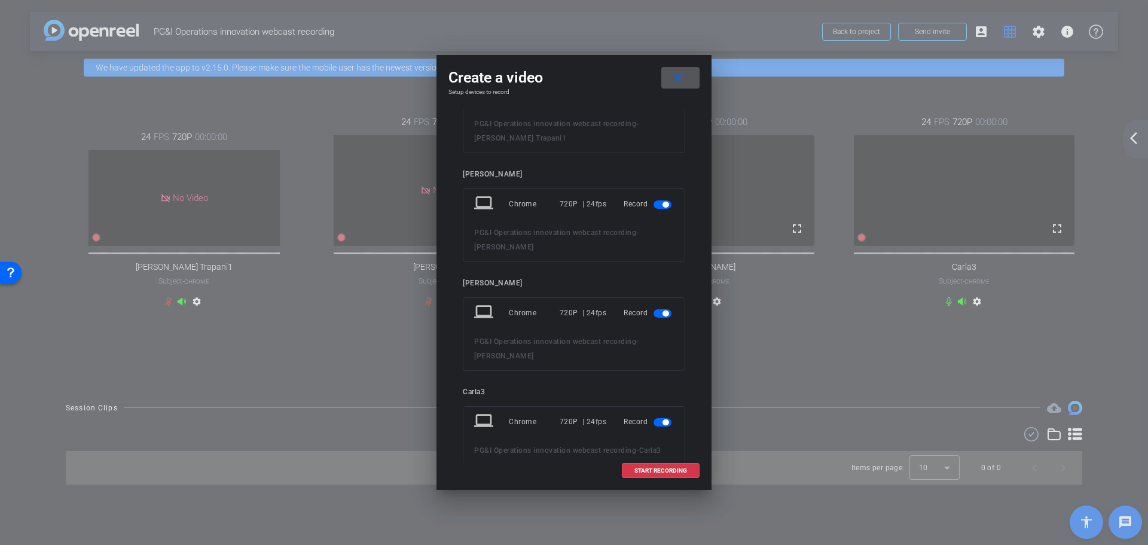
click at [653, 203] on span "button" at bounding box center [662, 204] width 18 height 8
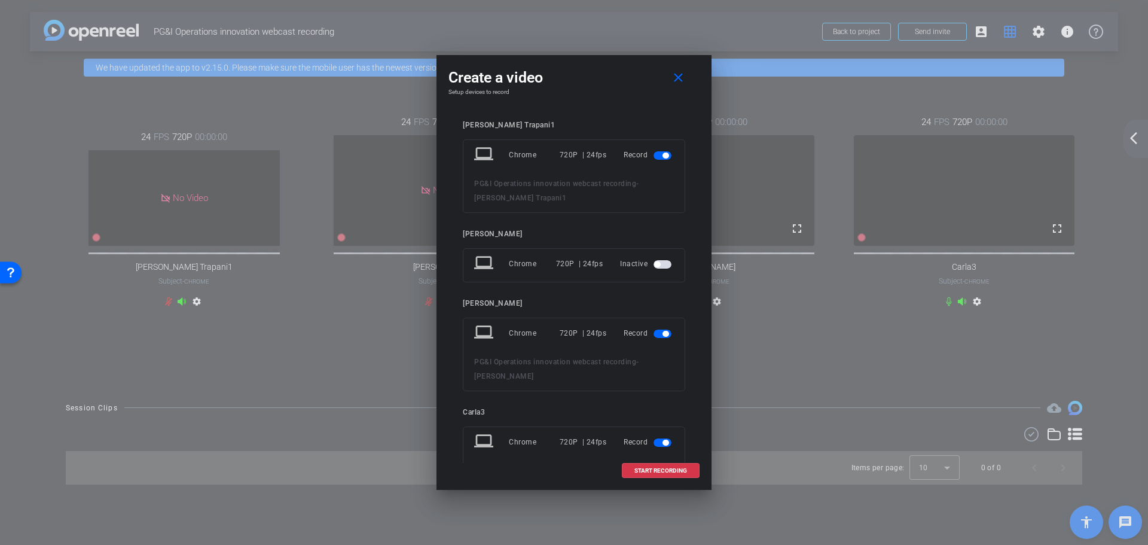
click at [653, 154] on span "button" at bounding box center [662, 155] width 18 height 8
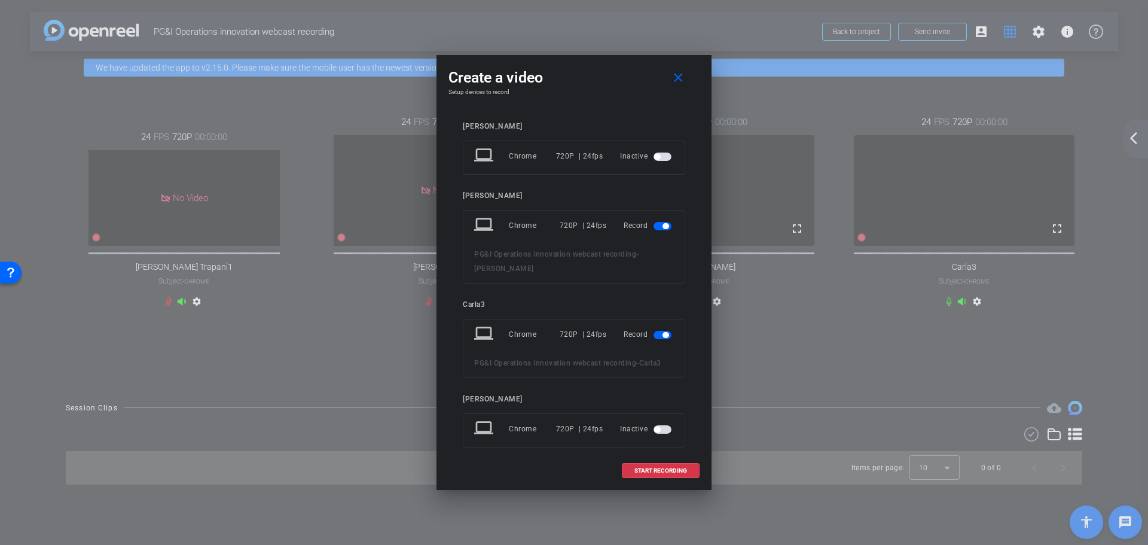
scroll to position [81, 0]
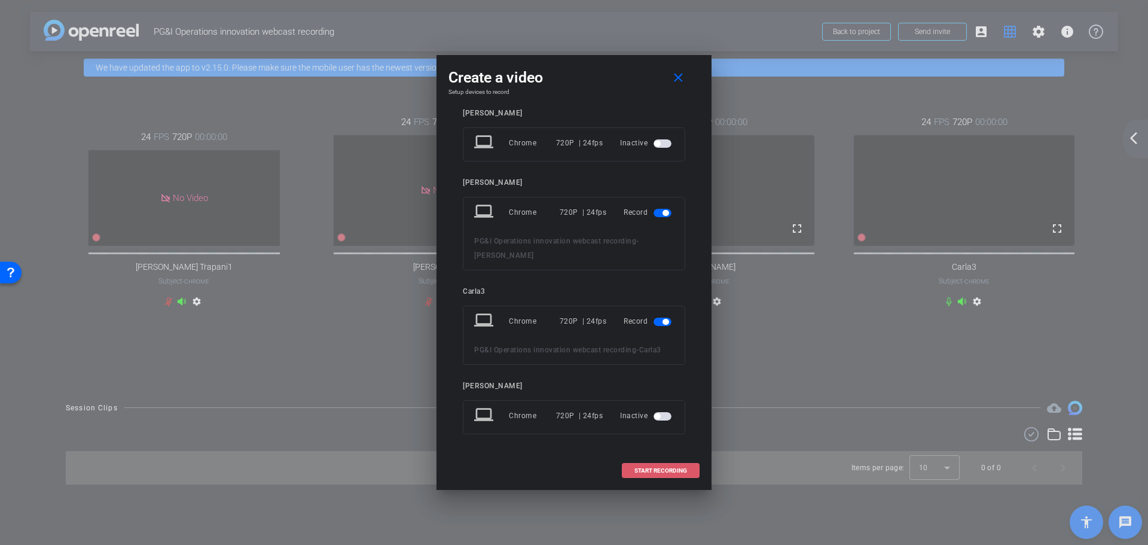
click at [658, 467] on span "START RECORDING" at bounding box center [660, 470] width 53 height 6
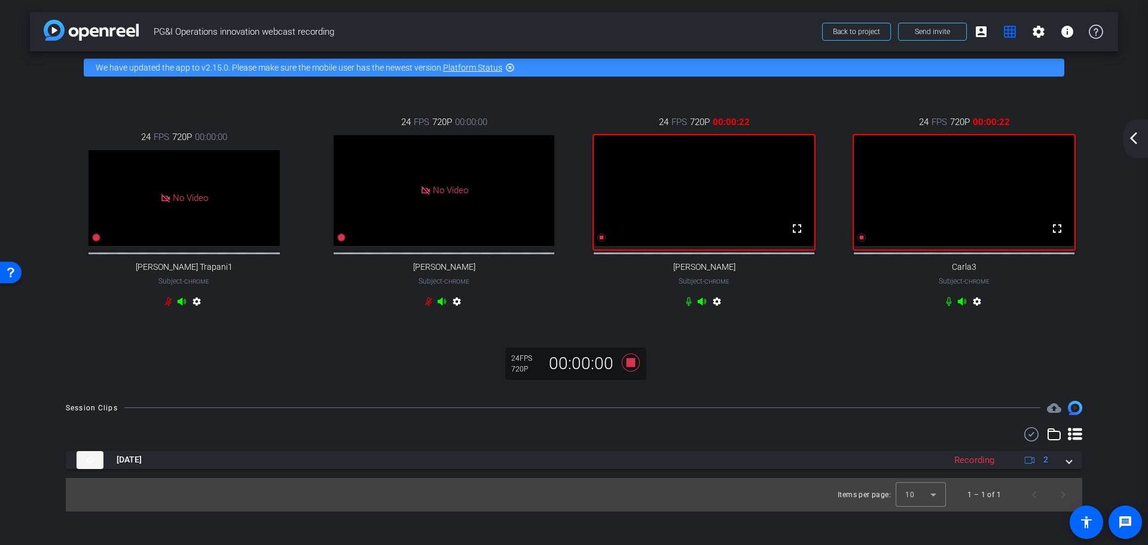
drag, startPoint x: 634, startPoint y: 375, endPoint x: 790, endPoint y: 378, distance: 156.7
click at [796, 380] on div "24 FPS 720P 00:00:00 No Video [PERSON_NAME] Trapani1 Subject - Chrome settings …" at bounding box center [574, 236] width 1088 height 305
click at [632, 371] on icon at bounding box center [631, 362] width 18 height 18
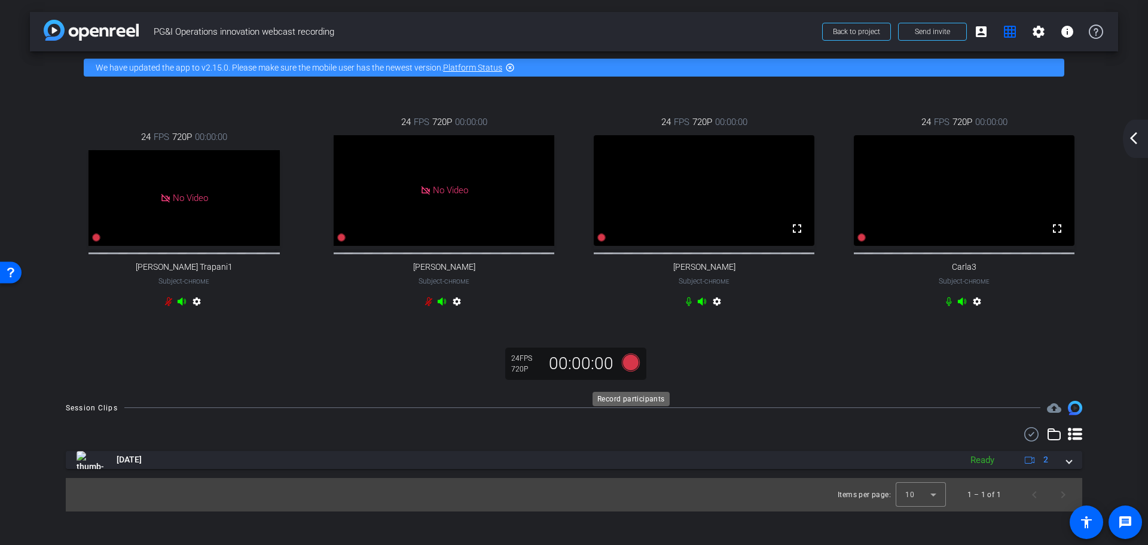
click at [631, 371] on icon at bounding box center [631, 362] width 18 height 18
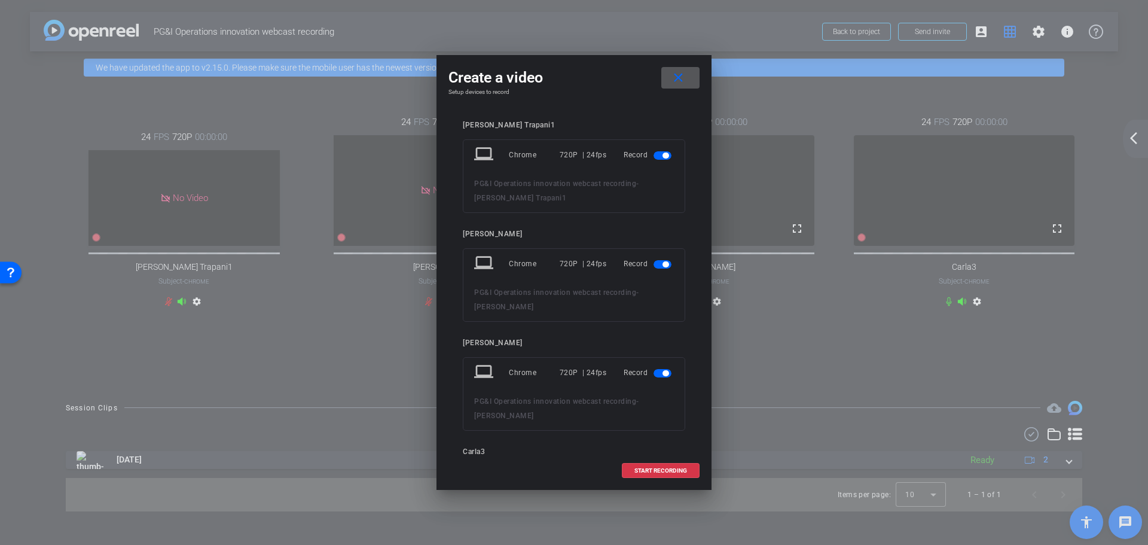
click at [655, 155] on span "button" at bounding box center [662, 155] width 18 height 8
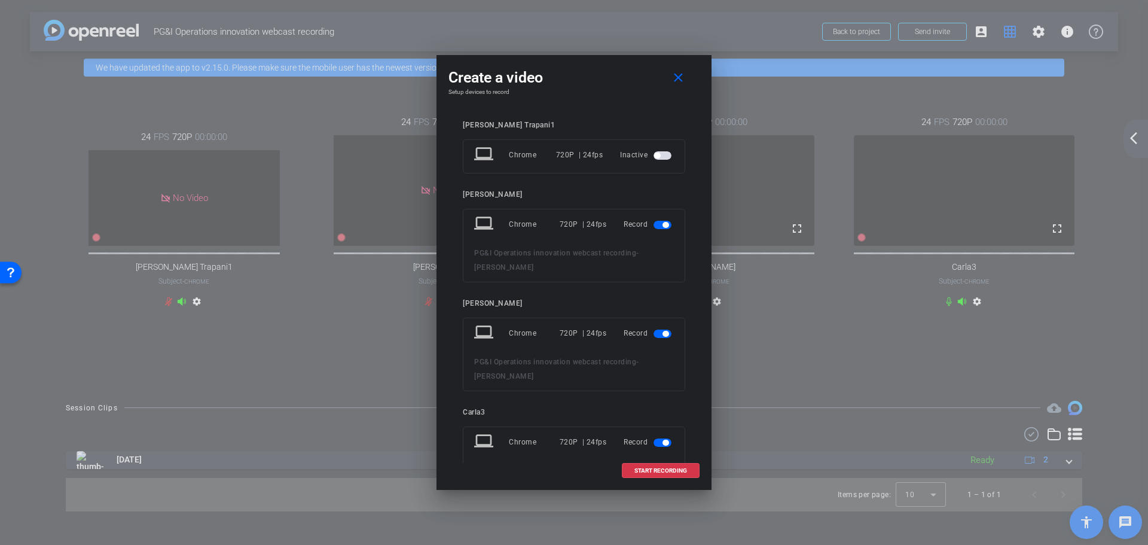
click at [655, 222] on span "button" at bounding box center [662, 225] width 18 height 8
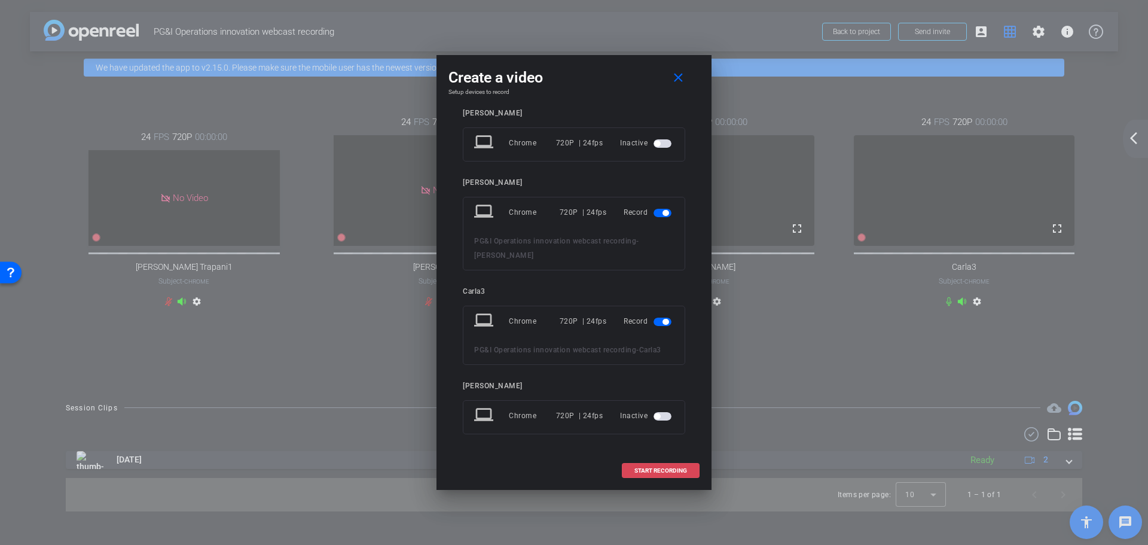
click at [653, 467] on span "START RECORDING" at bounding box center [660, 470] width 53 height 6
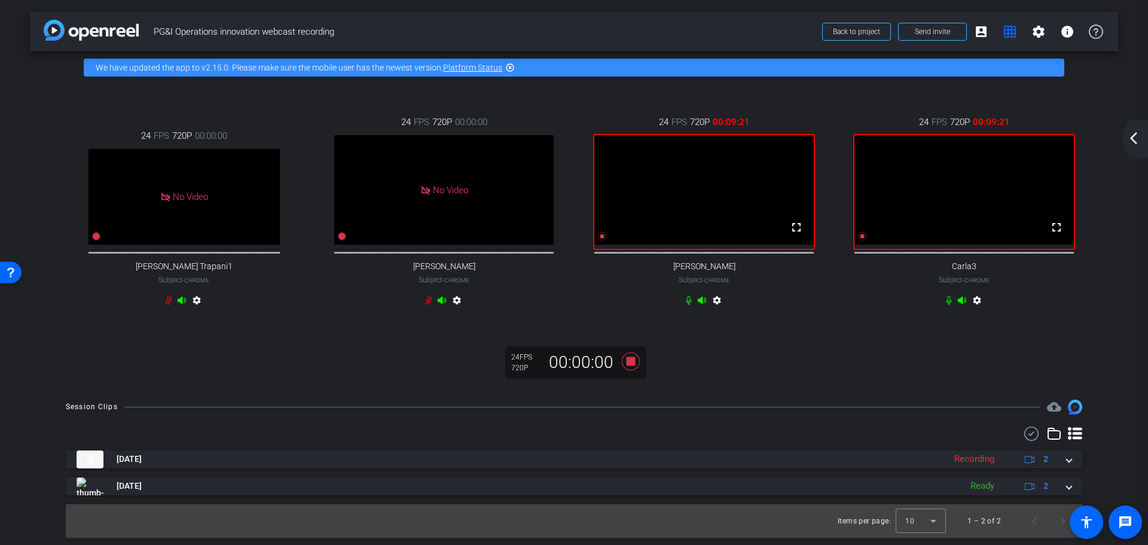
scroll to position [0, 0]
click at [625, 370] on icon at bounding box center [631, 361] width 18 height 18
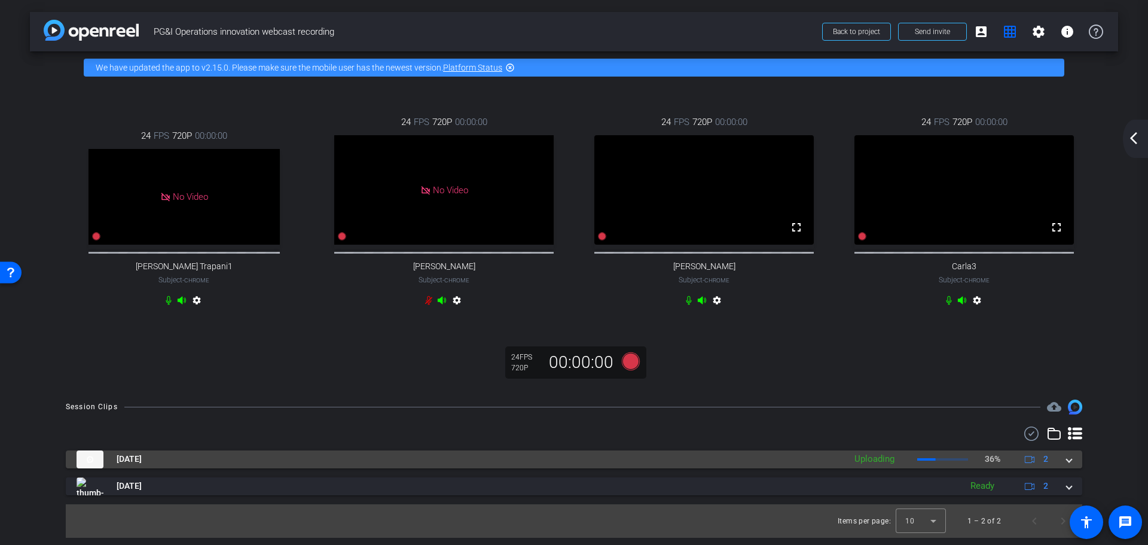
click at [1066, 465] on span at bounding box center [1068, 459] width 5 height 13
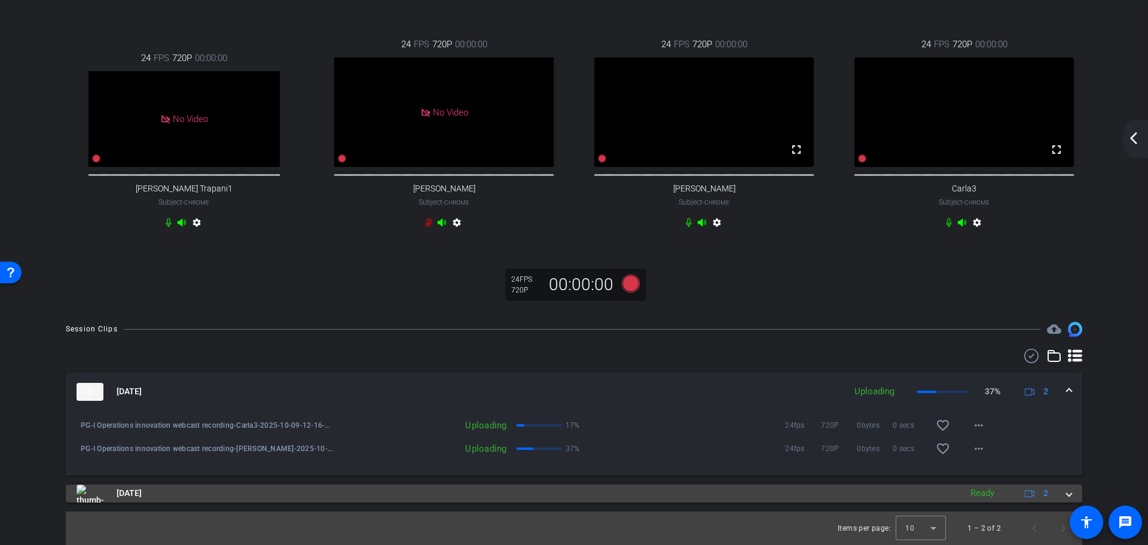
scroll to position [91, 0]
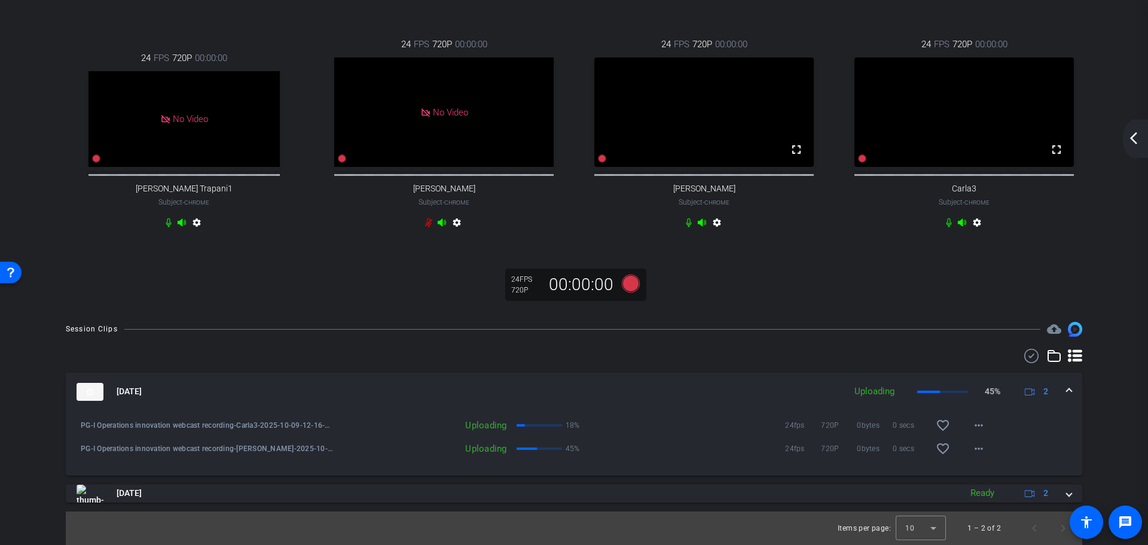
click at [1066, 392] on span at bounding box center [1068, 391] width 5 height 13
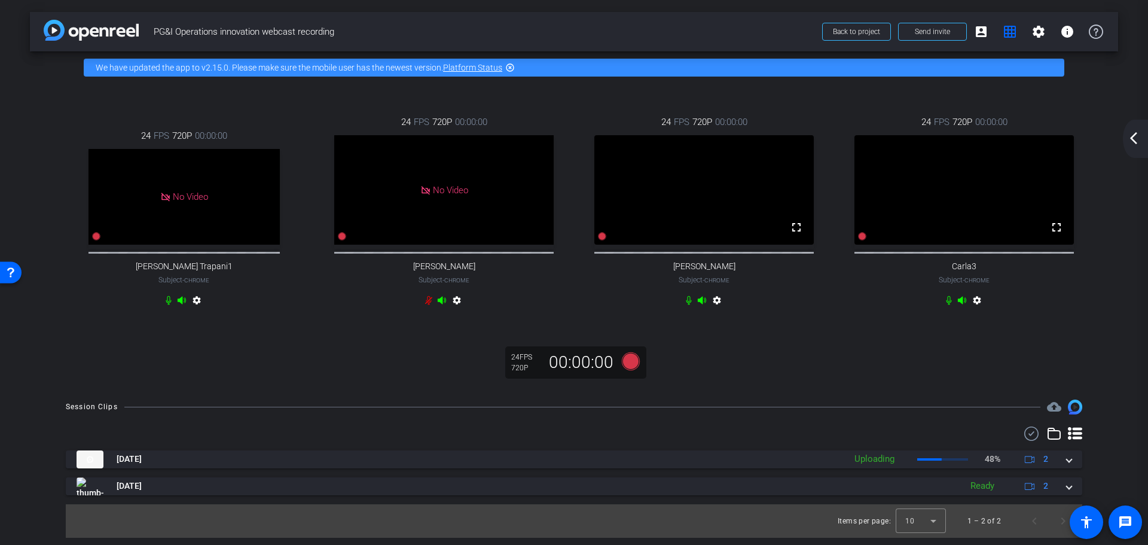
scroll to position [6, 0]
click at [626, 366] on icon at bounding box center [631, 361] width 18 height 18
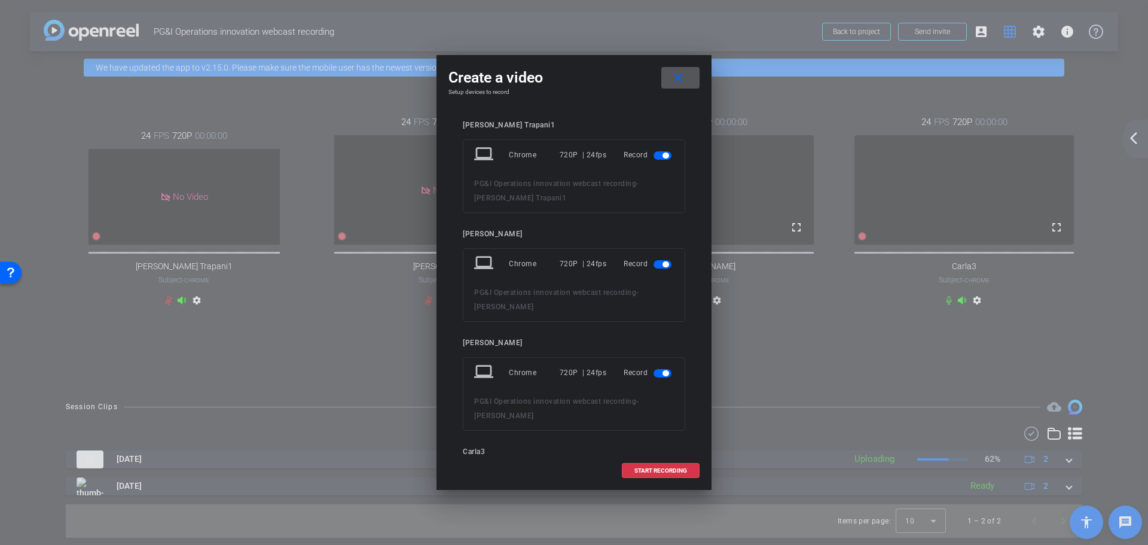
click at [653, 153] on span "button" at bounding box center [662, 155] width 18 height 8
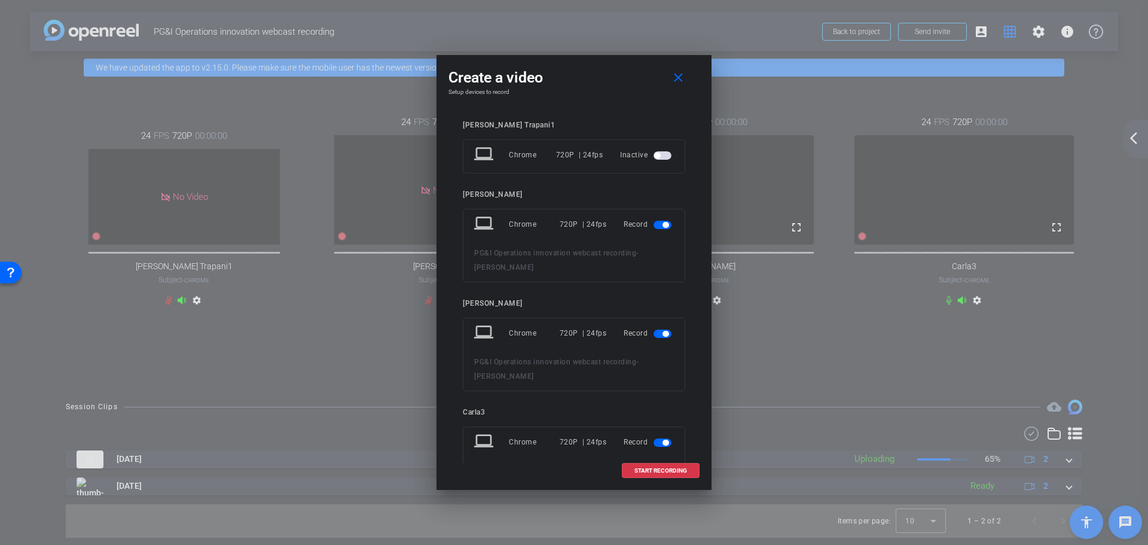
click at [653, 221] on span "button" at bounding box center [662, 225] width 18 height 8
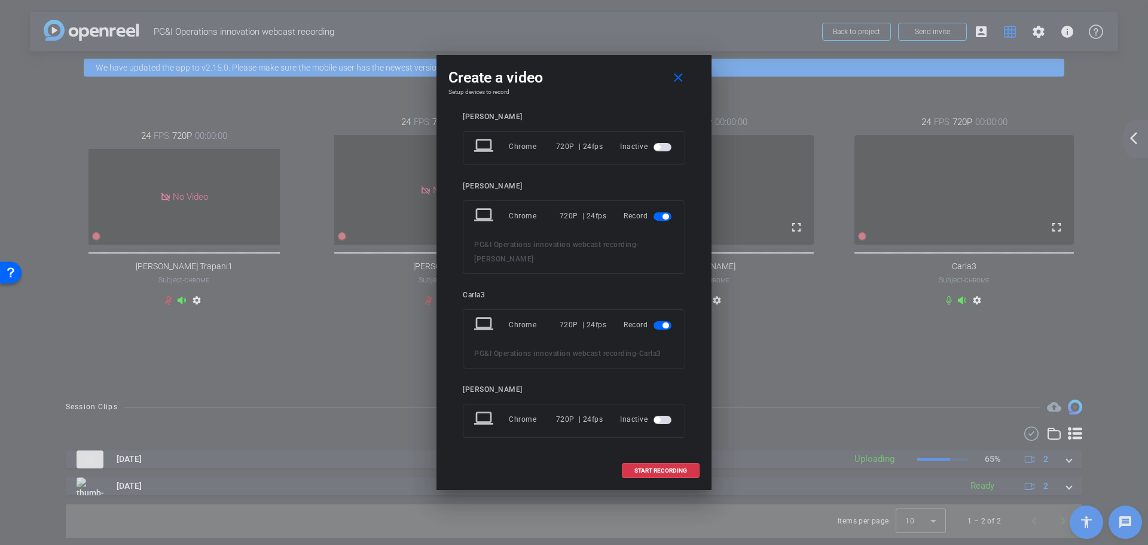
scroll to position [81, 0]
click at [653, 476] on span at bounding box center [660, 470] width 77 height 29
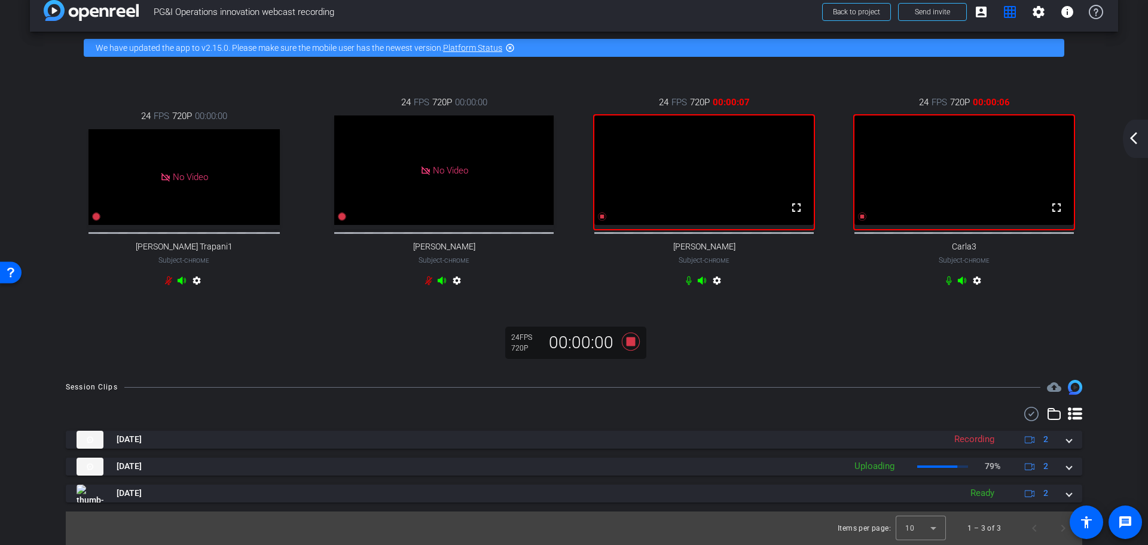
scroll to position [33, 0]
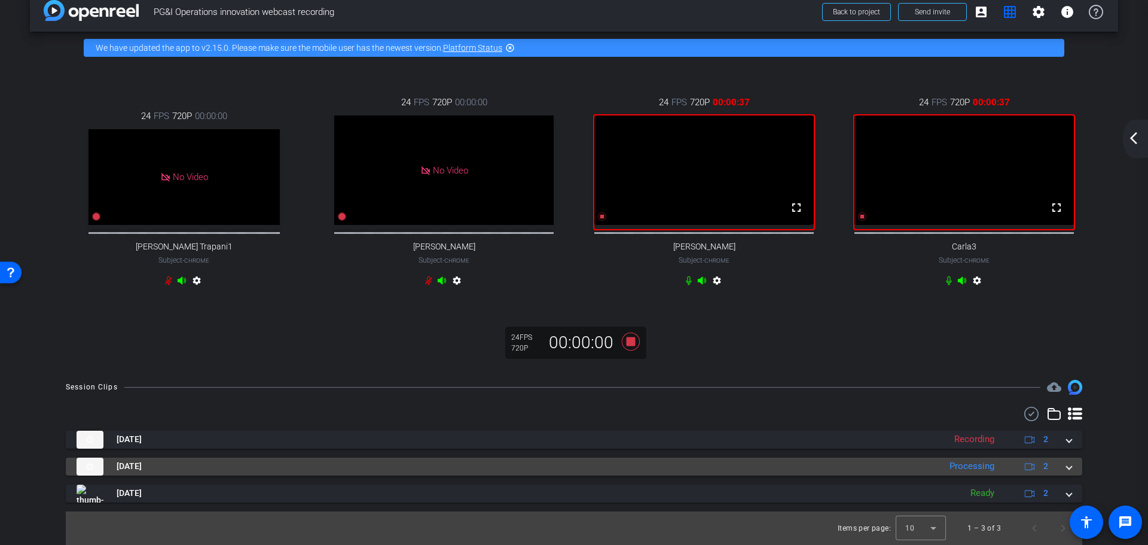
click at [1066, 466] on span at bounding box center [1068, 466] width 5 height 13
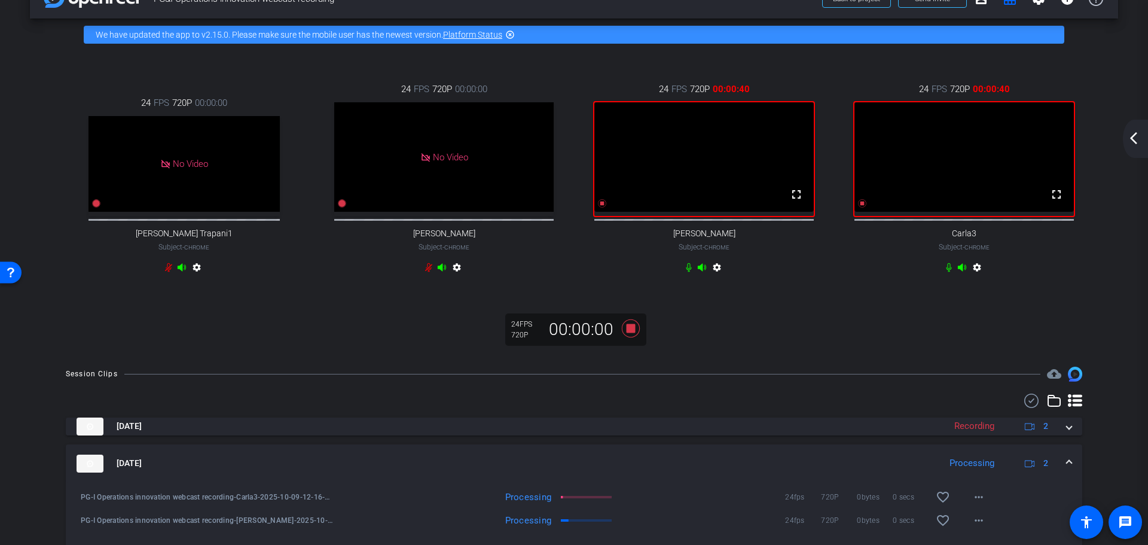
click at [1066, 469] on span at bounding box center [1068, 463] width 5 height 13
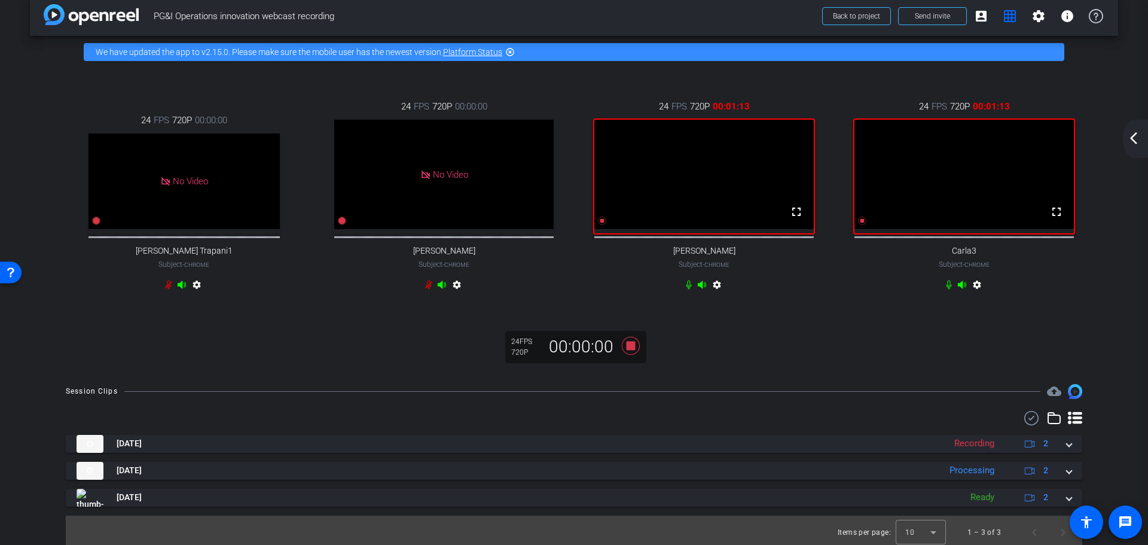
scroll to position [0, 0]
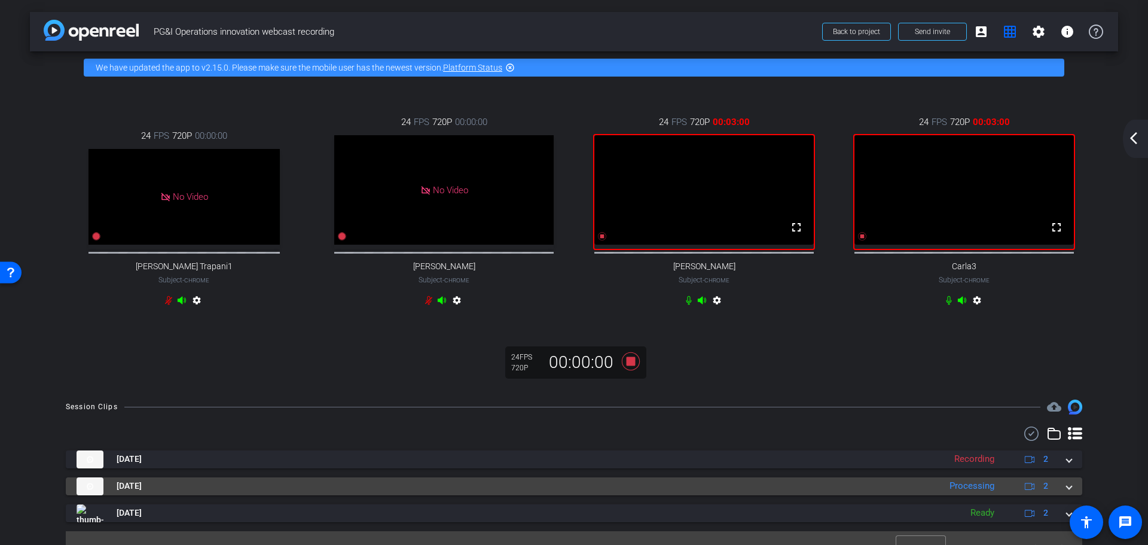
click at [1066, 492] on span at bounding box center [1068, 485] width 5 height 13
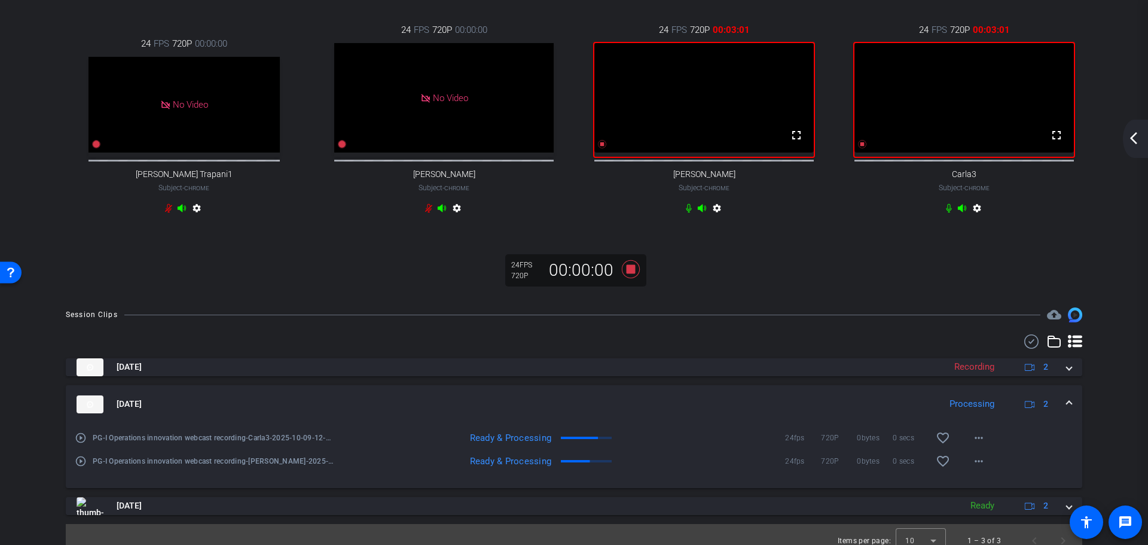
scroll to position [118, 0]
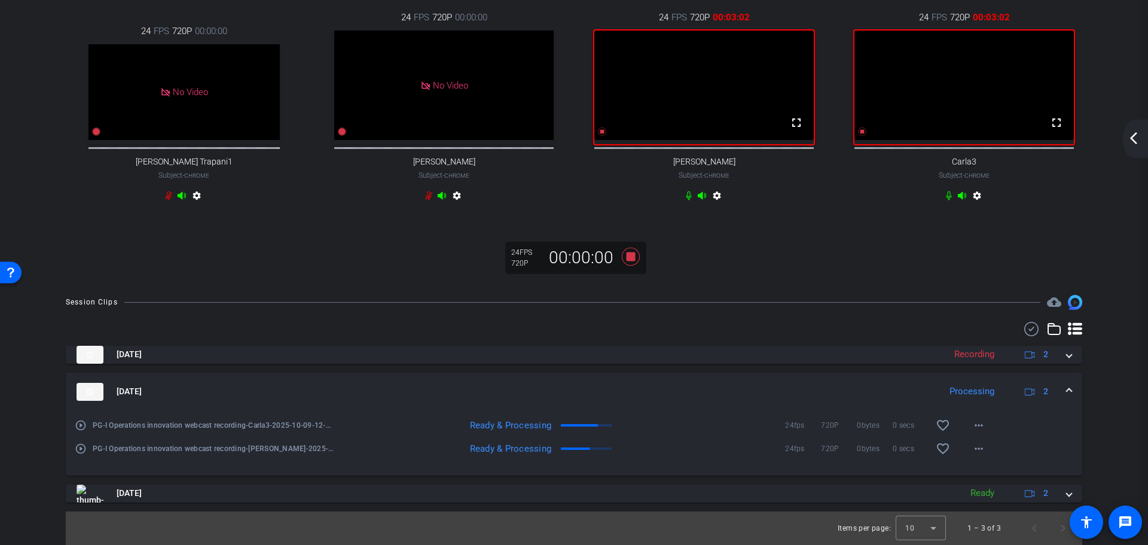
click at [1066, 387] on span at bounding box center [1068, 391] width 5 height 13
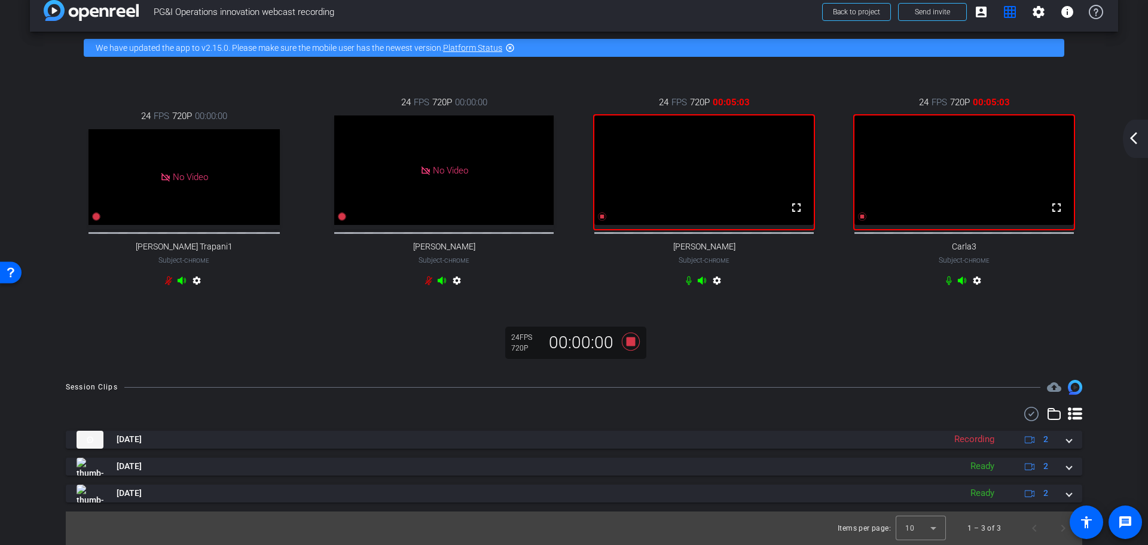
scroll to position [33, 0]
click at [628, 342] on icon at bounding box center [631, 341] width 18 height 18
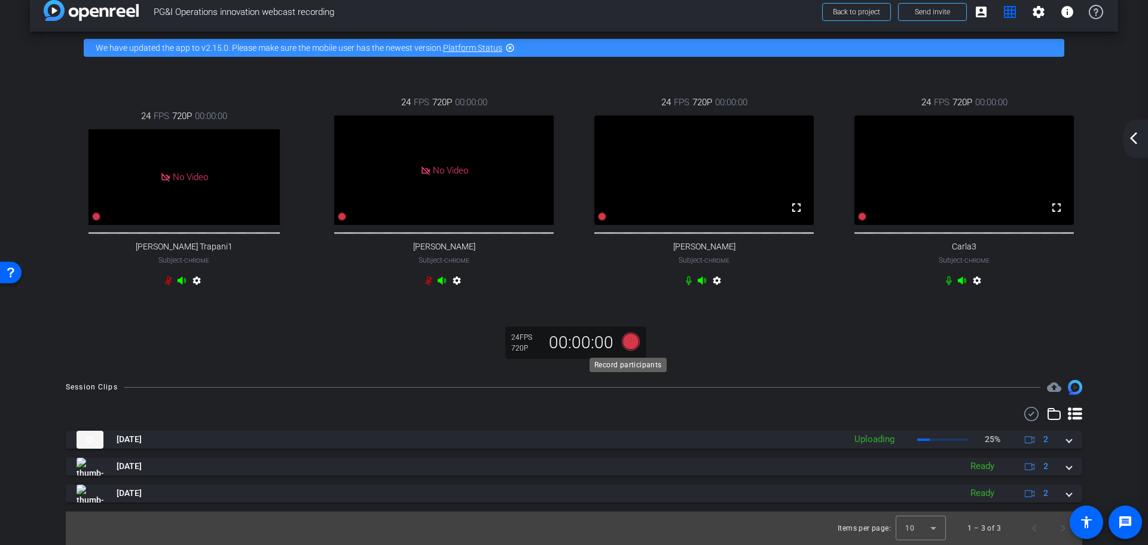
click at [625, 347] on icon at bounding box center [631, 341] width 18 height 18
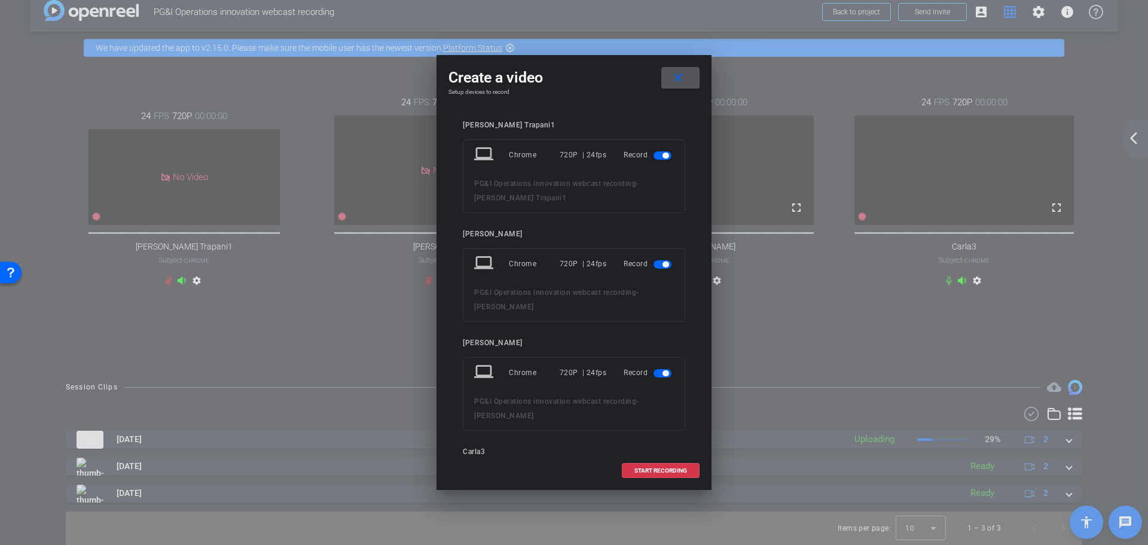
click at [653, 152] on span "button" at bounding box center [662, 155] width 18 height 8
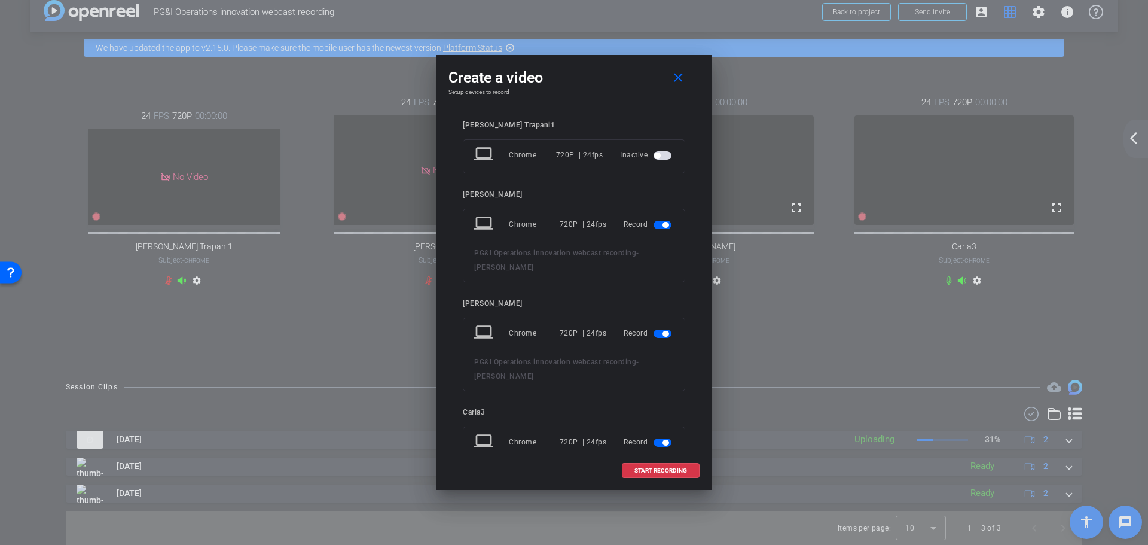
click at [653, 221] on span "button" at bounding box center [662, 225] width 18 height 8
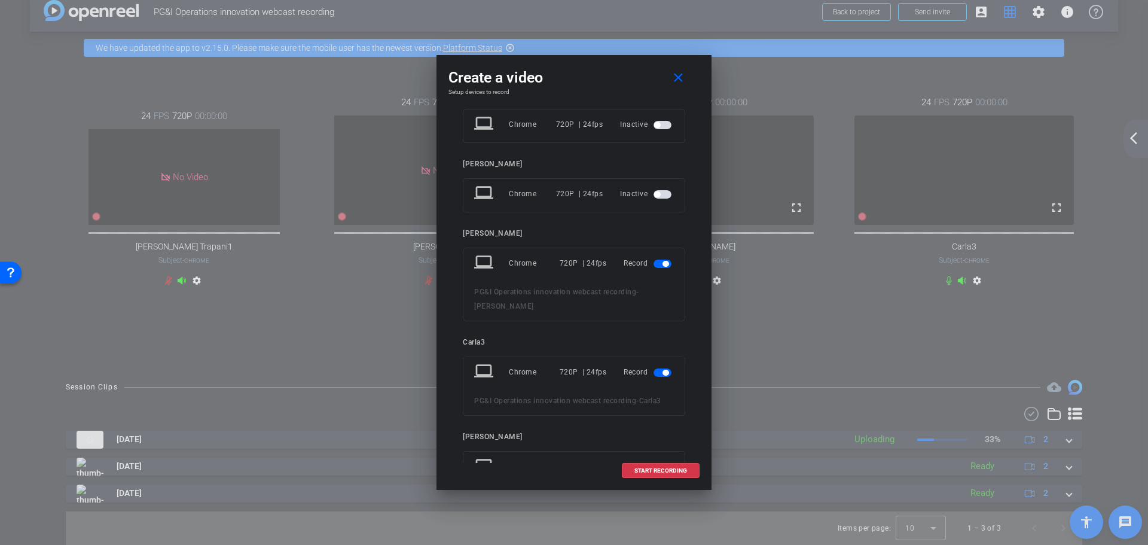
scroll to position [81, 0]
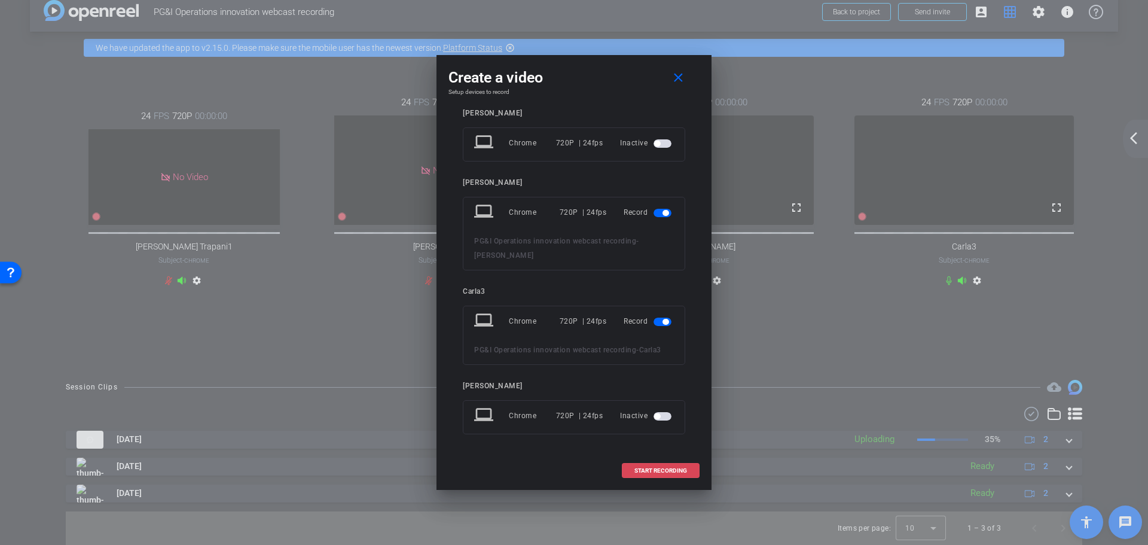
click at [658, 469] on span "START RECORDING" at bounding box center [660, 470] width 53 height 6
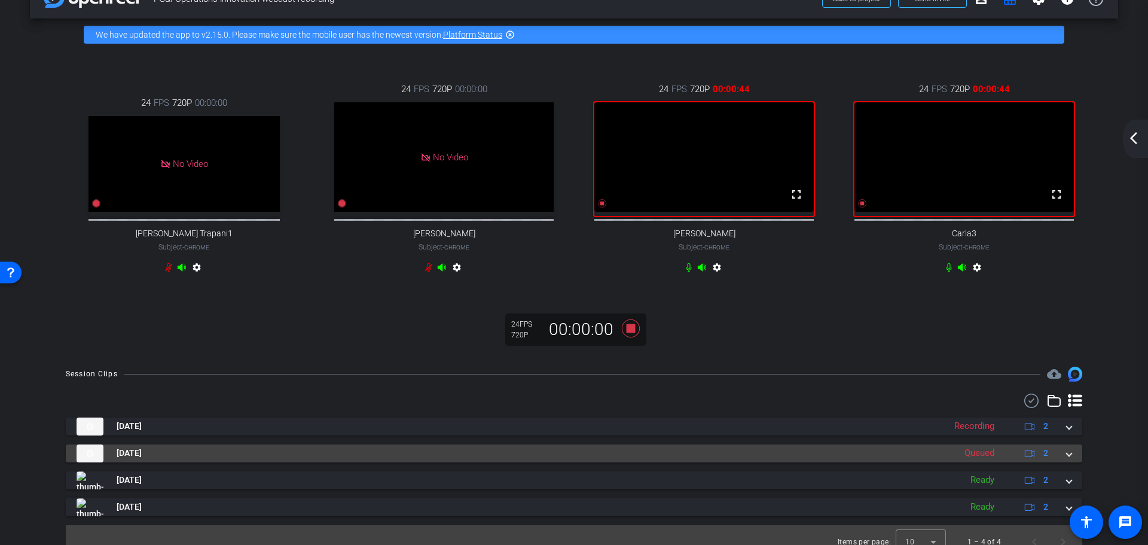
click at [1066, 459] on span at bounding box center [1068, 453] width 5 height 13
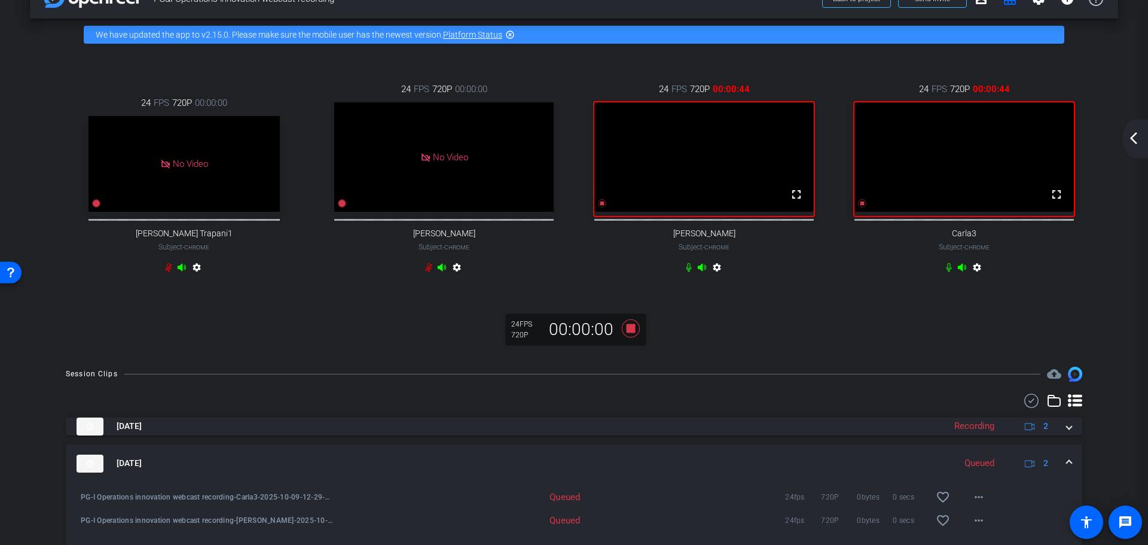
scroll to position [93, 0]
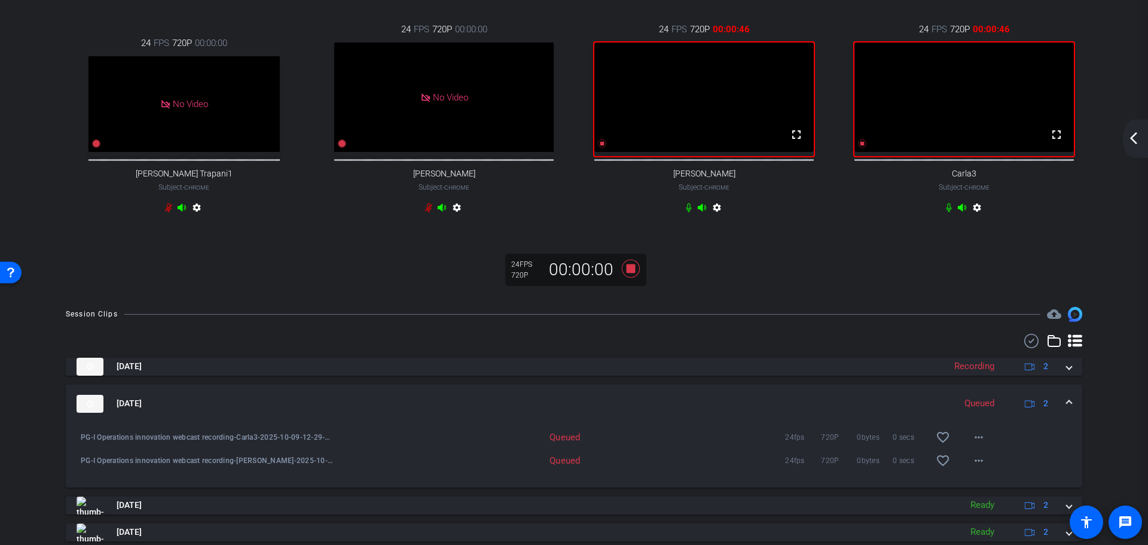
click at [1066, 410] on span at bounding box center [1068, 403] width 5 height 13
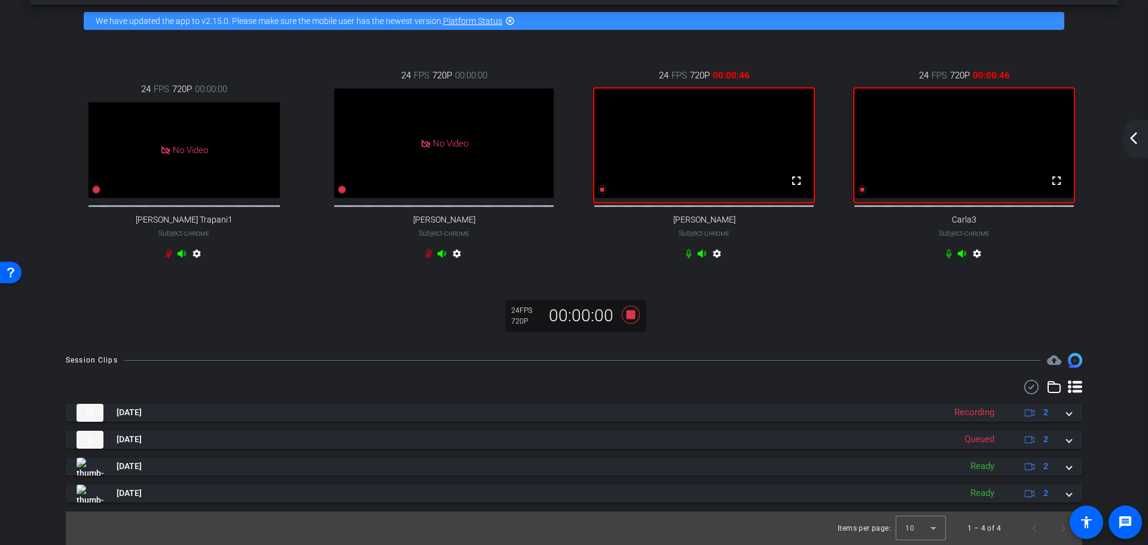
scroll to position [60, 0]
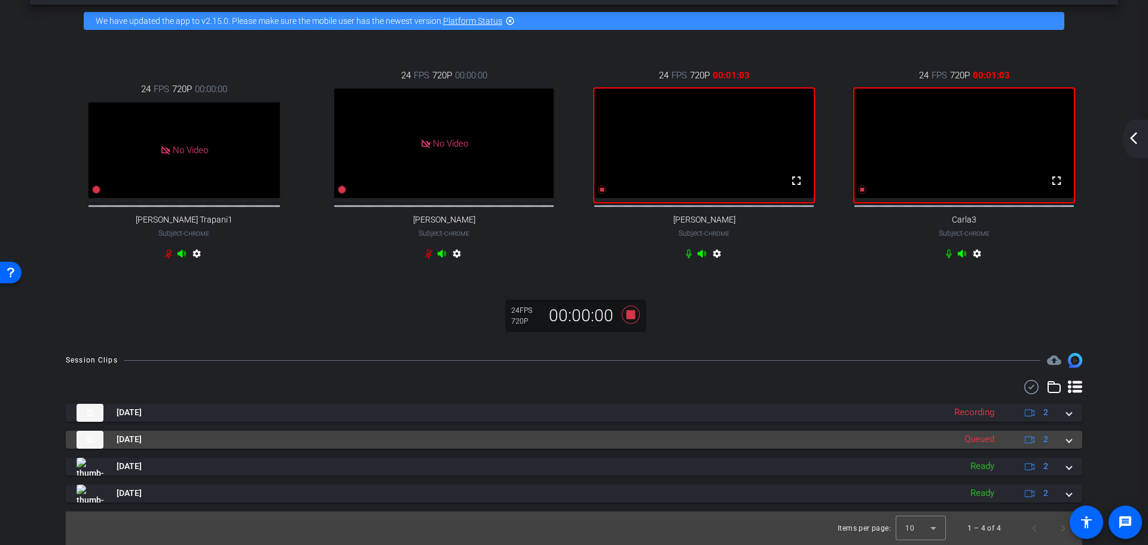
click at [1066, 439] on mat-expansion-panel-header "[DATE] Queued 2" at bounding box center [574, 439] width 1016 height 18
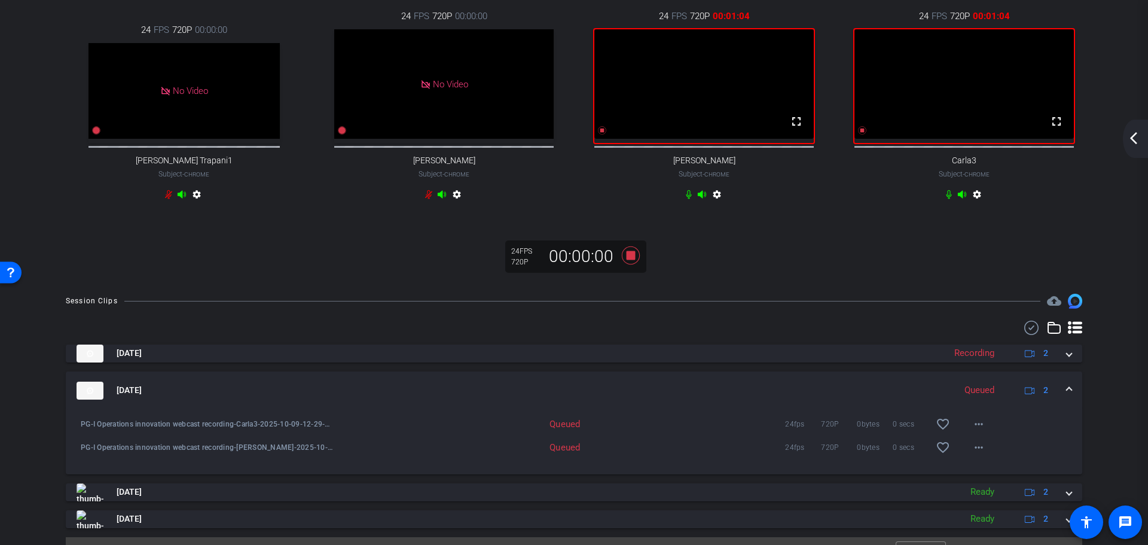
scroll to position [145, 0]
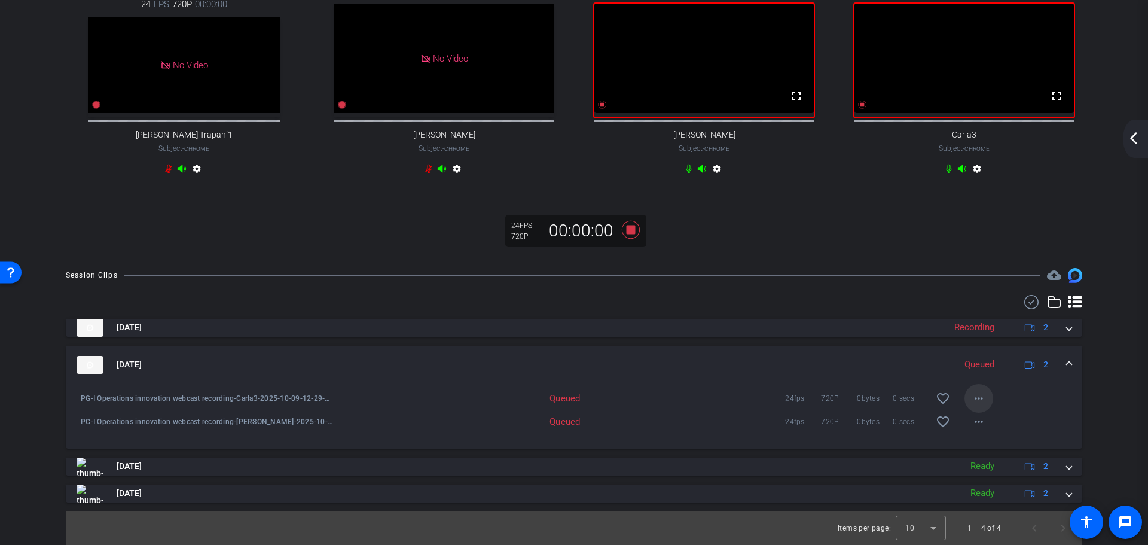
click at [973, 398] on mat-icon "more_horiz" at bounding box center [978, 398] width 14 height 14
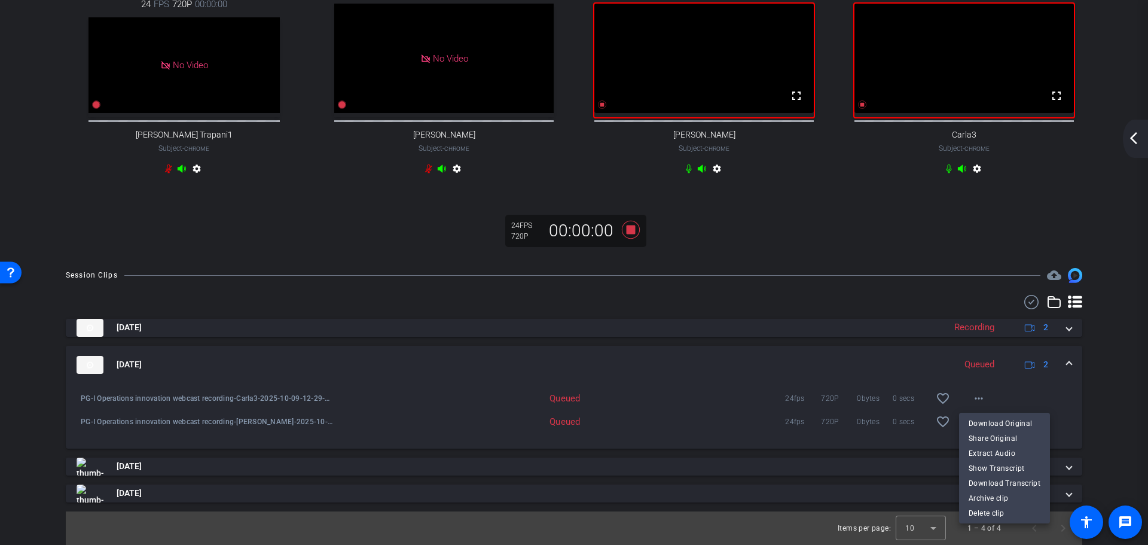
click at [1060, 360] on div at bounding box center [574, 272] width 1148 height 545
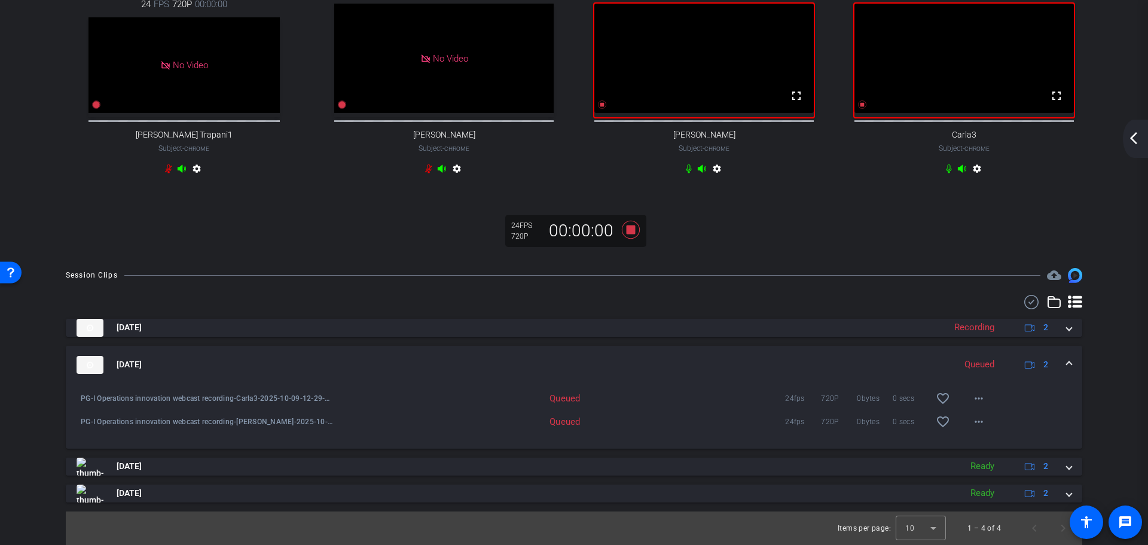
click at [1059, 363] on div "[DATE] Queued 2" at bounding box center [572, 365] width 990 height 18
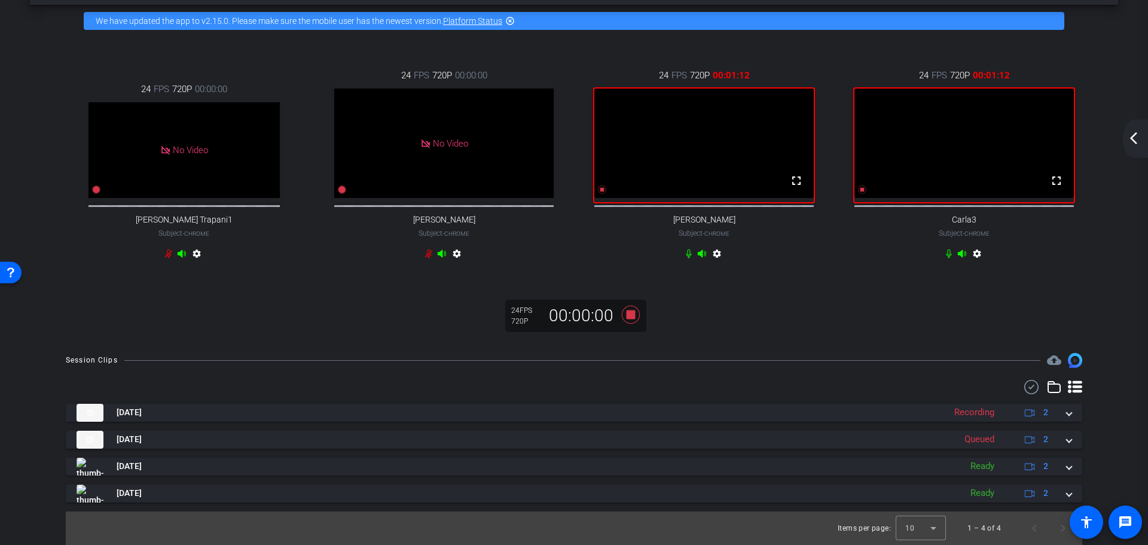
scroll to position [60, 0]
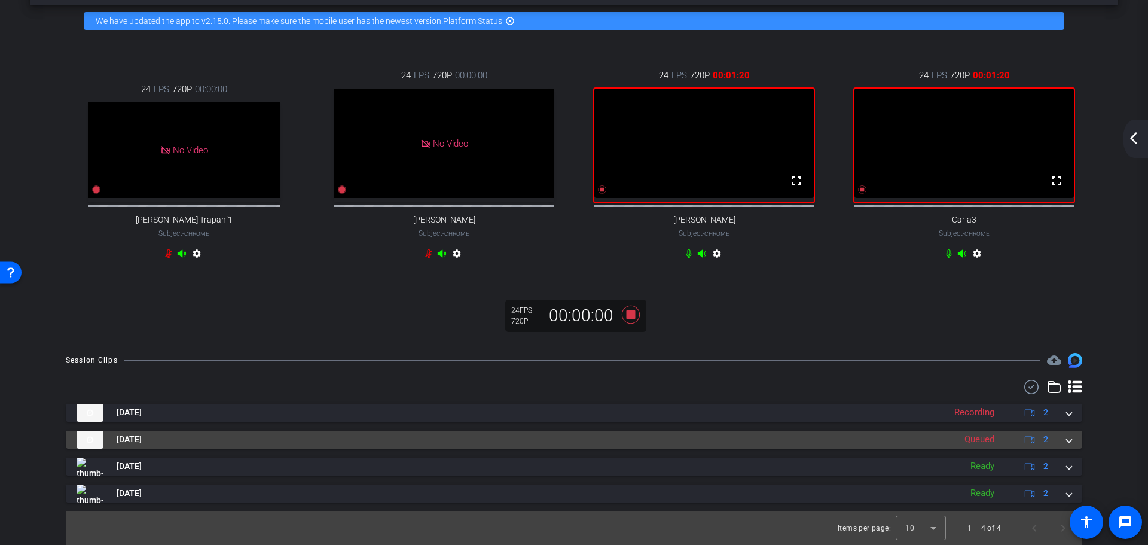
click at [1066, 438] on span at bounding box center [1068, 439] width 5 height 13
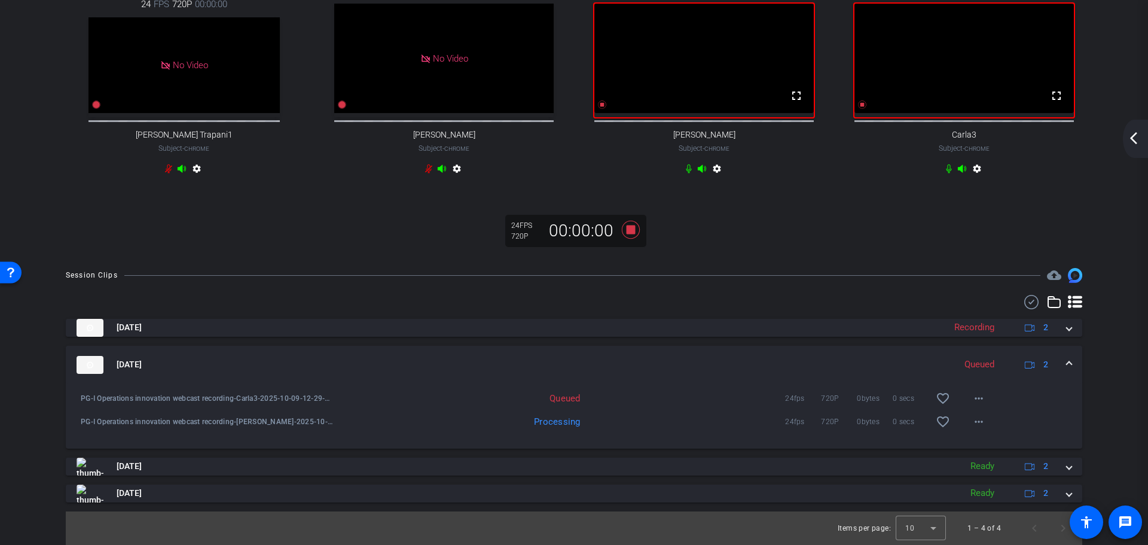
scroll to position [145, 0]
click at [1066, 363] on span at bounding box center [1068, 364] width 5 height 13
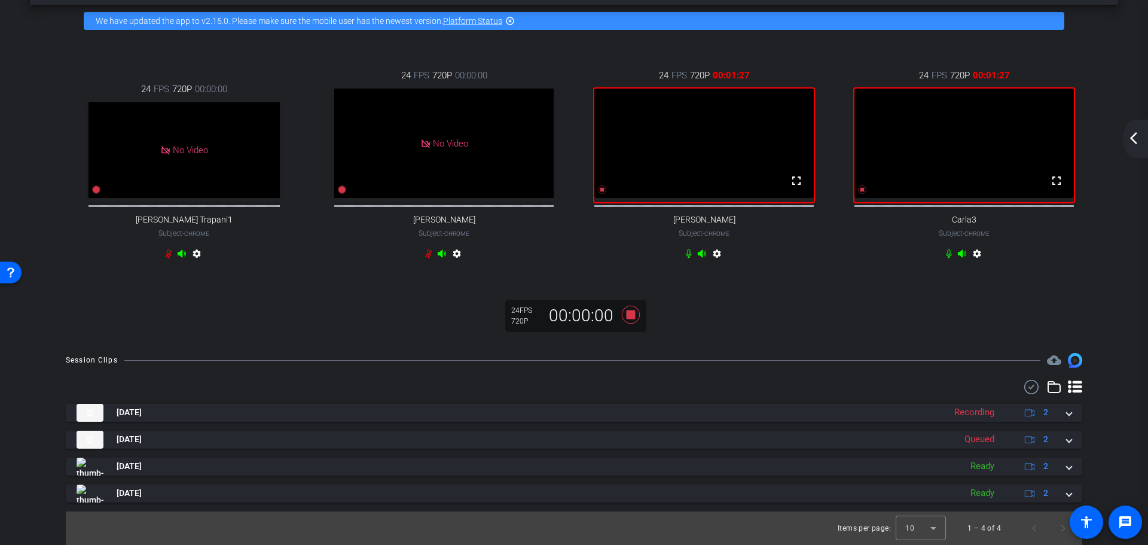
scroll to position [60, 0]
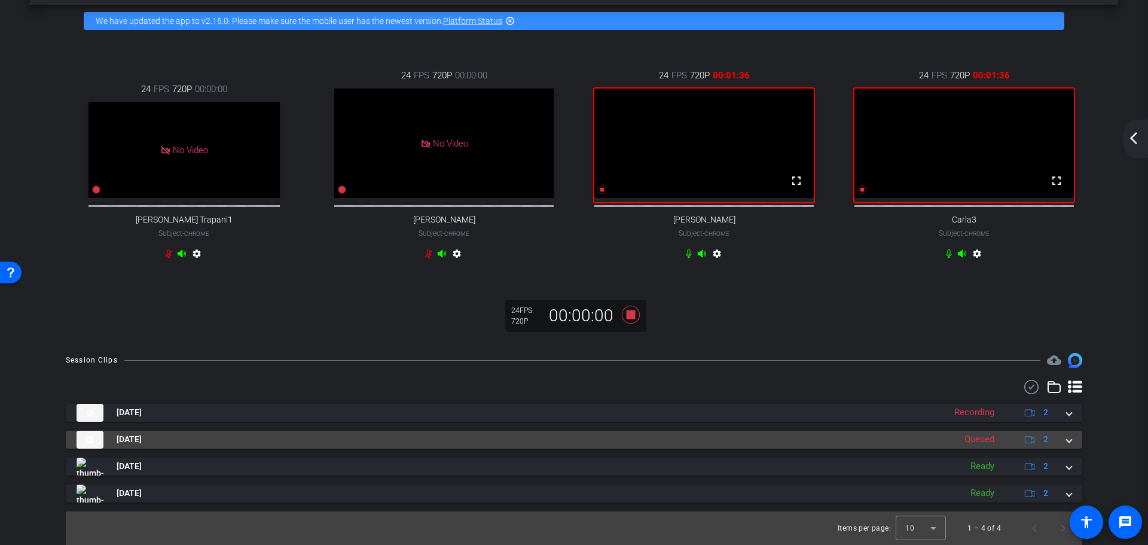
click at [1066, 439] on span at bounding box center [1068, 439] width 5 height 13
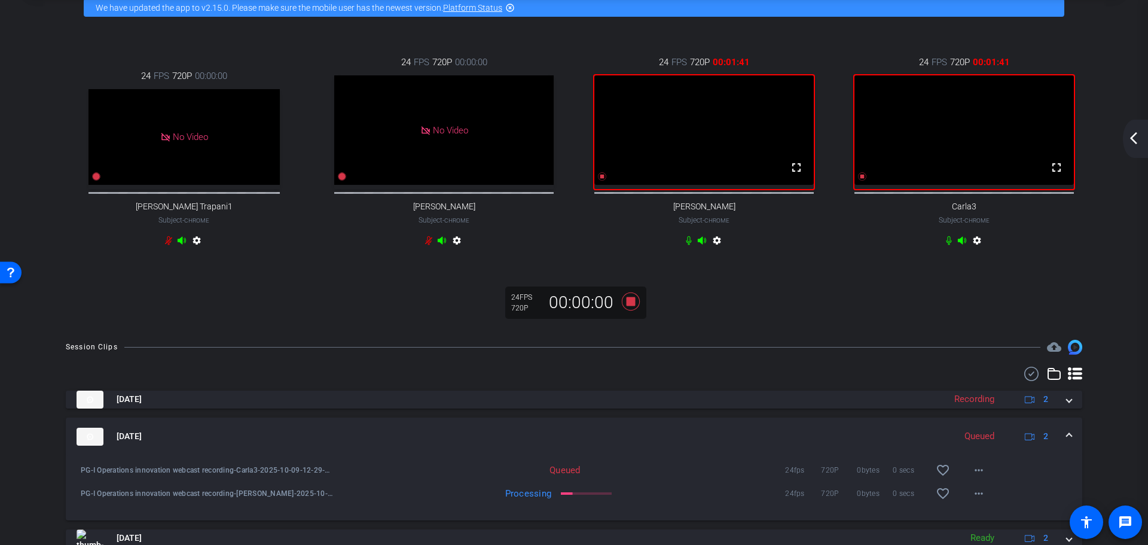
click at [1066, 447] on mat-expansion-panel-header "[DATE] Queued 2" at bounding box center [574, 436] width 1016 height 38
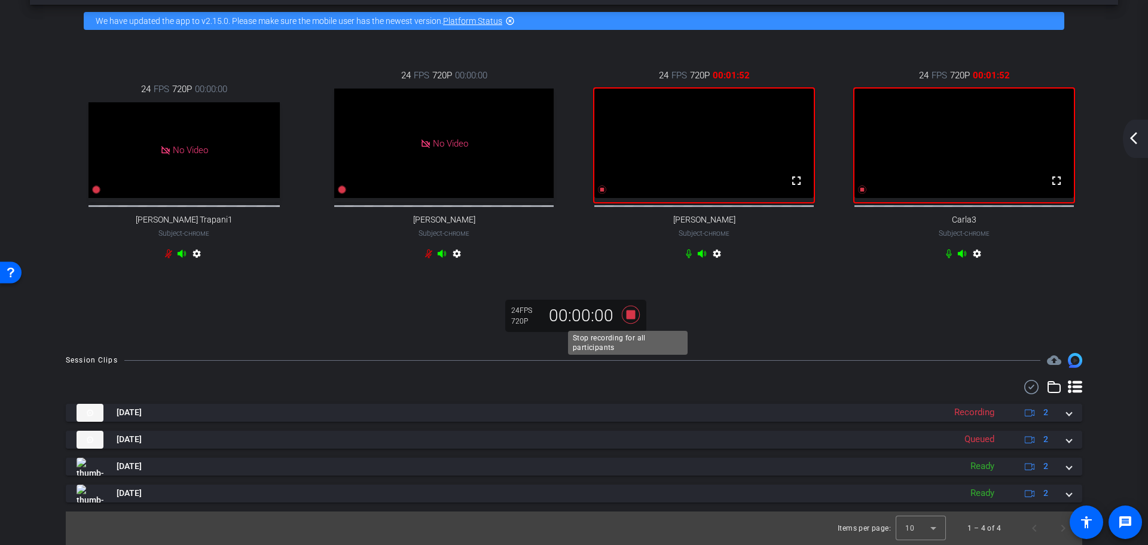
click at [629, 314] on icon at bounding box center [631, 314] width 18 height 18
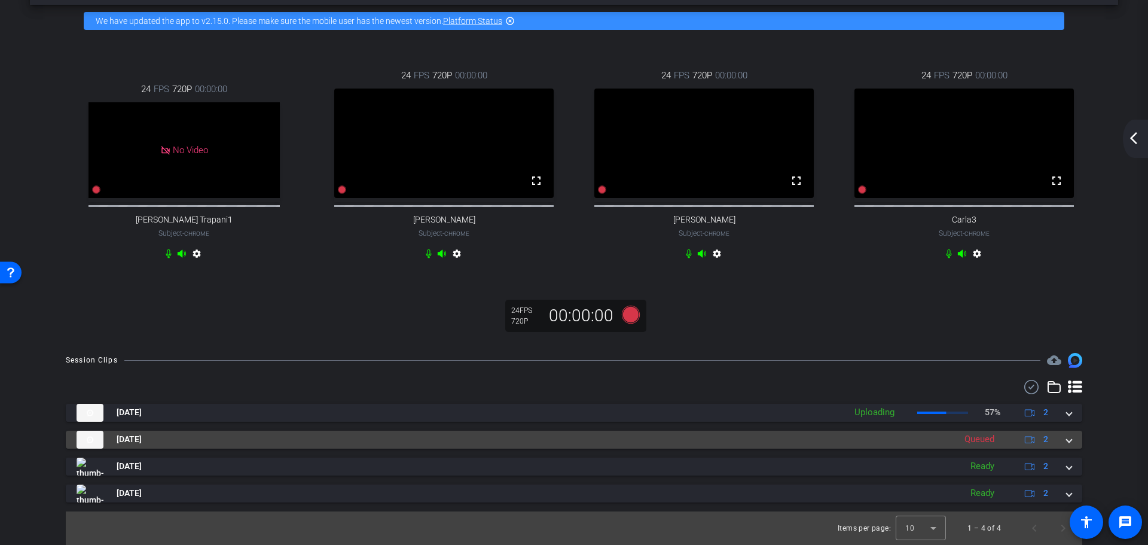
click at [1066, 441] on span at bounding box center [1068, 439] width 5 height 13
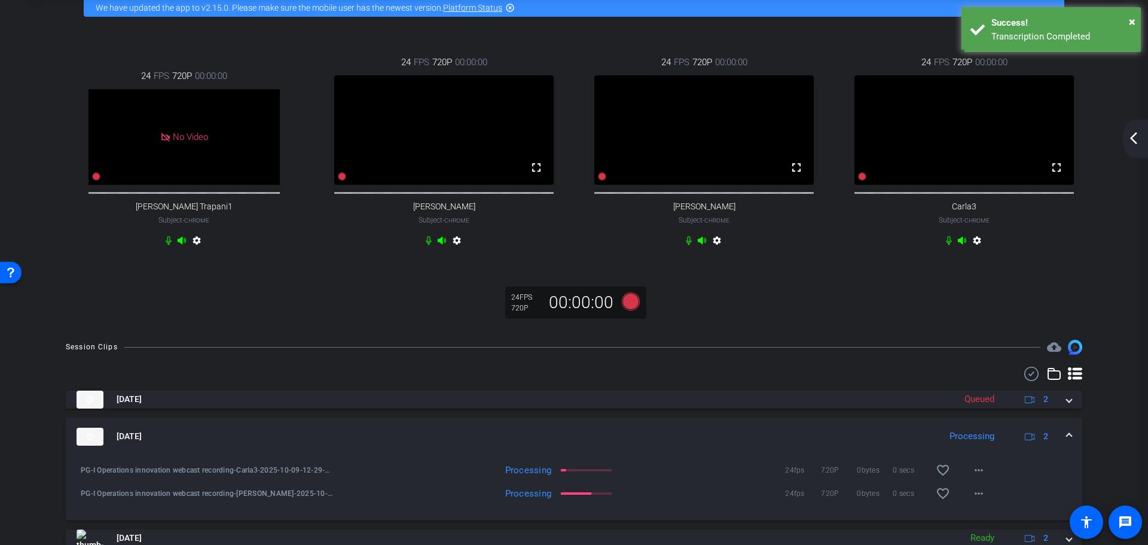
click at [1066, 442] on span at bounding box center [1068, 436] width 5 height 13
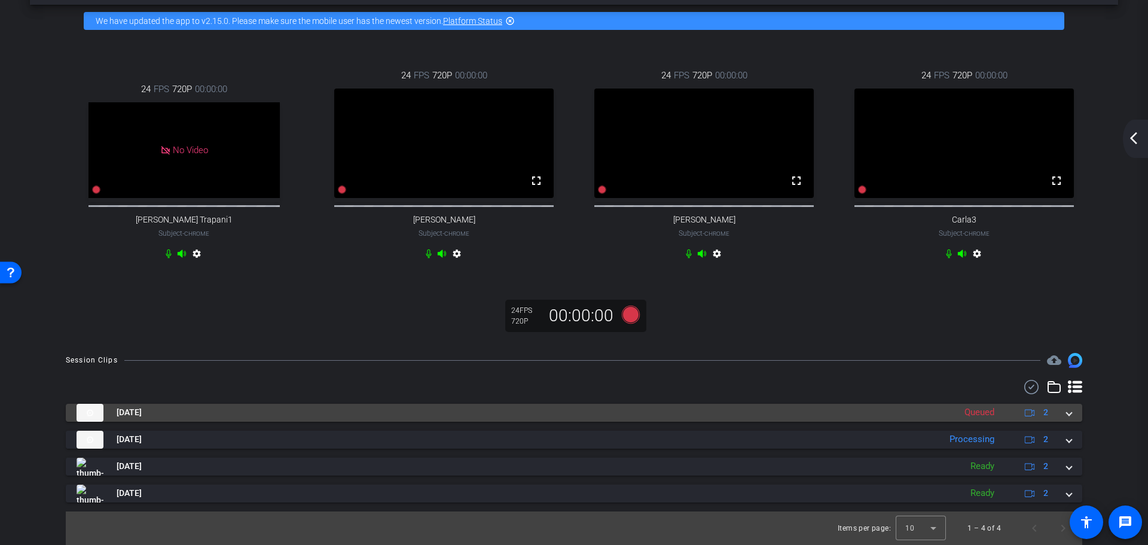
click at [1066, 412] on mat-expansion-panel-header "[DATE] Queued 2" at bounding box center [574, 413] width 1016 height 18
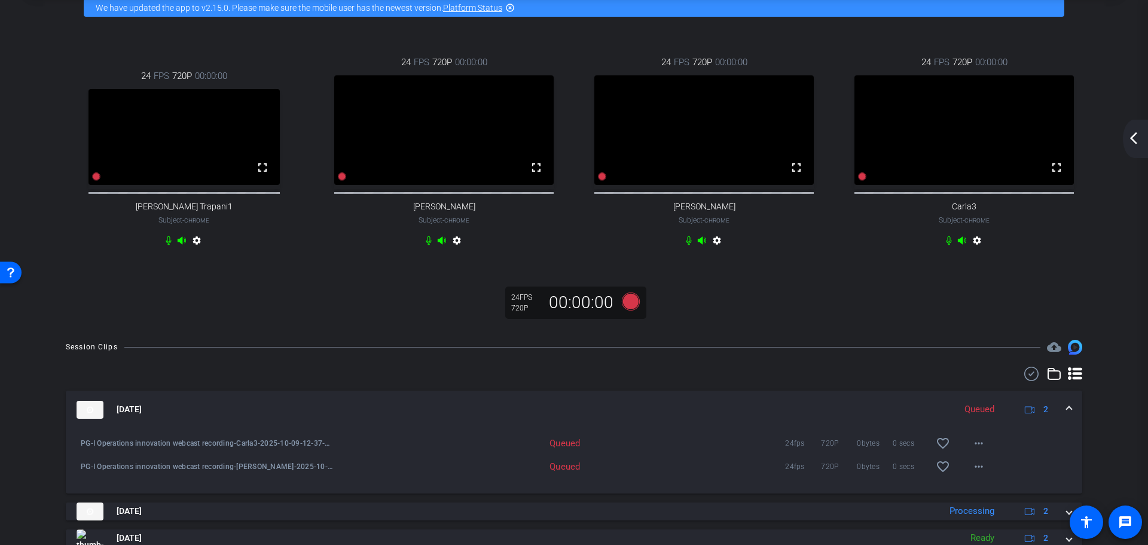
click at [1066, 415] on span at bounding box center [1068, 409] width 5 height 13
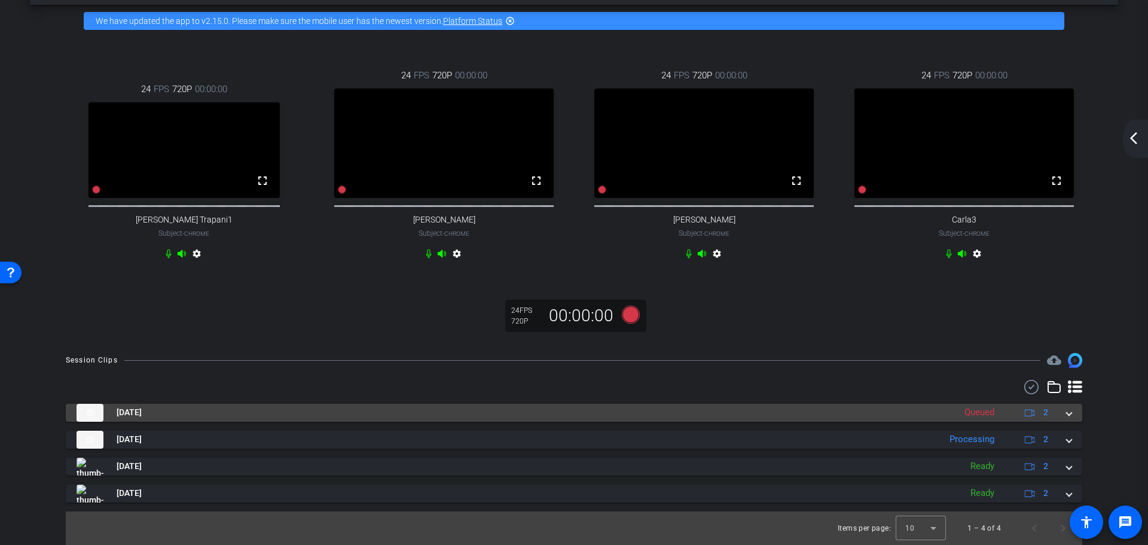
click at [1066, 413] on span at bounding box center [1068, 412] width 5 height 13
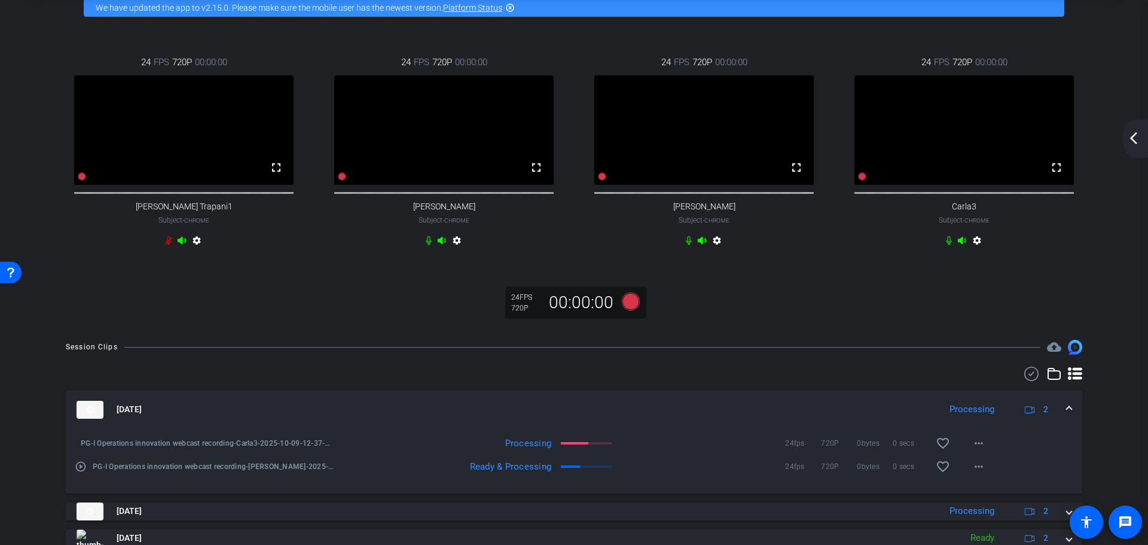
click at [1066, 415] on span at bounding box center [1068, 409] width 5 height 13
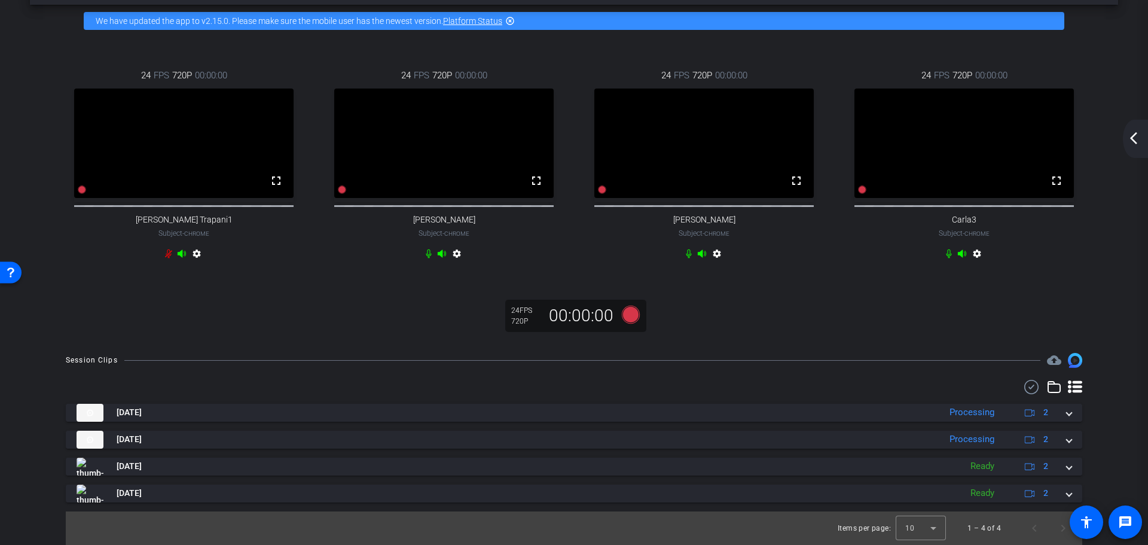
scroll to position [0, 0]
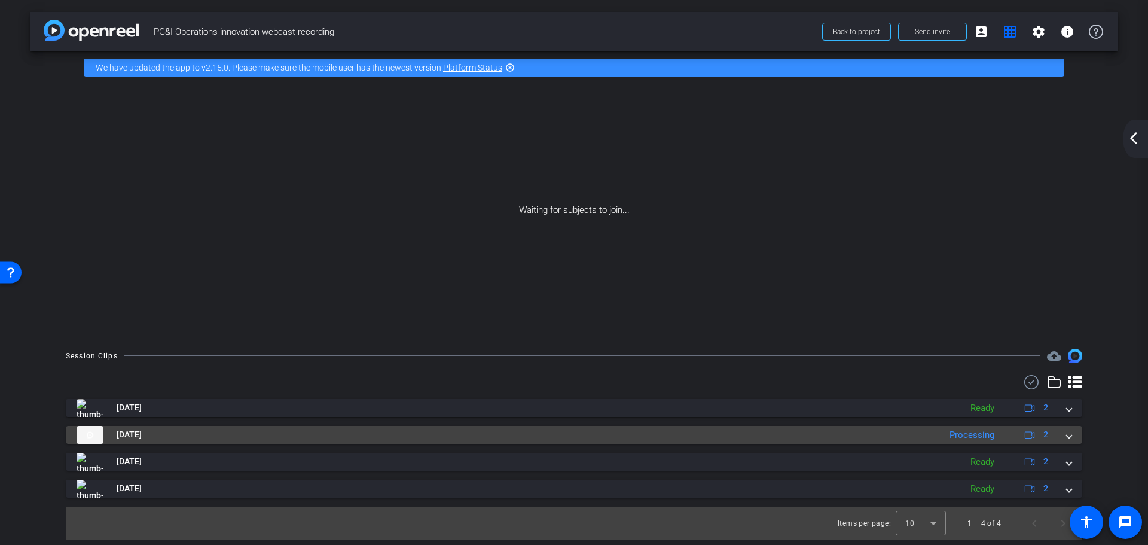
click at [1068, 435] on span at bounding box center [1068, 434] width 5 height 13
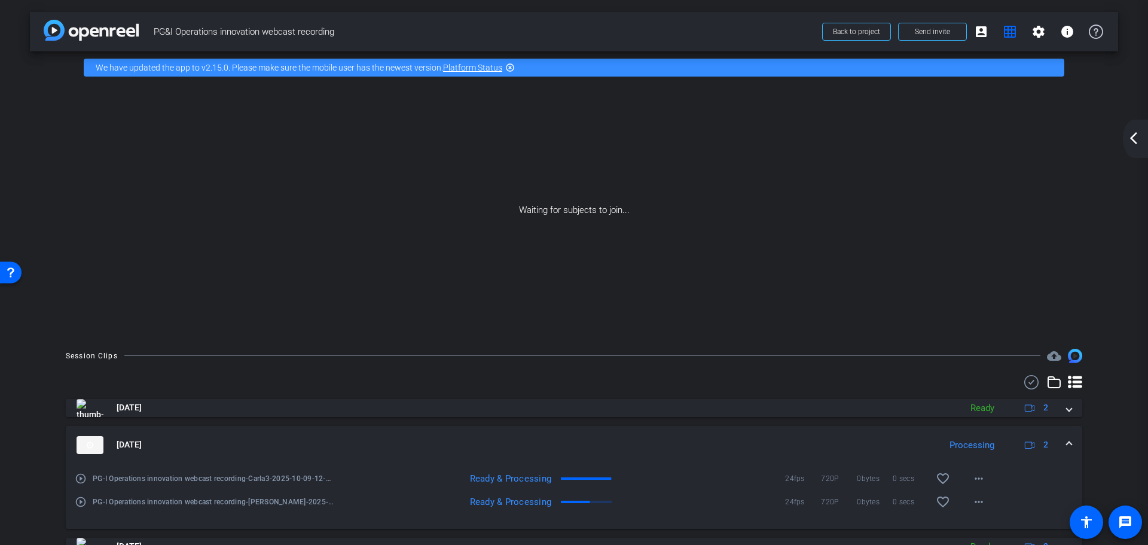
click at [1066, 441] on span at bounding box center [1068, 444] width 5 height 13
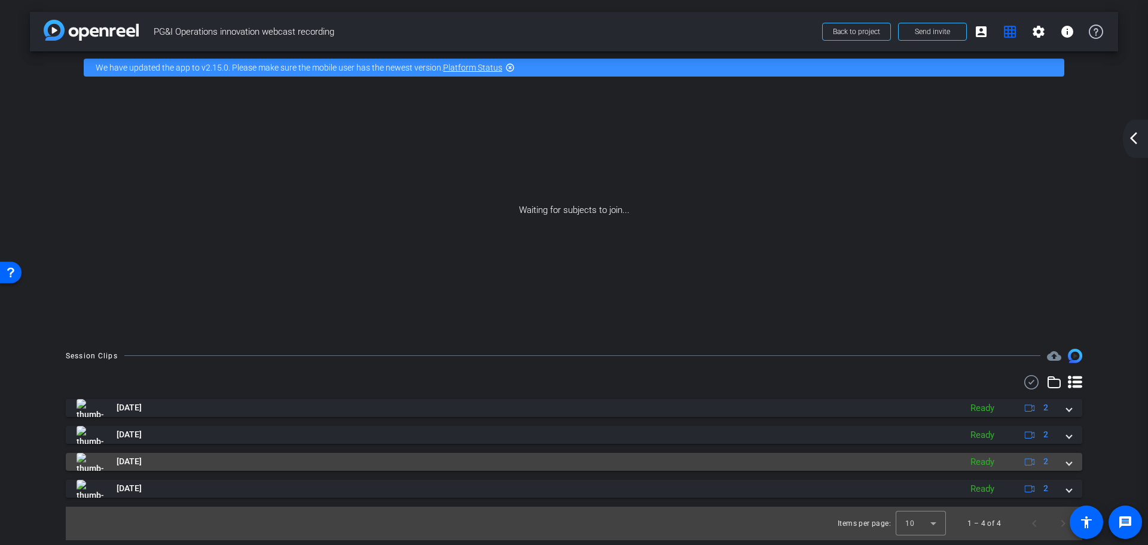
click at [1066, 460] on span at bounding box center [1068, 461] width 5 height 13
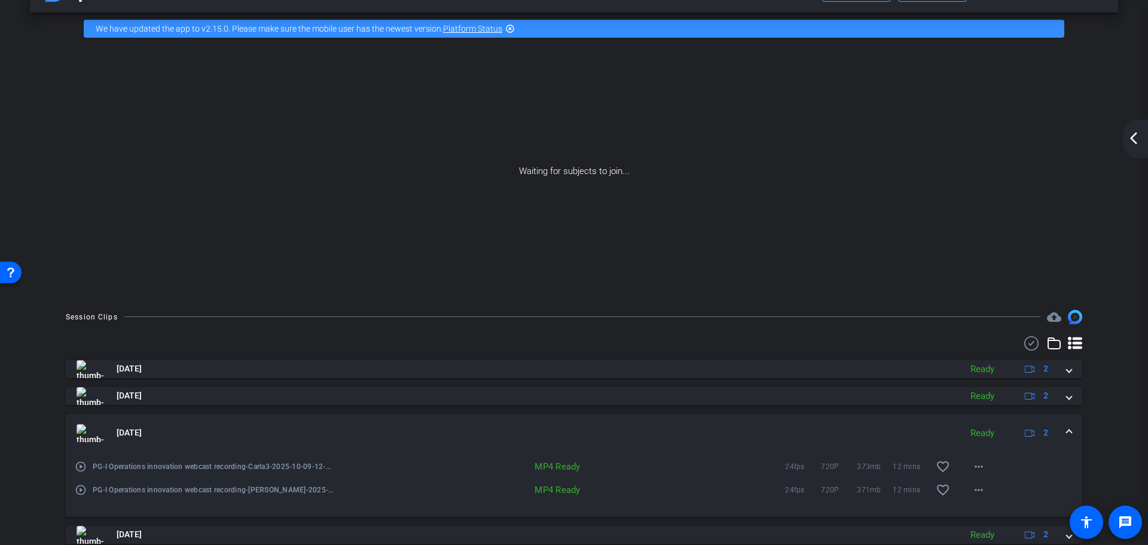
scroll to position [60, 0]
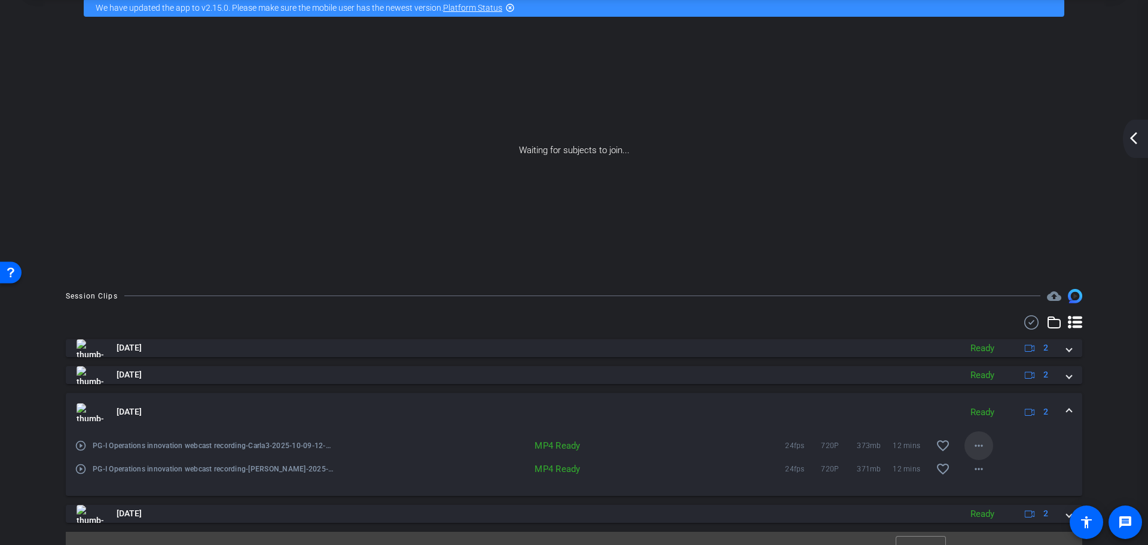
click at [971, 445] on mat-icon "more_horiz" at bounding box center [978, 445] width 14 height 14
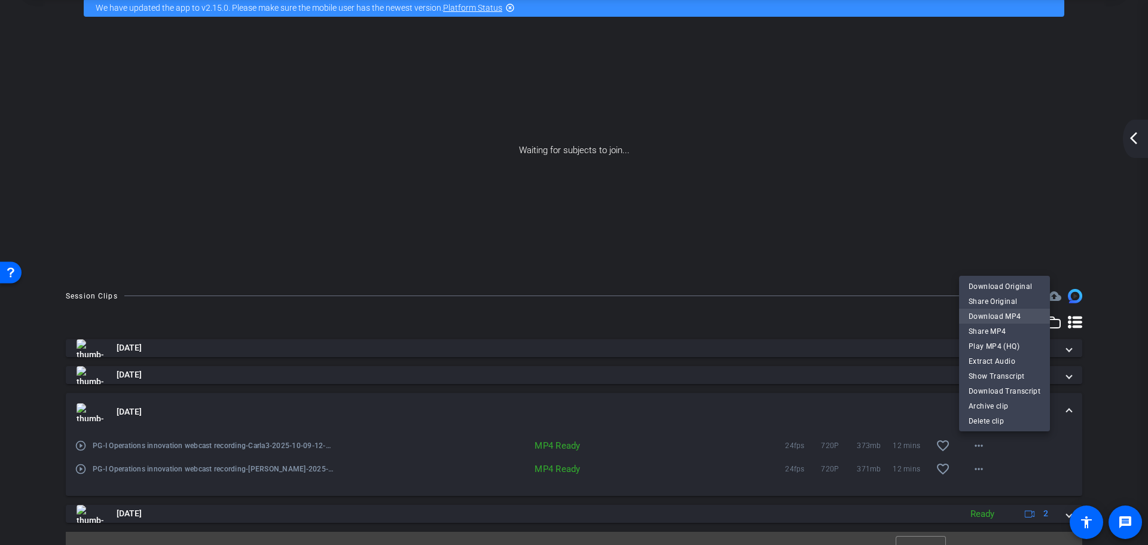
click at [989, 313] on span "Download MP4" at bounding box center [1004, 315] width 72 height 14
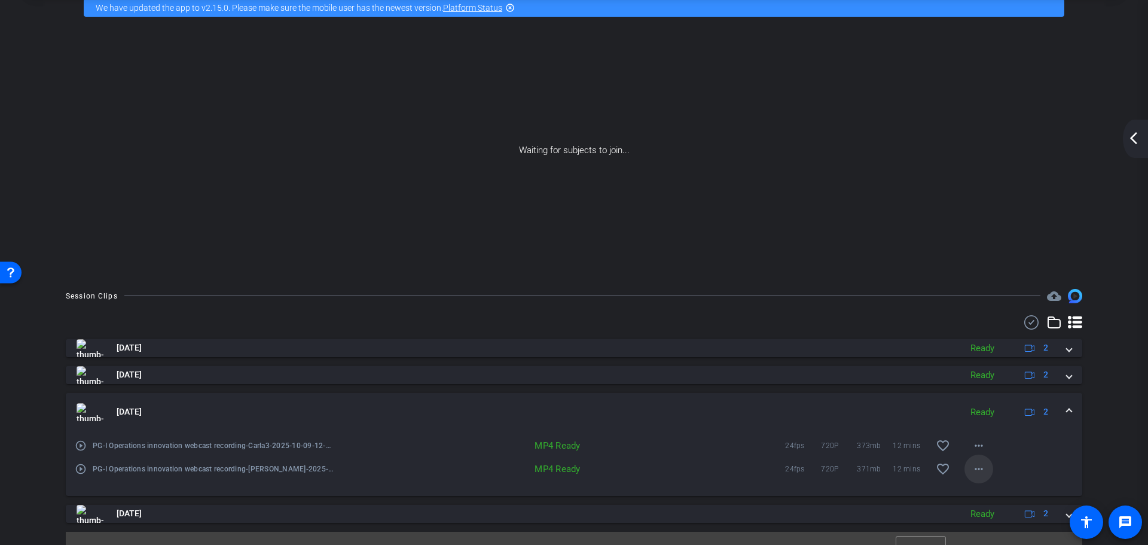
click at [972, 474] on mat-icon "more_horiz" at bounding box center [978, 469] width 14 height 14
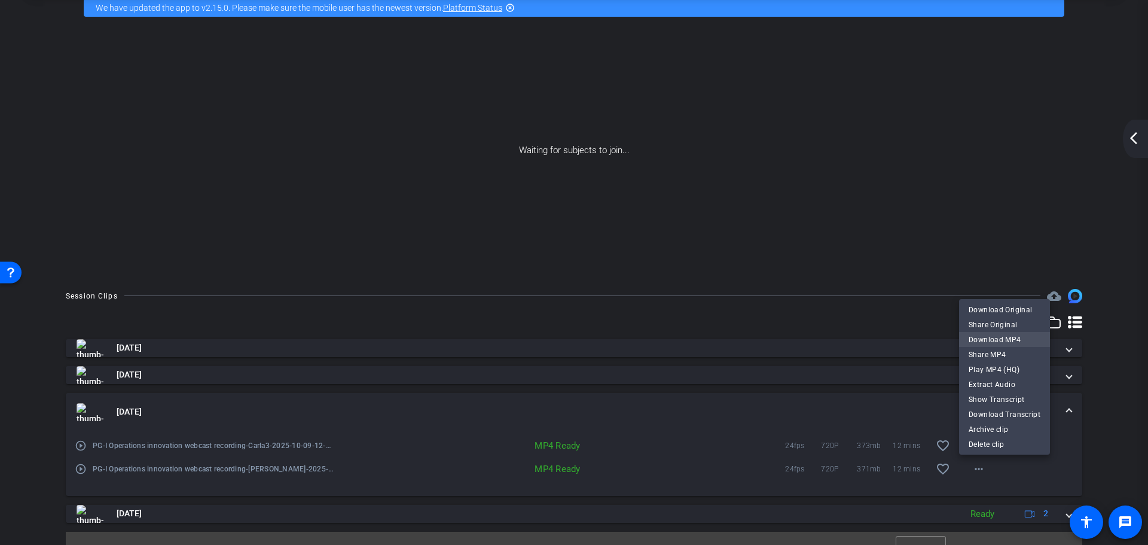
click at [1015, 339] on span "Download MP4" at bounding box center [1004, 339] width 72 height 14
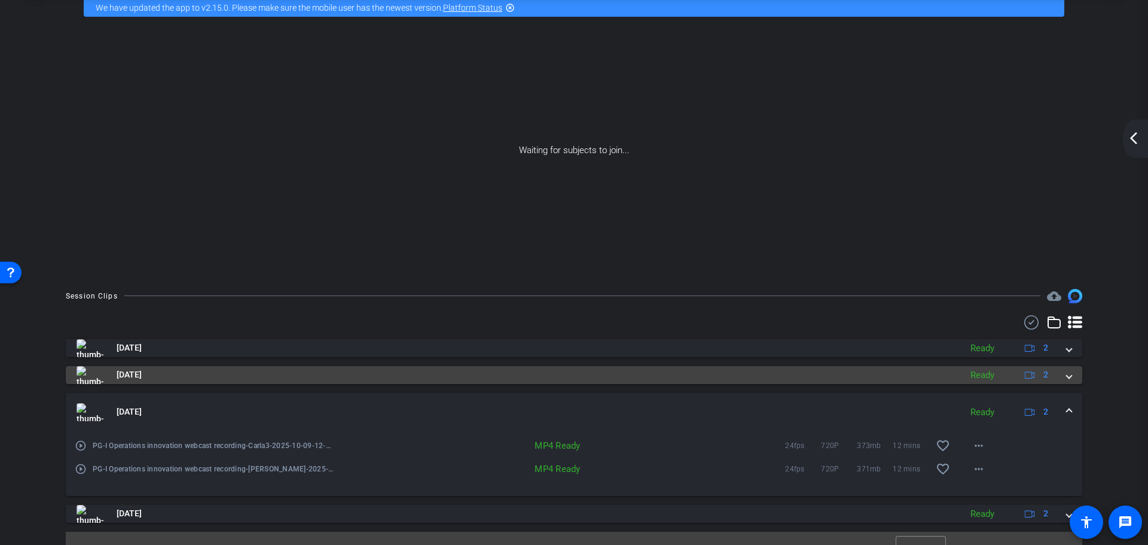
click at [1060, 377] on div "[DATE] Ready 2" at bounding box center [572, 375] width 990 height 18
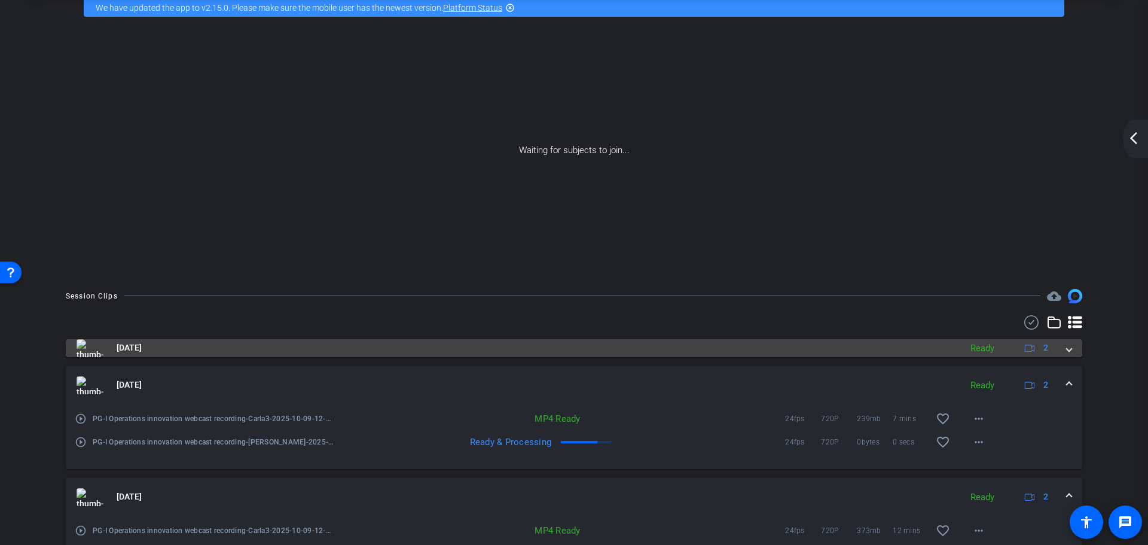
click at [1066, 346] on span at bounding box center [1068, 347] width 5 height 13
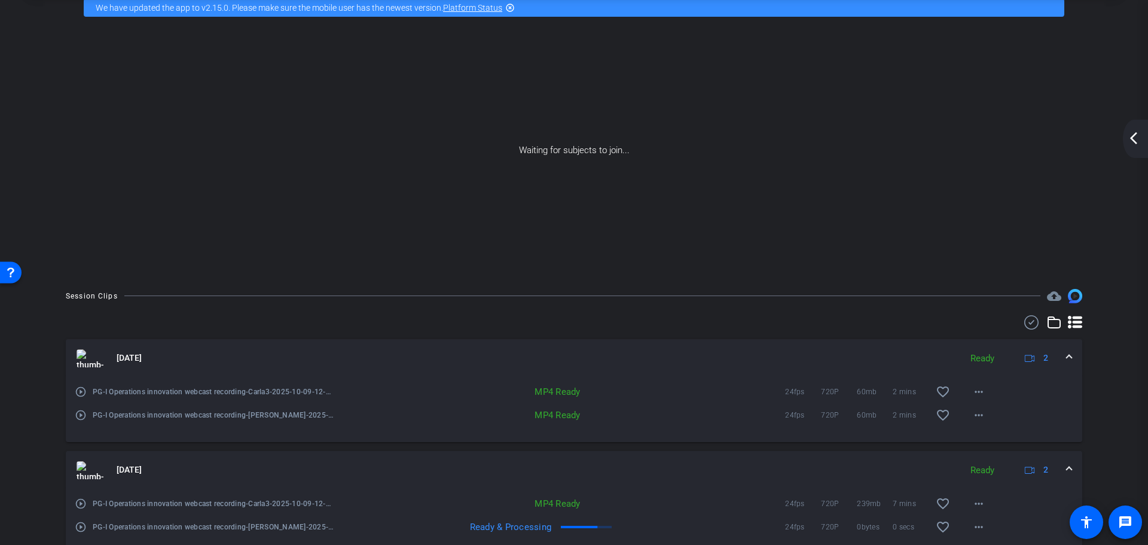
click at [1064, 346] on mat-expansion-panel-header "[DATE] Ready 2" at bounding box center [574, 358] width 1016 height 38
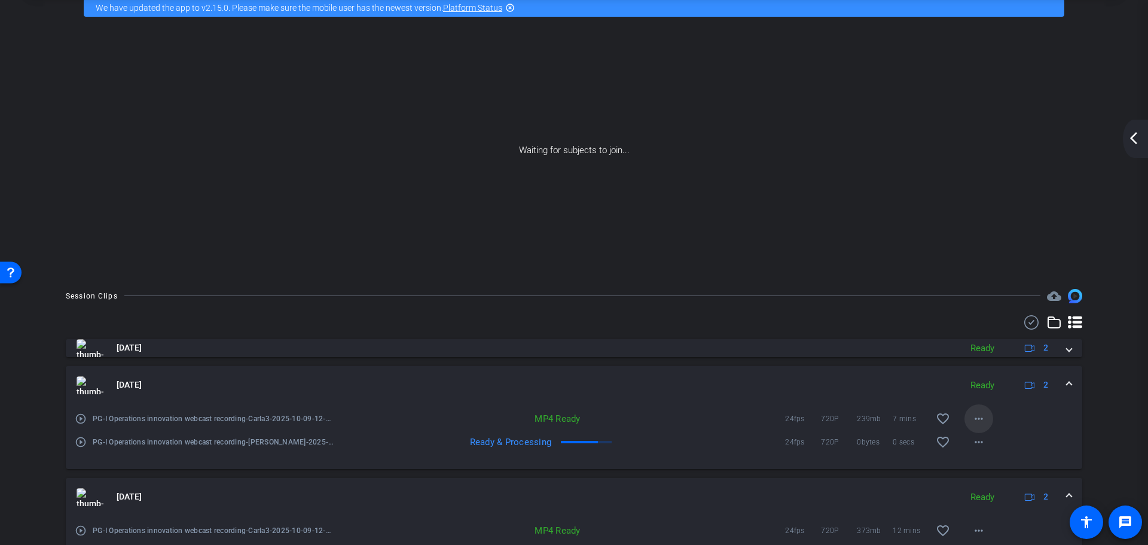
click at [974, 416] on mat-icon "more_horiz" at bounding box center [978, 418] width 14 height 14
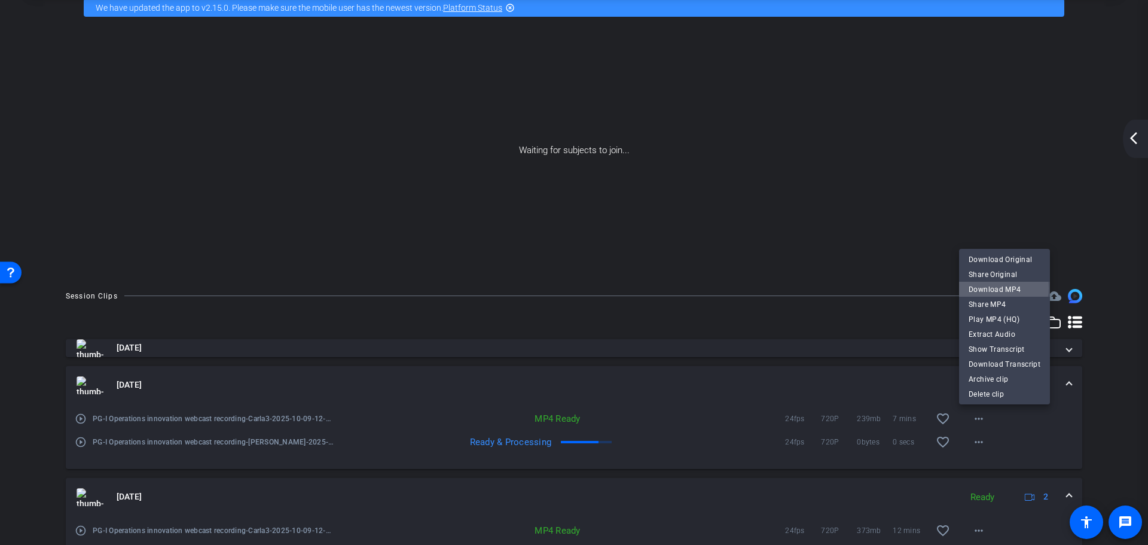
click at [992, 288] on span "Download MP4" at bounding box center [1004, 289] width 72 height 14
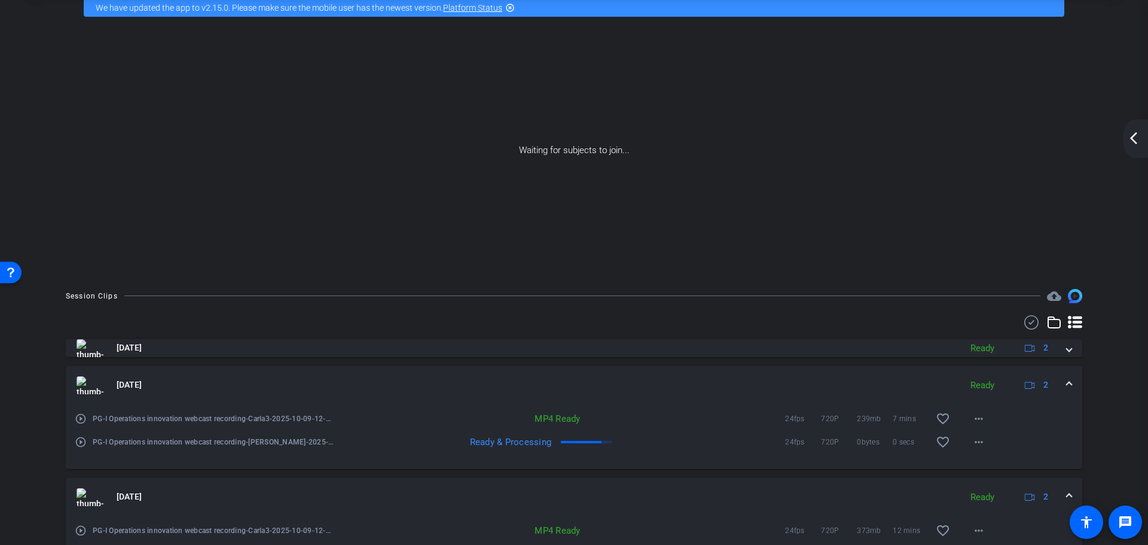
click at [1068, 373] on mat-expansion-panel-header "[DATE] Ready 2" at bounding box center [574, 385] width 1016 height 38
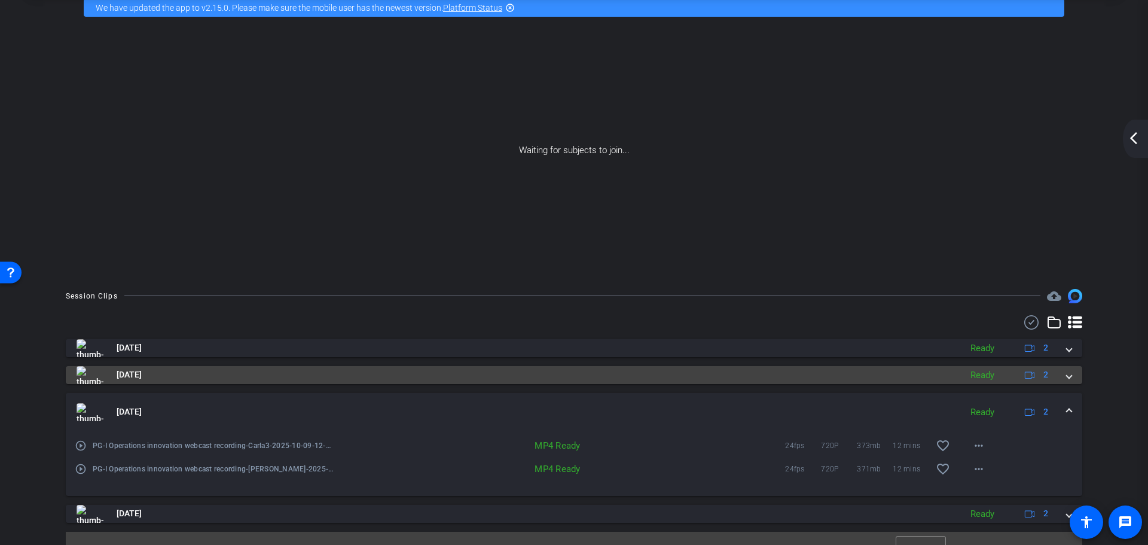
click at [1066, 375] on span at bounding box center [1068, 374] width 5 height 13
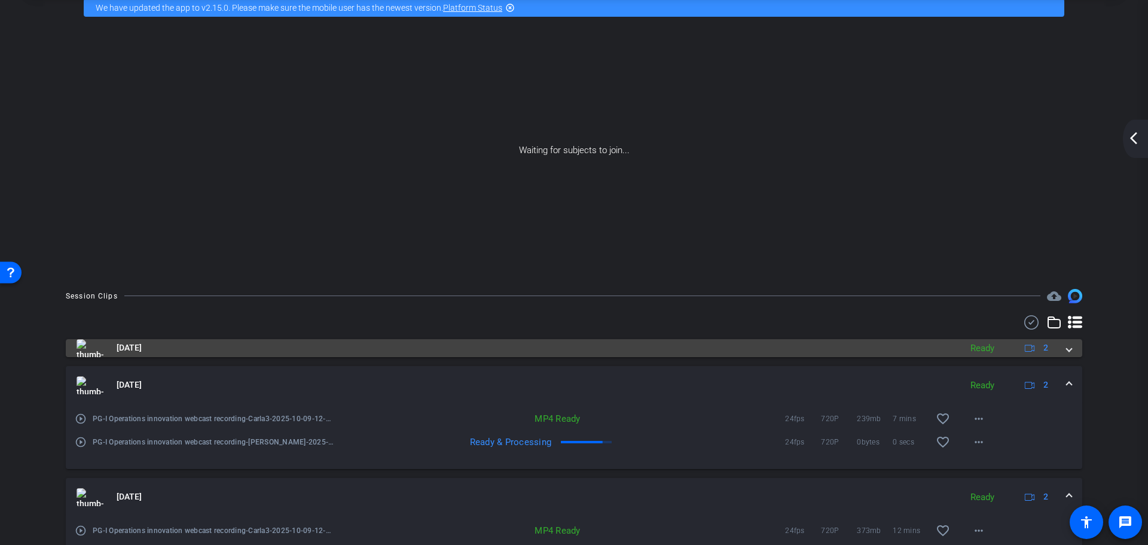
click at [1066, 342] on span at bounding box center [1068, 347] width 5 height 13
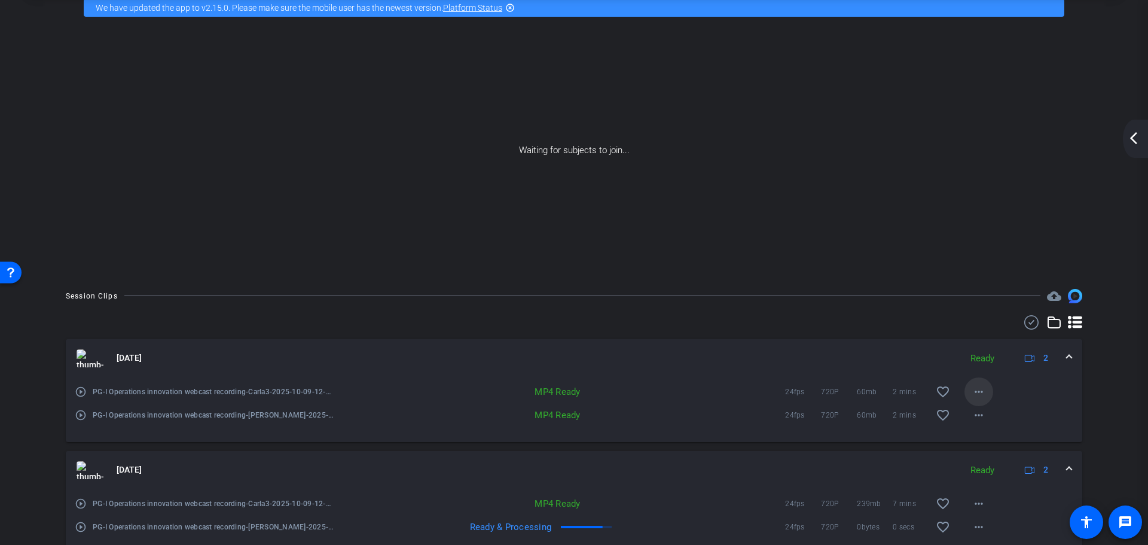
click at [973, 388] on mat-icon "more_horiz" at bounding box center [978, 391] width 14 height 14
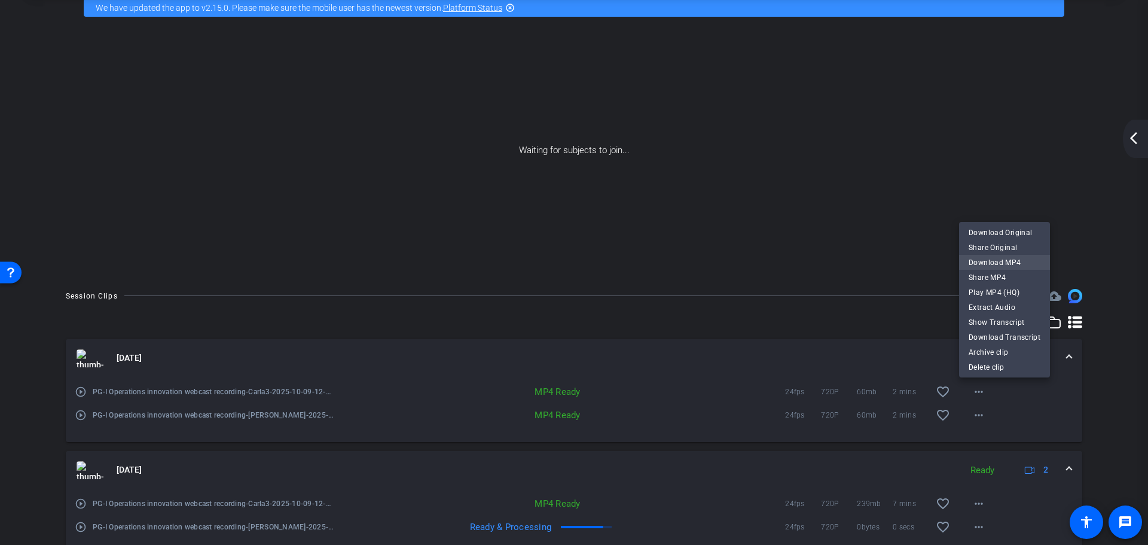
click at [1005, 264] on span "Download MP4" at bounding box center [1004, 262] width 72 height 14
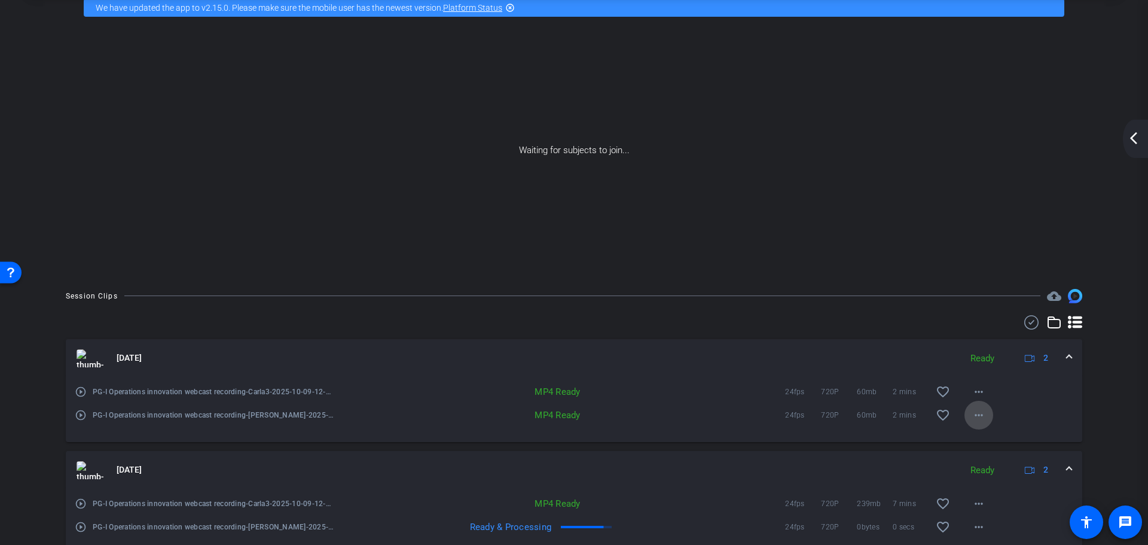
click at [982, 411] on span at bounding box center [978, 415] width 29 height 29
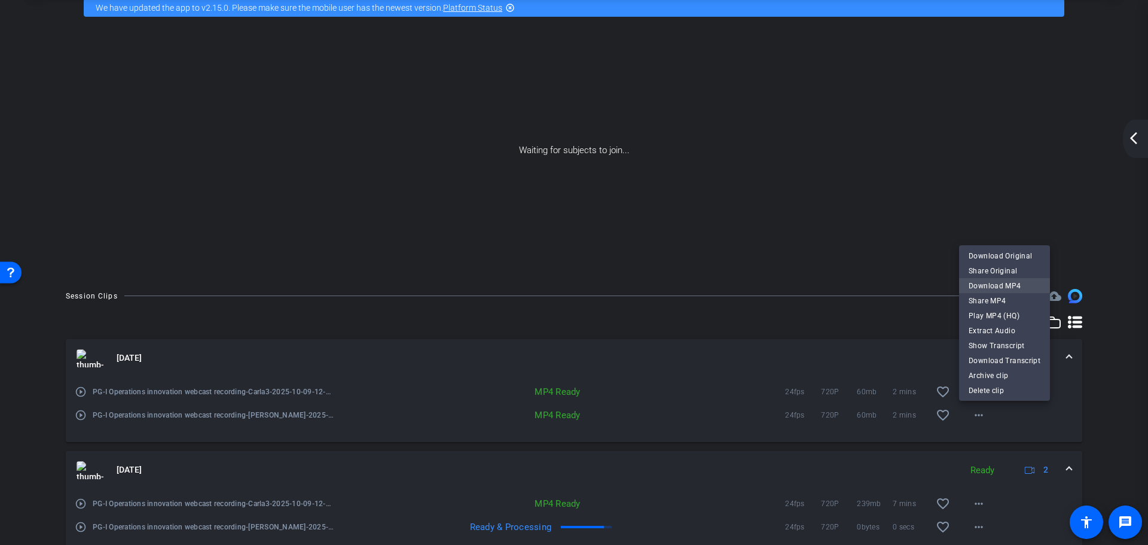
click at [1000, 285] on span "Download MP4" at bounding box center [1004, 285] width 72 height 14
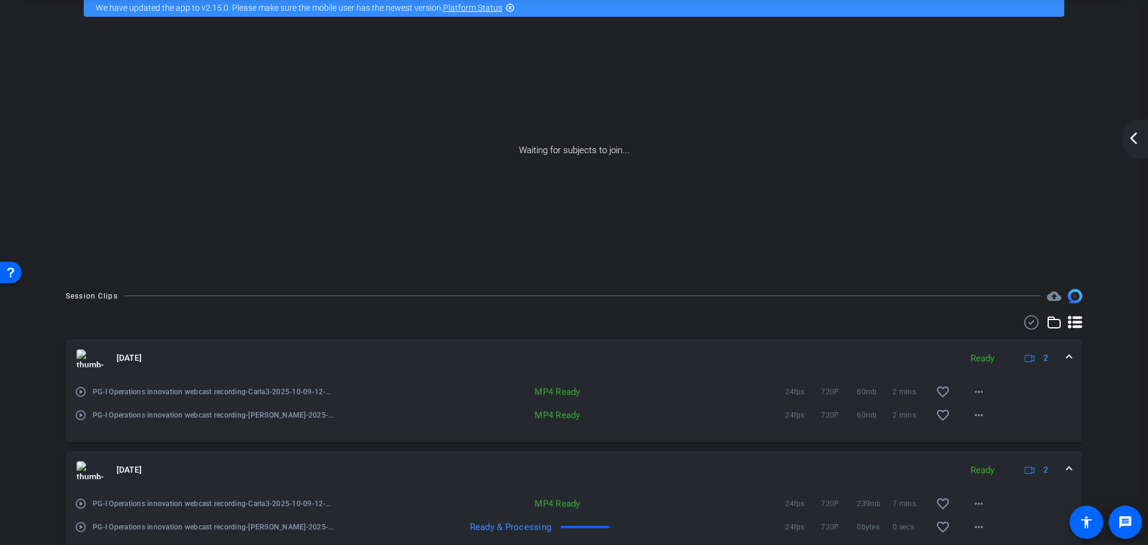
click at [1057, 359] on div "[DATE] Ready 2" at bounding box center [572, 358] width 990 height 18
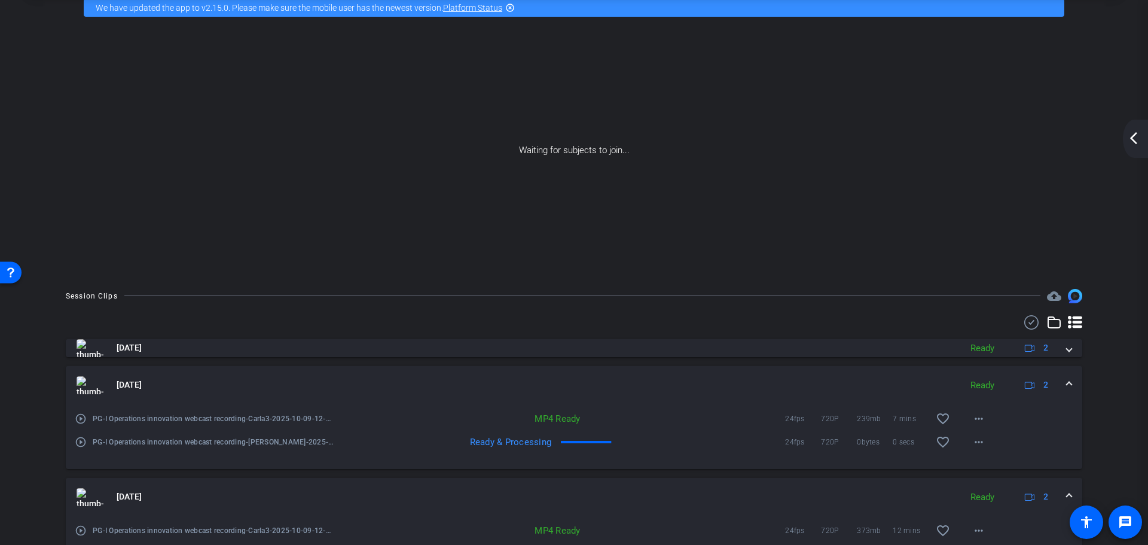
click at [1066, 380] on span at bounding box center [1068, 384] width 5 height 13
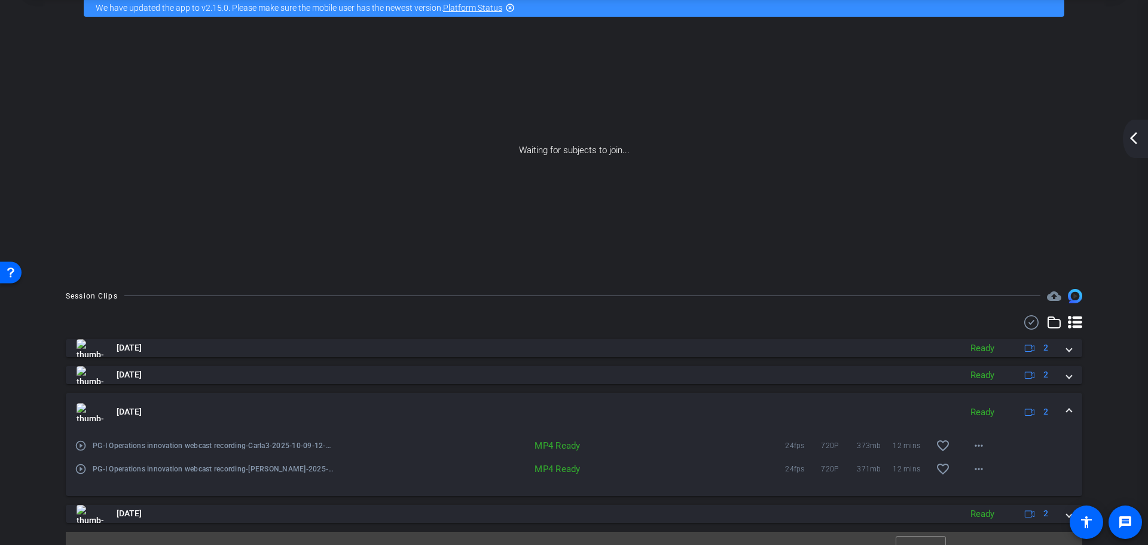
click at [1067, 407] on mat-expansion-panel-header "[DATE] Ready 2" at bounding box center [574, 412] width 1016 height 38
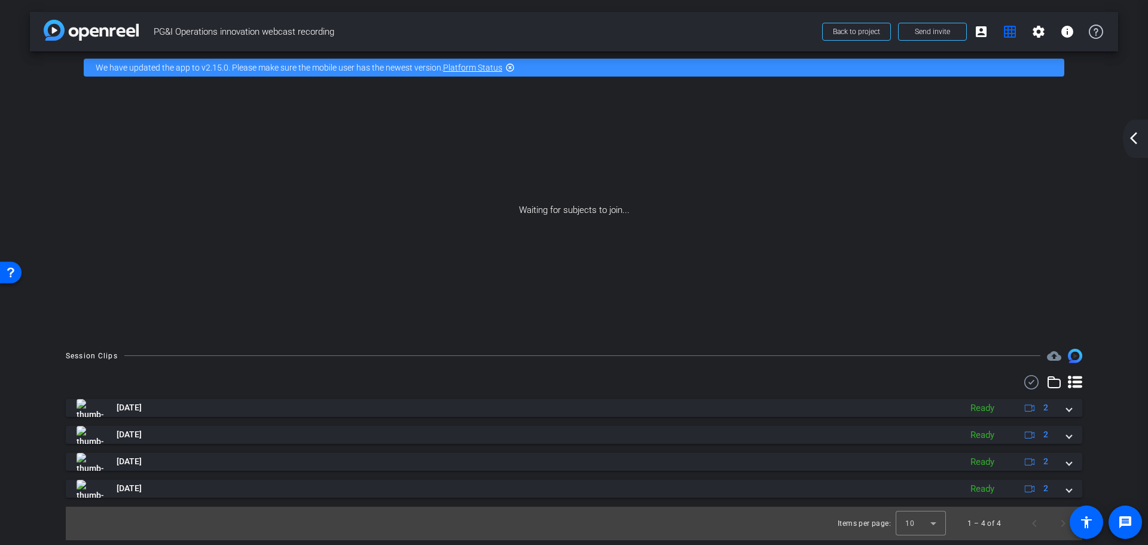
scroll to position [0, 0]
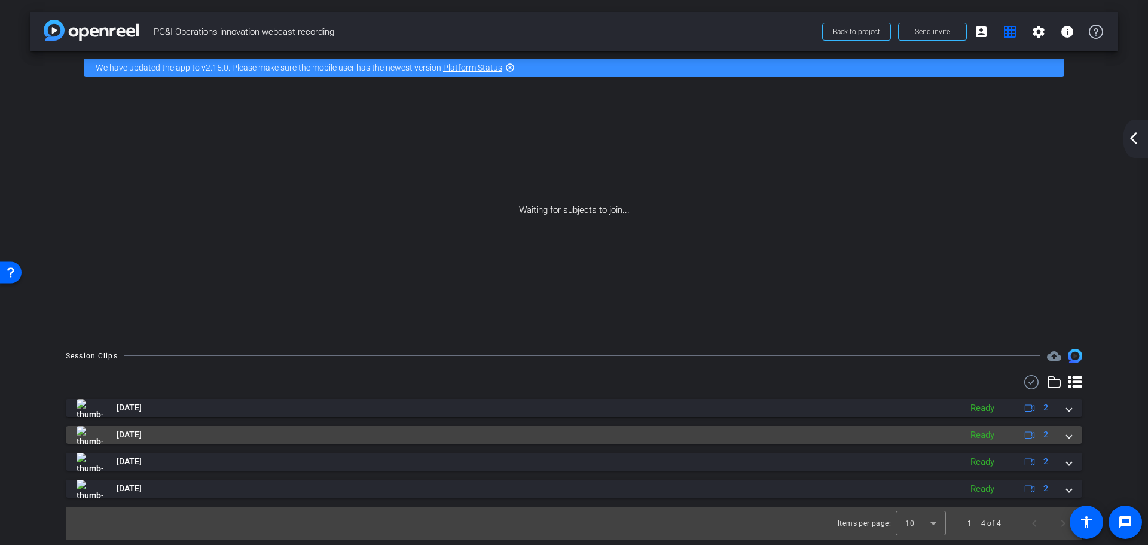
click at [1069, 433] on span at bounding box center [1068, 434] width 5 height 13
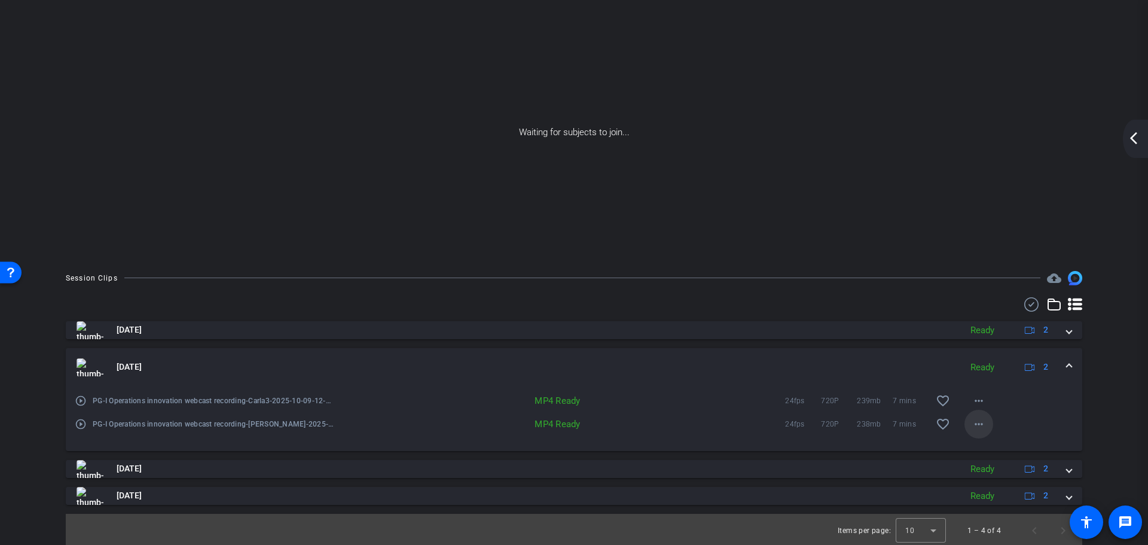
scroll to position [80, 0]
click at [971, 420] on mat-icon "more_horiz" at bounding box center [978, 421] width 14 height 14
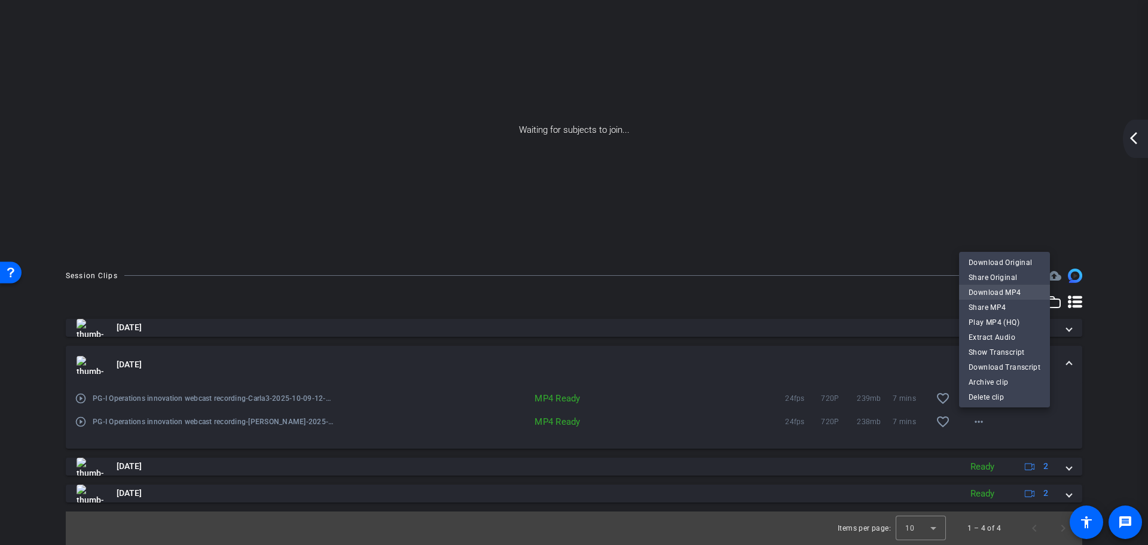
click at [1003, 288] on span "Download MP4" at bounding box center [1004, 292] width 72 height 14
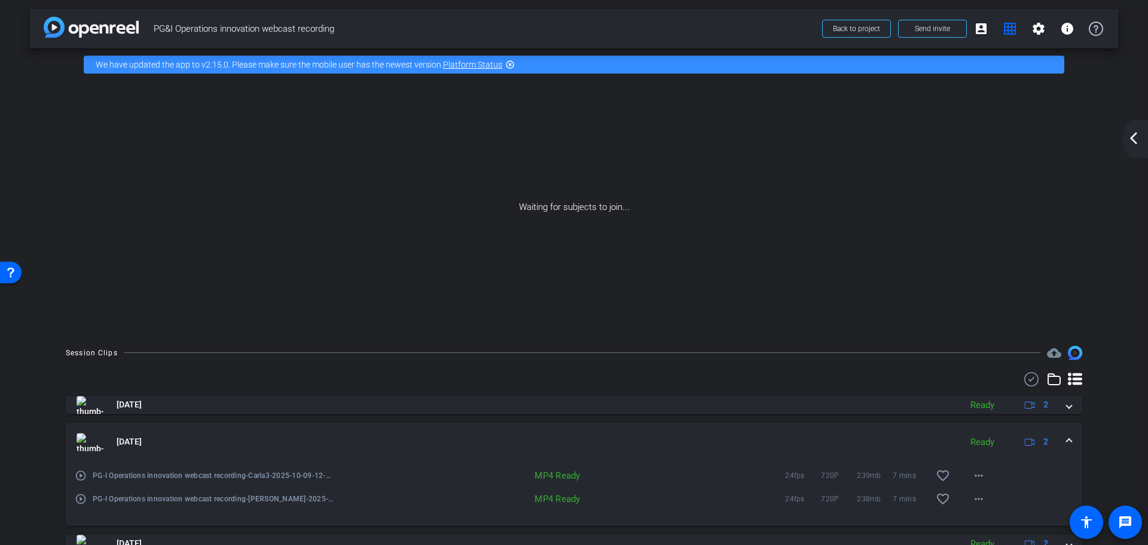
scroll to position [0, 0]
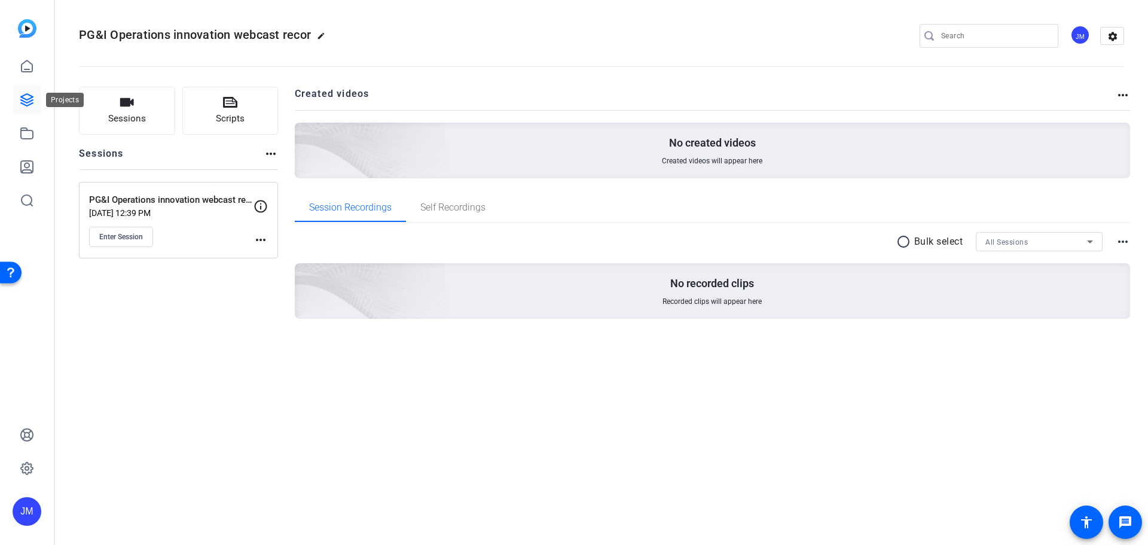
click at [32, 99] on icon at bounding box center [27, 100] width 14 height 14
